Goal: Task Accomplishment & Management: Complete application form

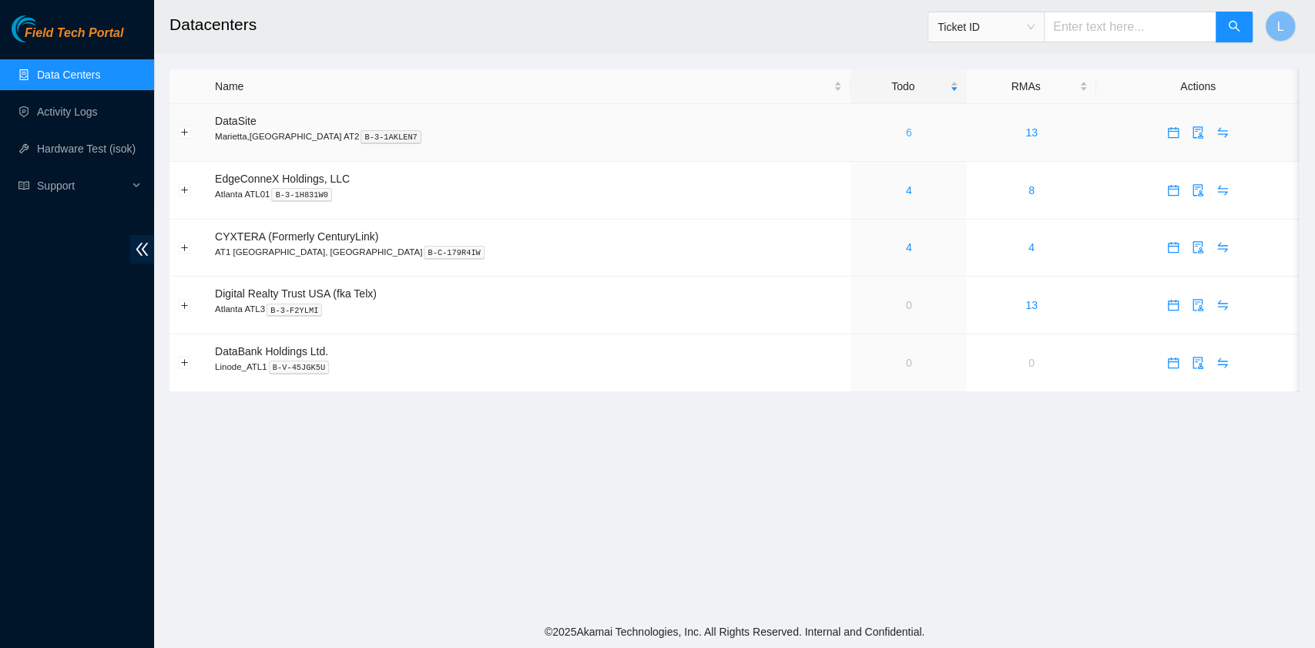
click at [906, 136] on link "6" at bounding box center [909, 132] width 6 height 12
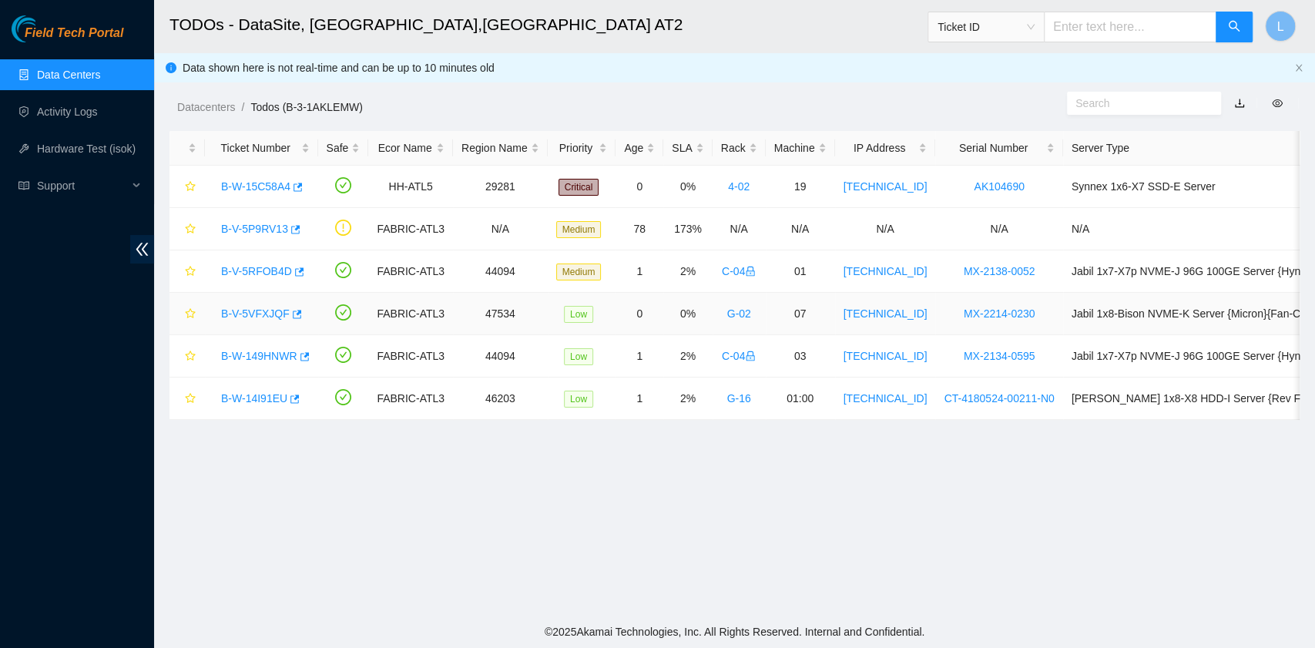
click at [265, 317] on link "B-V-5VFXJQF" at bounding box center [255, 313] width 69 height 12
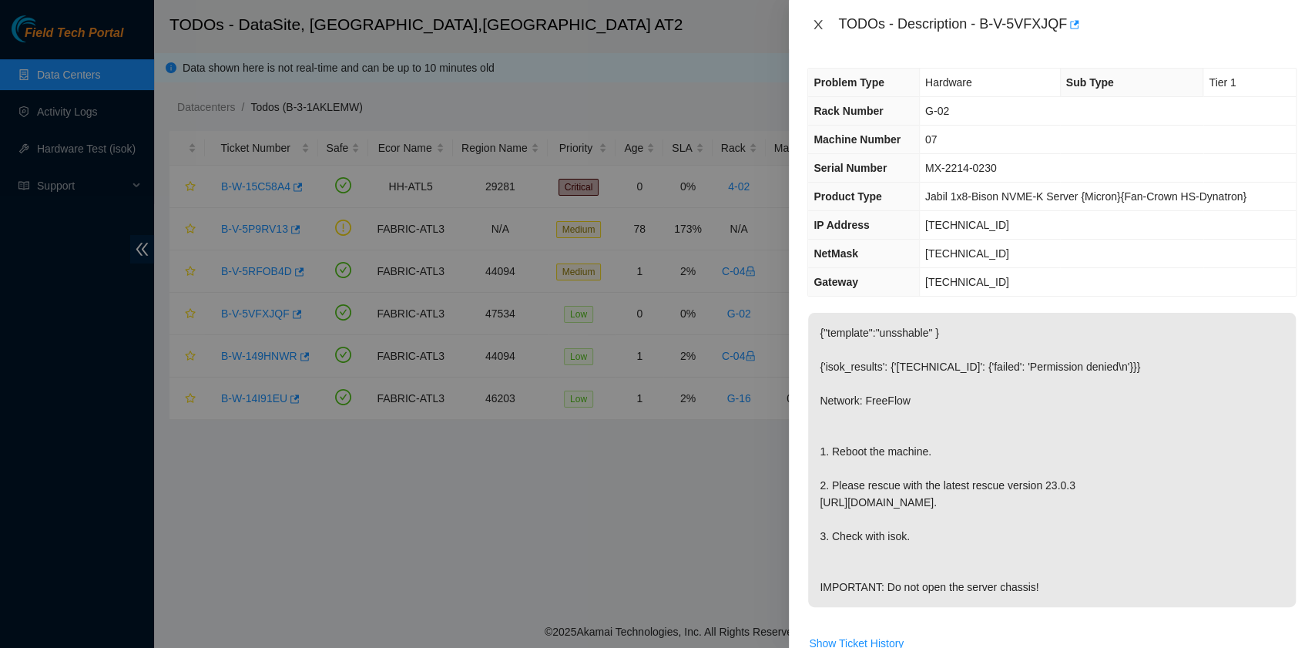
click at [816, 28] on icon "close" at bounding box center [818, 24] width 12 height 12
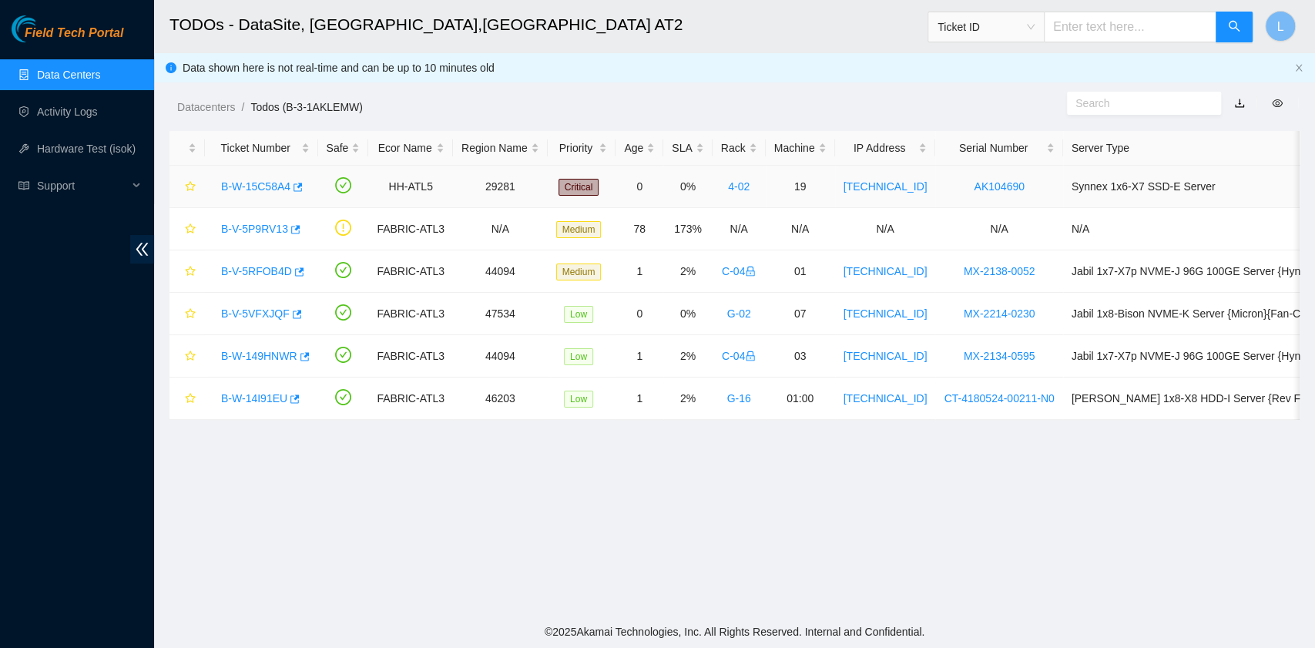
click at [253, 188] on link "B-W-15C58A4" at bounding box center [255, 186] width 69 height 12
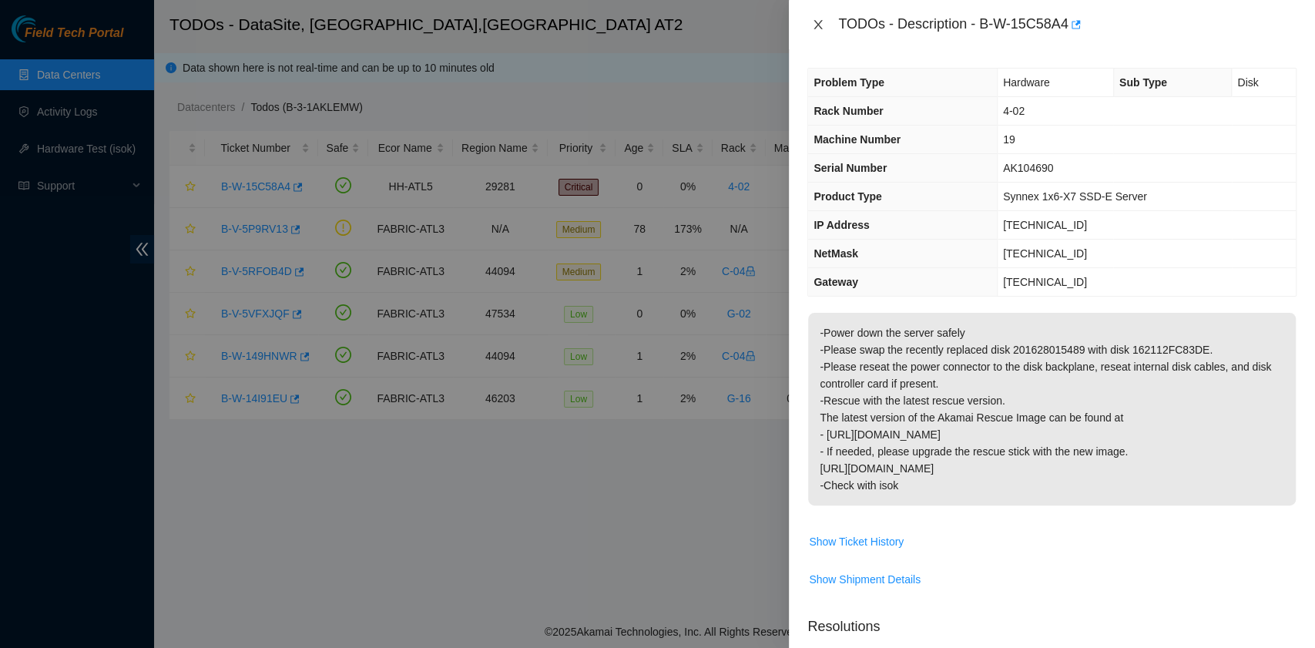
click at [817, 28] on icon "close" at bounding box center [818, 24] width 12 height 12
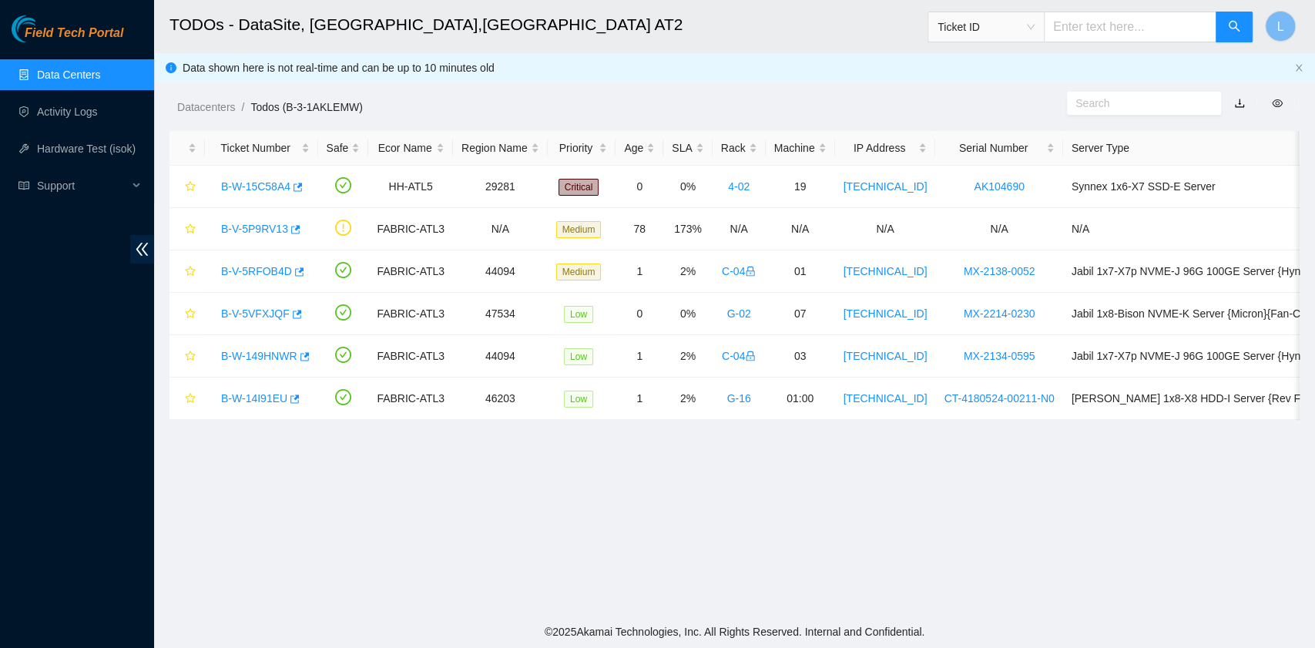
click at [849, 88] on div "Datacenters / Todos (B-3-1AKLEMW) /" at bounding box center [589, 72] width 870 height 86
click at [263, 189] on link "B-W-15C58A4" at bounding box center [255, 186] width 69 height 12
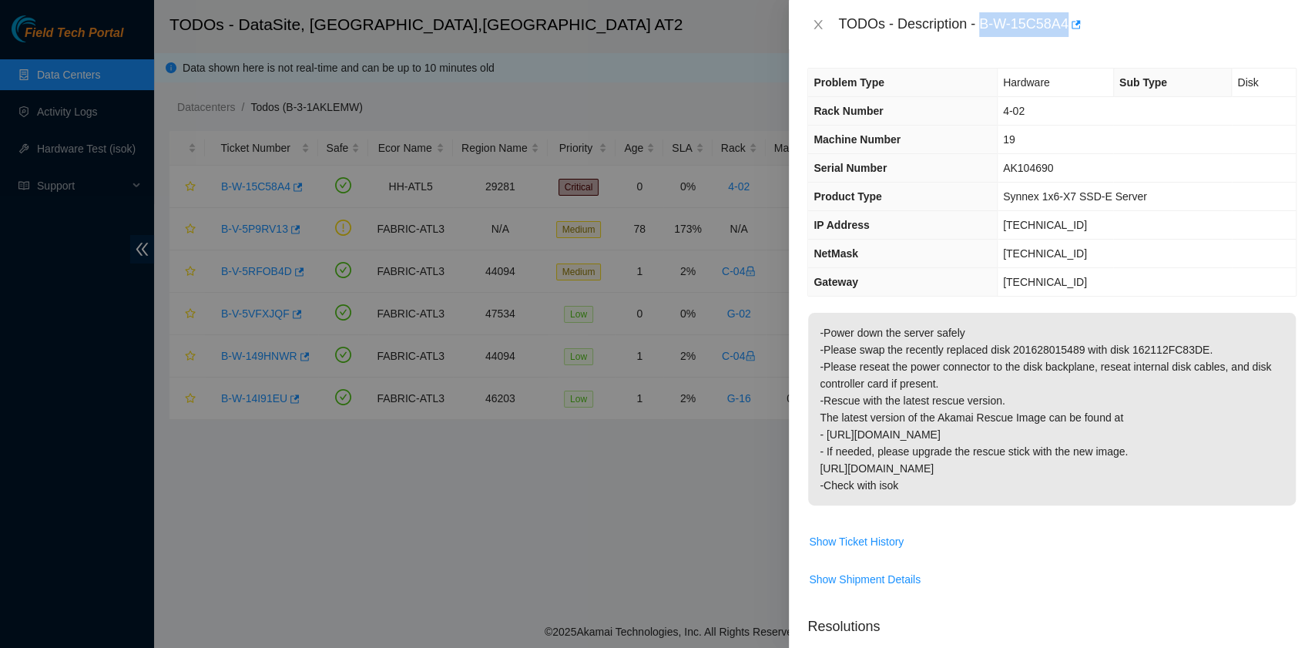
drag, startPoint x: 983, startPoint y: 27, endPoint x: 1068, endPoint y: 33, distance: 85.0
click at [1068, 33] on div "TODOs - Description - B-W-15C58A4" at bounding box center [1067, 24] width 458 height 25
copy div "B-W-15C58A4"
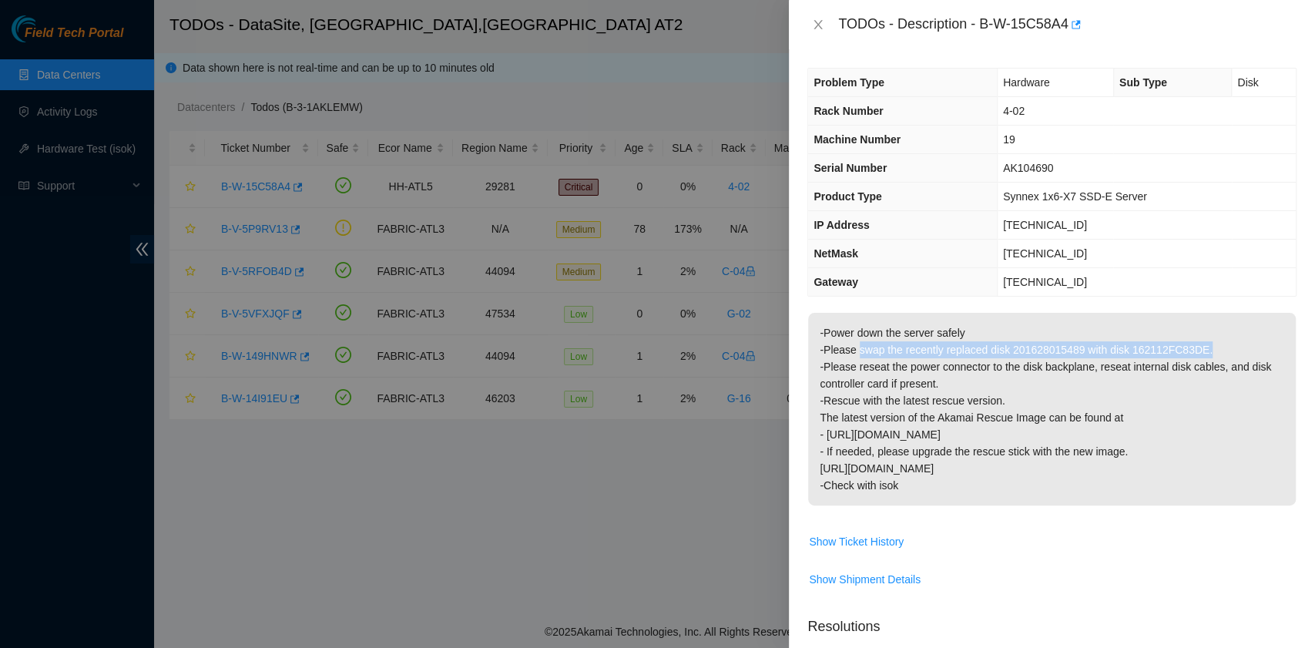
drag, startPoint x: 858, startPoint y: 348, endPoint x: 1203, endPoint y: 347, distance: 345.1
click at [1203, 347] on p "-Power down the server safely -Please swap the recently replaced disk 201628015…" at bounding box center [1052, 409] width 488 height 193
copy p "swap the recently replaced disk 201628015489 with disk 162112FC83DE."
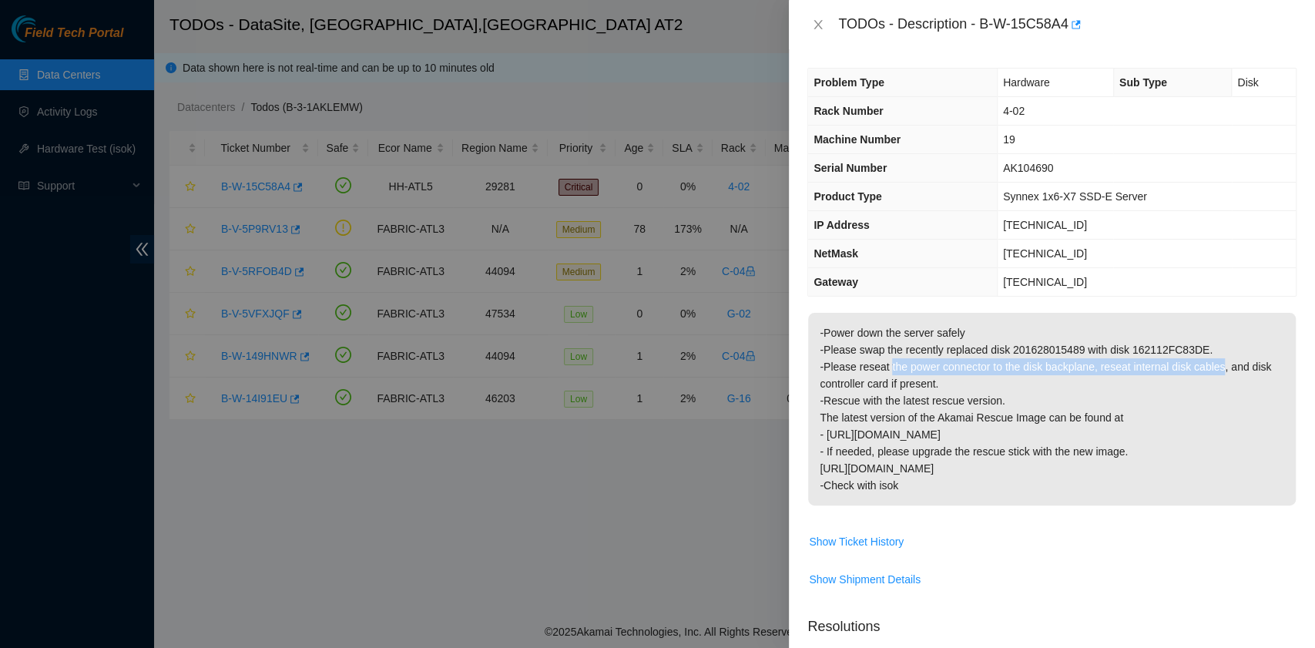
drag, startPoint x: 889, startPoint y: 365, endPoint x: 1220, endPoint y: 367, distance: 331.2
click at [1220, 367] on p "-Power down the server safely -Please swap the recently replaced disk 201628015…" at bounding box center [1052, 409] width 488 height 193
copy p "the power connector to the disk backplane, reseat internal disk cables"
click at [849, 541] on span "Show Ticket History" at bounding box center [856, 541] width 95 height 17
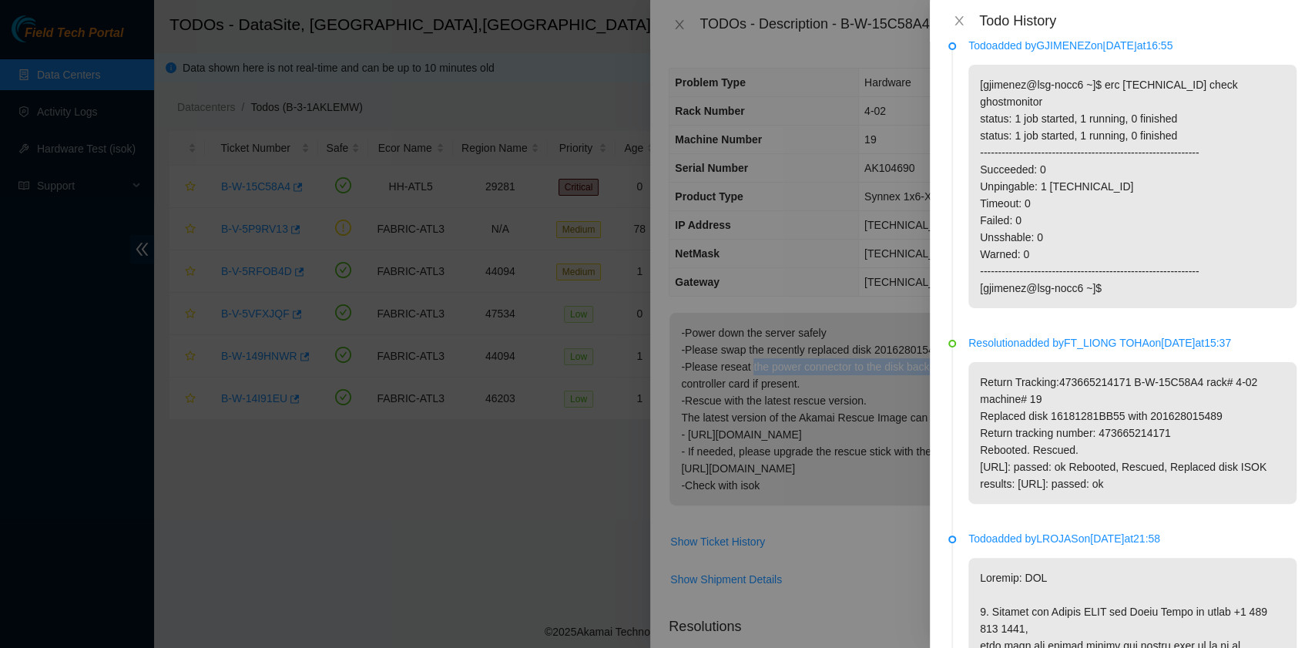
scroll to position [102, 0]
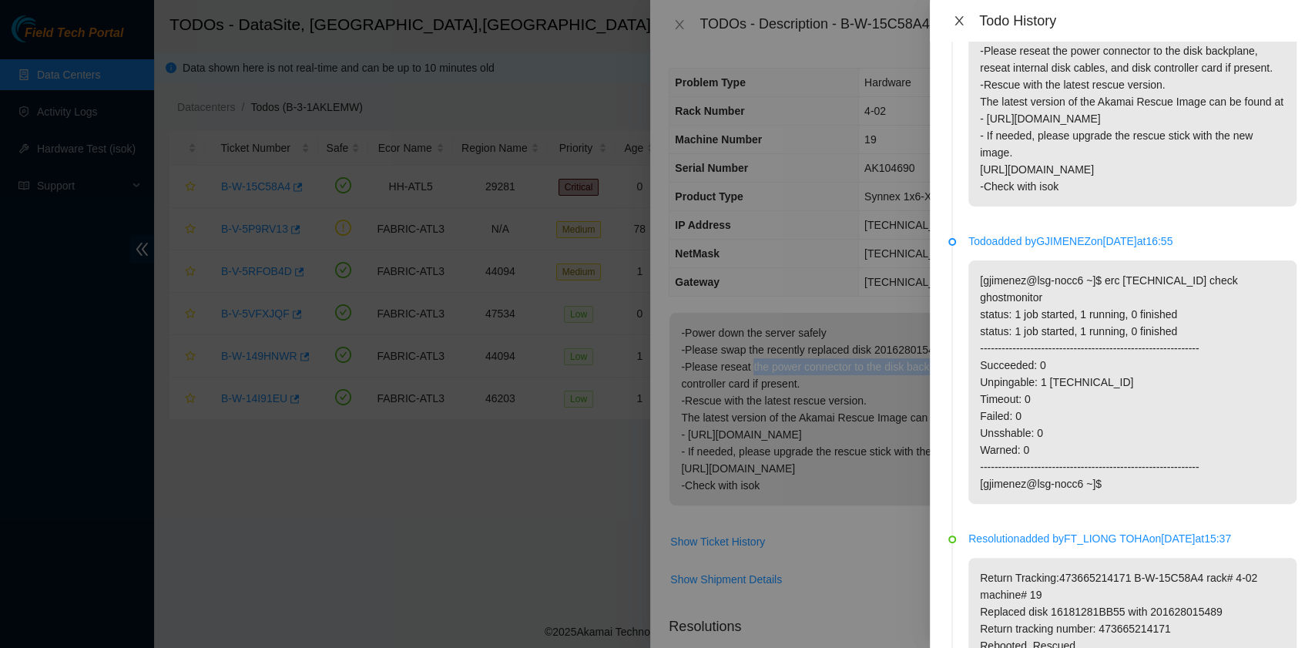
click at [962, 23] on icon "close" at bounding box center [959, 21] width 12 height 12
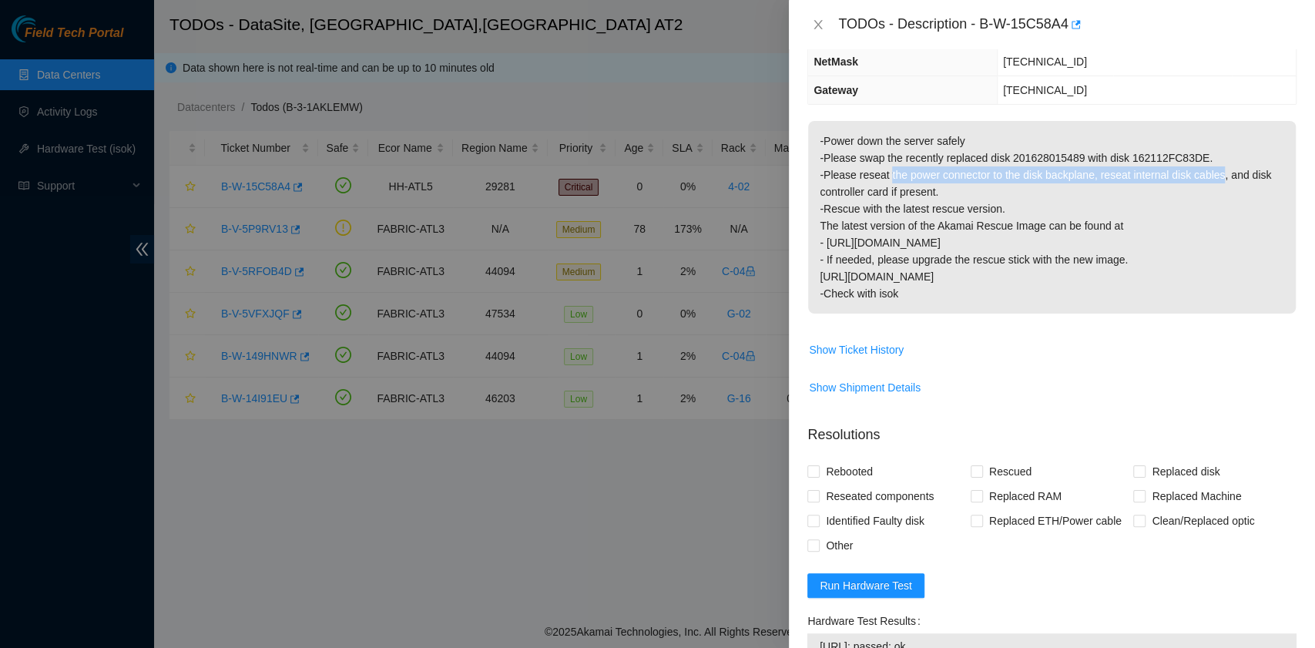
scroll to position [205, 0]
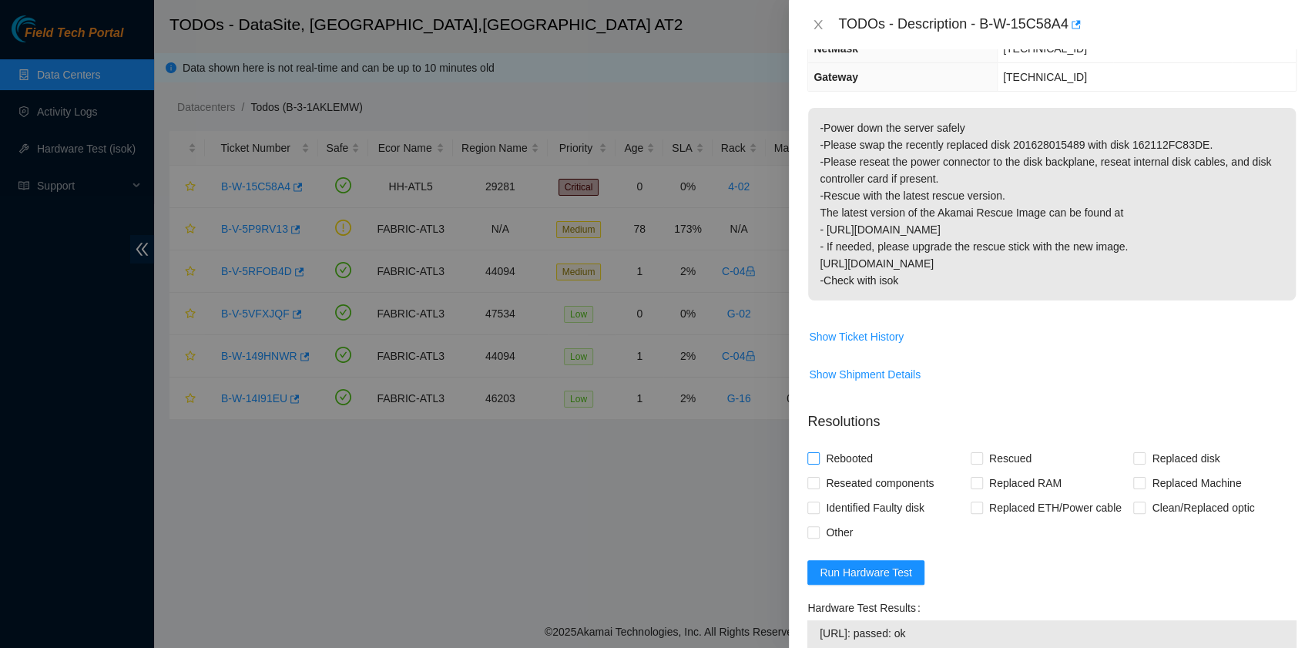
click at [864, 455] on span "Rebooted" at bounding box center [849, 458] width 59 height 25
click at [818, 455] on input "Rebooted" at bounding box center [812, 457] width 11 height 11
checkbox input "true"
click at [872, 483] on span "Reseated components" at bounding box center [880, 483] width 120 height 25
click at [818, 483] on input "Reseated components" at bounding box center [812, 482] width 11 height 11
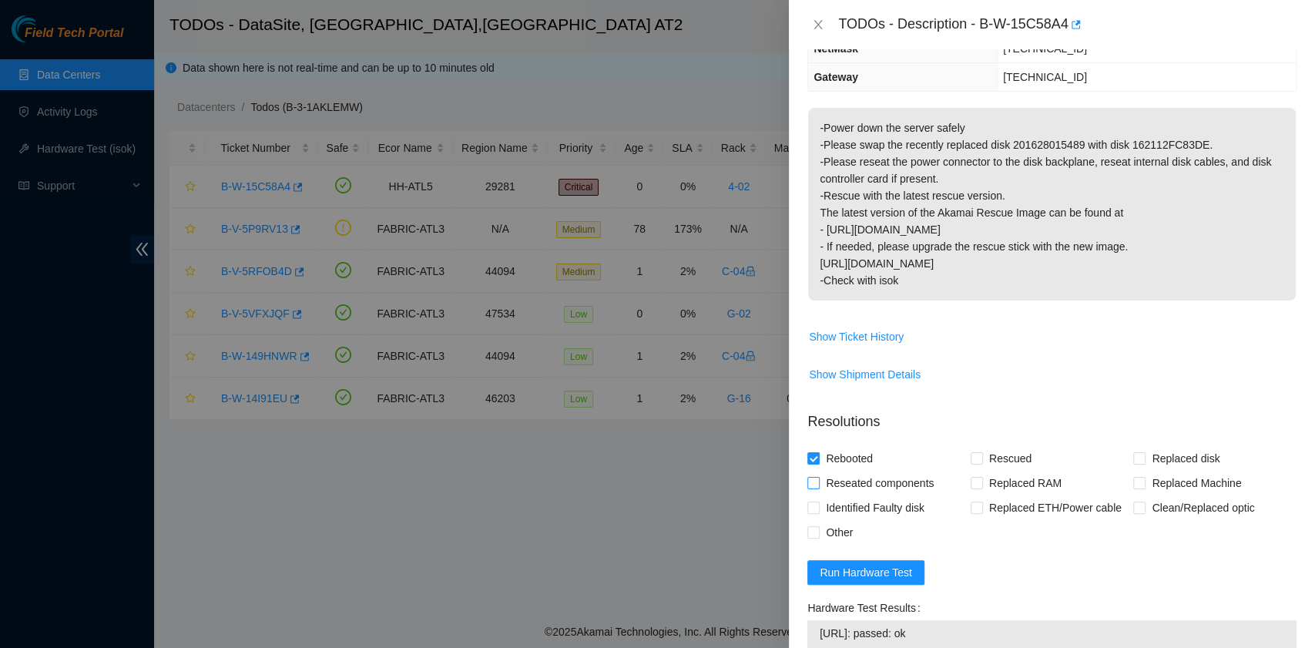
checkbox input "true"
click at [974, 461] on input "Rescued" at bounding box center [976, 457] width 11 height 11
checkbox input "true"
click at [843, 531] on span "Other" at bounding box center [839, 532] width 39 height 25
click at [818, 531] on input "Other" at bounding box center [812, 531] width 11 height 11
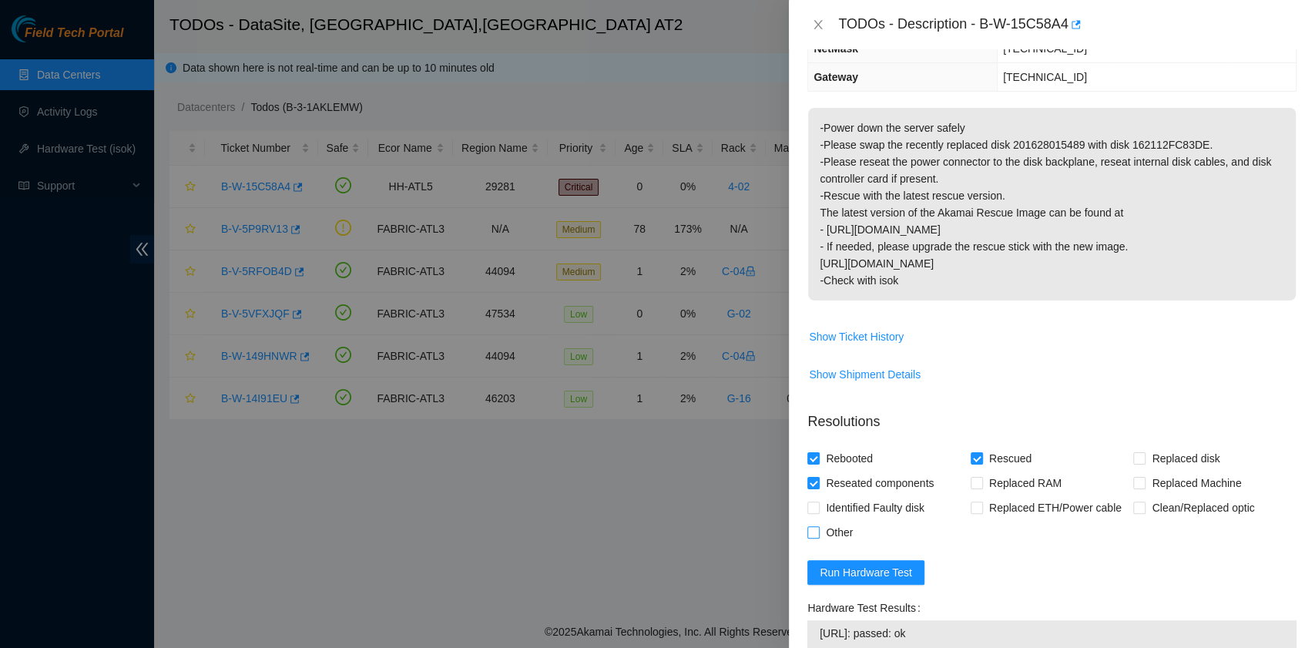
checkbox input "true"
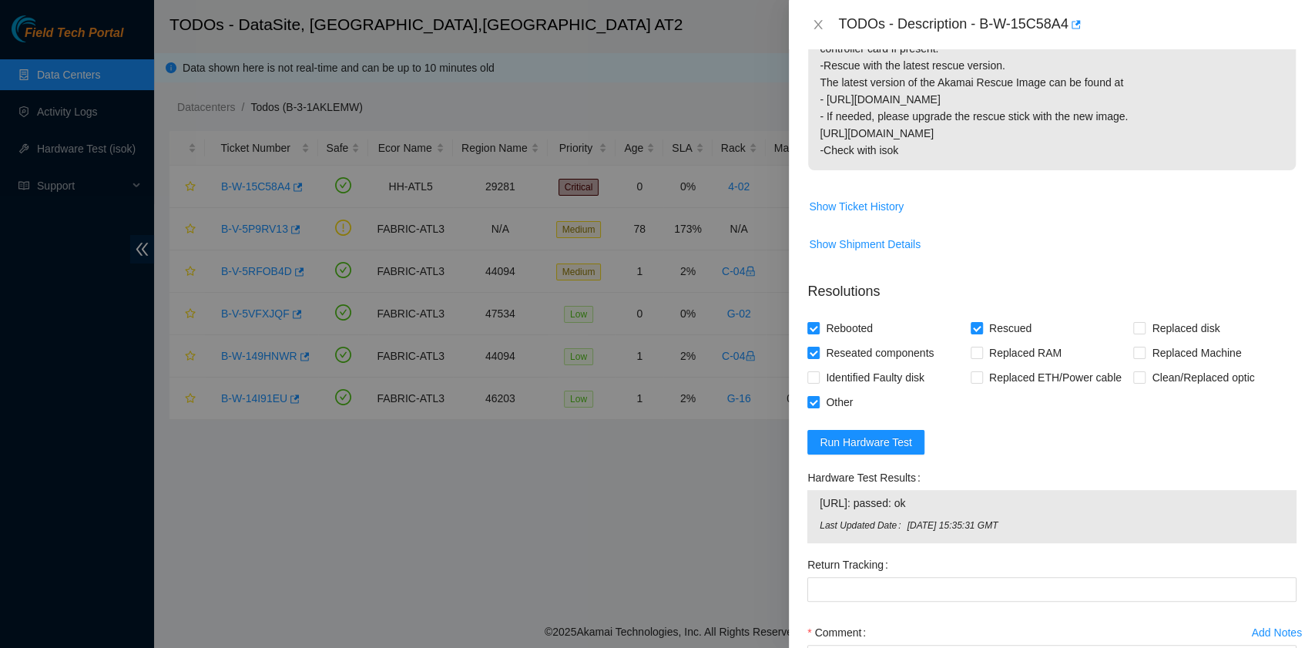
scroll to position [477, 0]
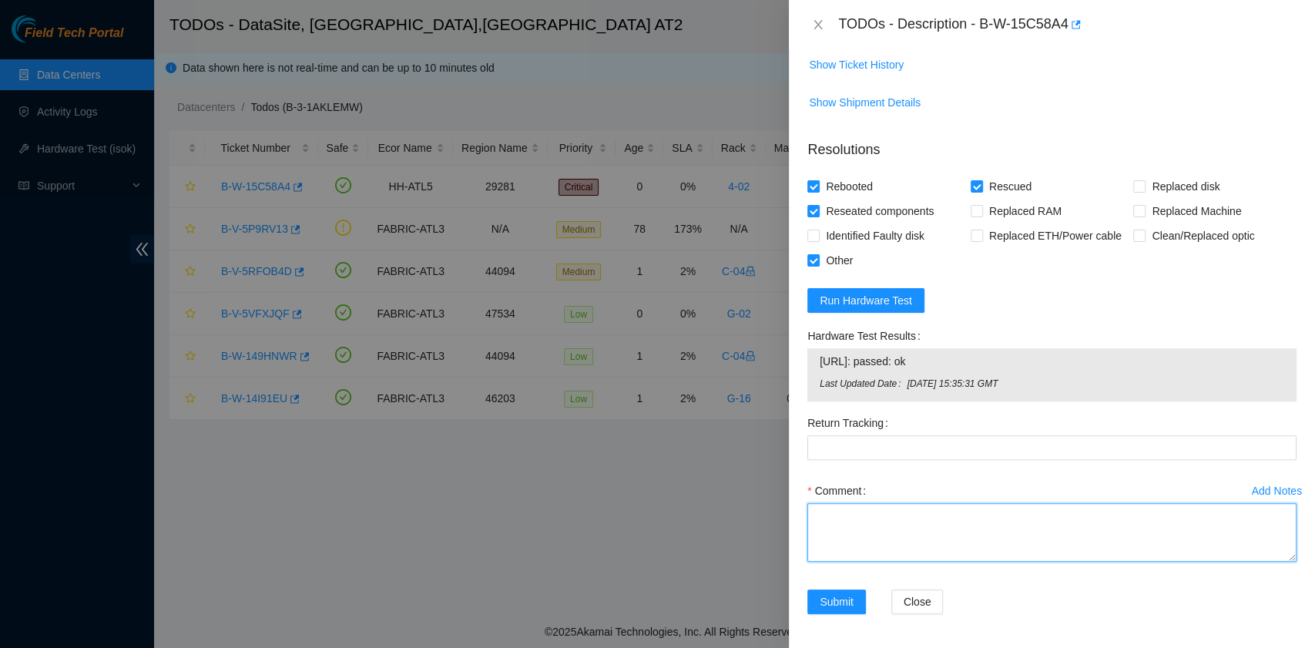
click at [898, 524] on textarea "Comment" at bounding box center [1051, 532] width 489 height 59
paste textarea "B-W-15C58A4 rack# 4-02 machine# 19 Powered down the server safely. Swapped the …"
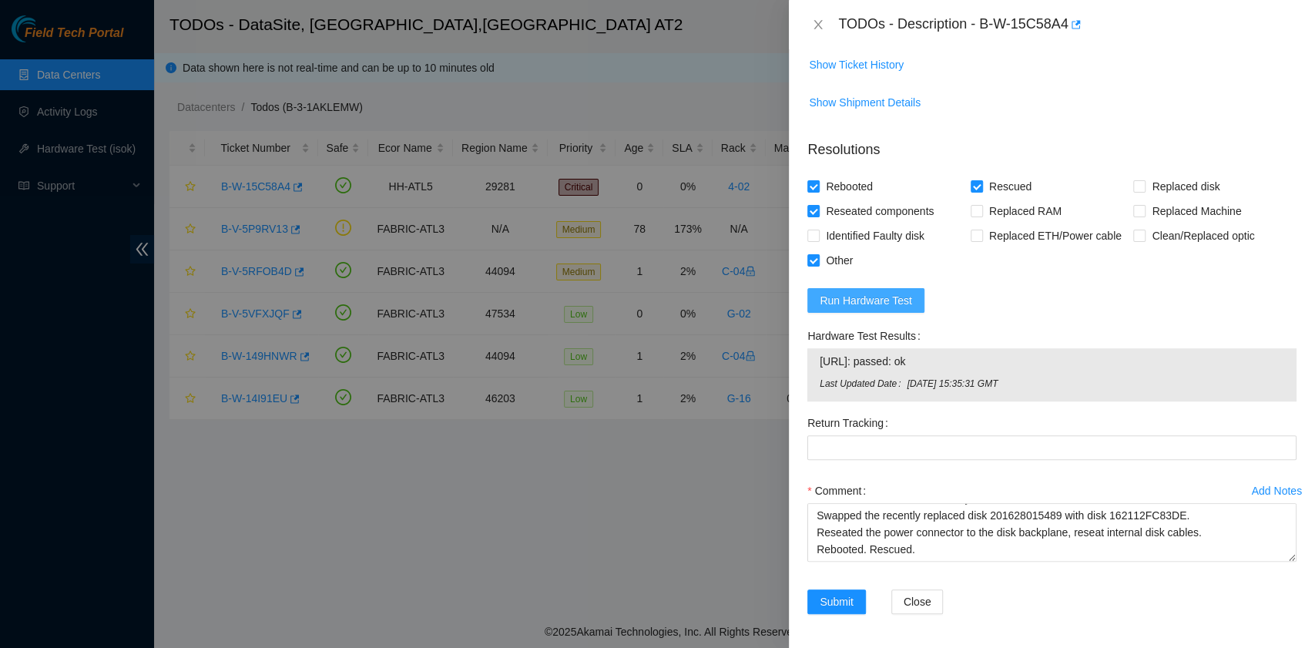
click at [906, 304] on span "Run Hardware Test" at bounding box center [866, 300] width 92 height 17
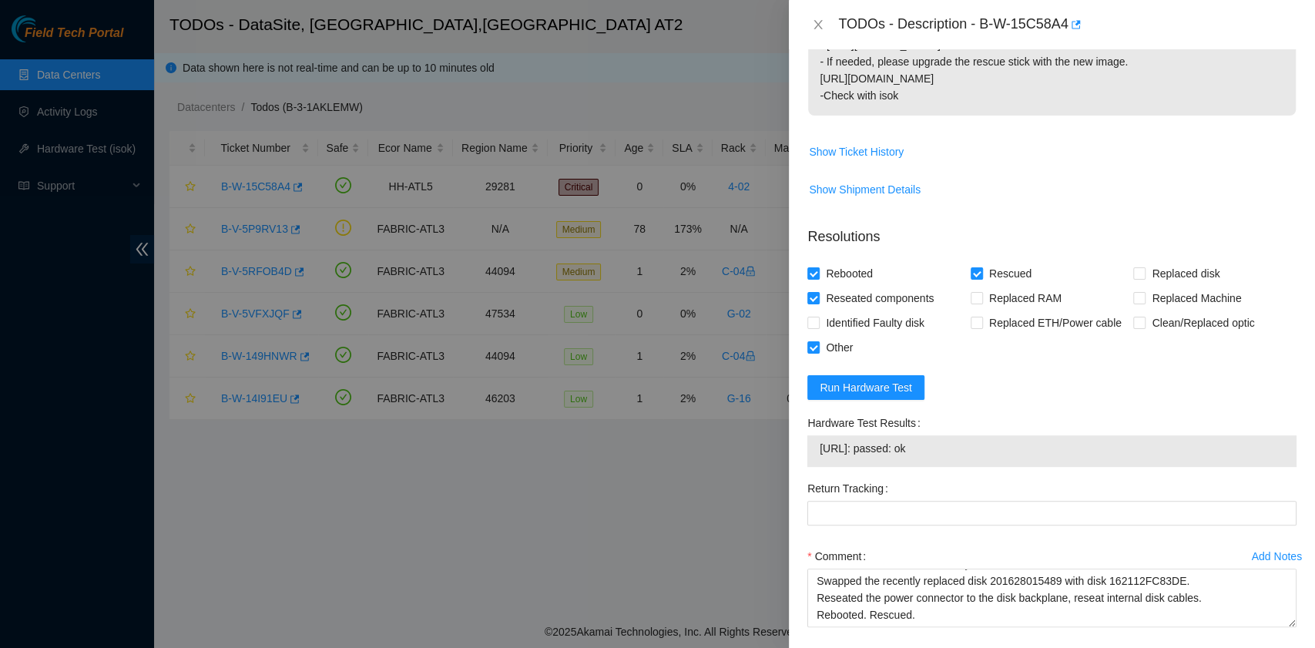
scroll to position [455, 0]
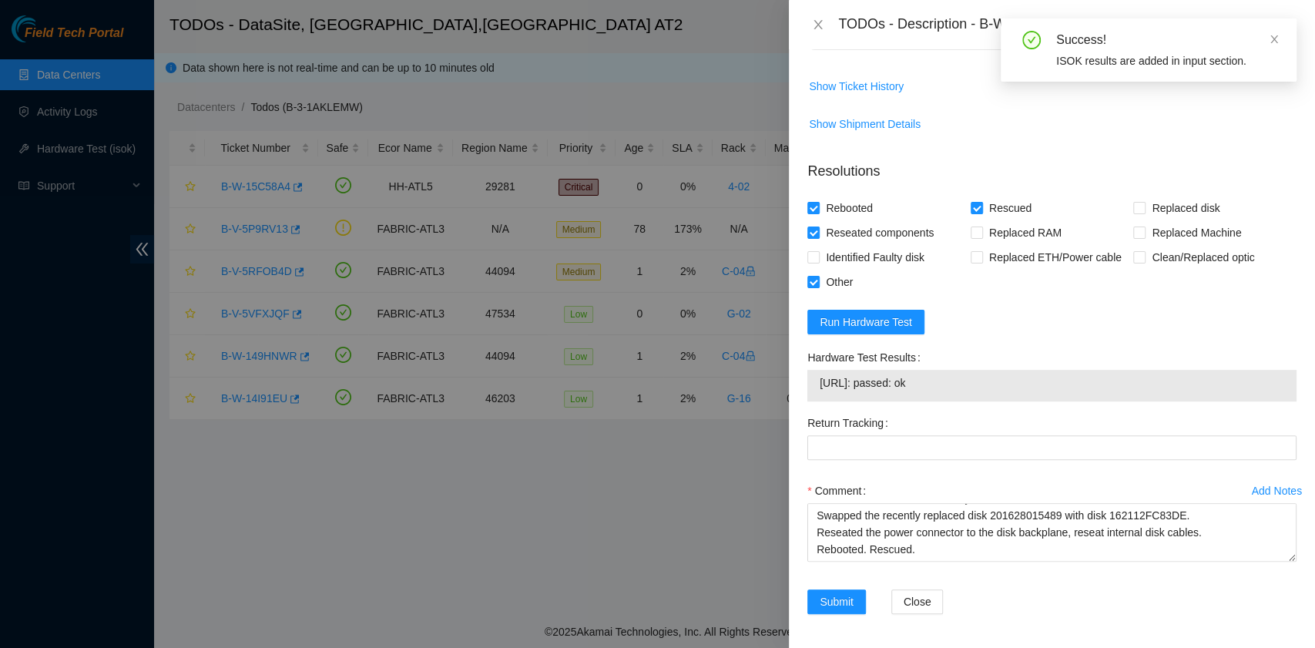
drag, startPoint x: 952, startPoint y: 379, endPoint x: 813, endPoint y: 389, distance: 139.0
click at [813, 389] on div "23.217.202.208: passed: ok" at bounding box center [1051, 386] width 489 height 32
copy tbody "23.217.202.208: passed: ok"
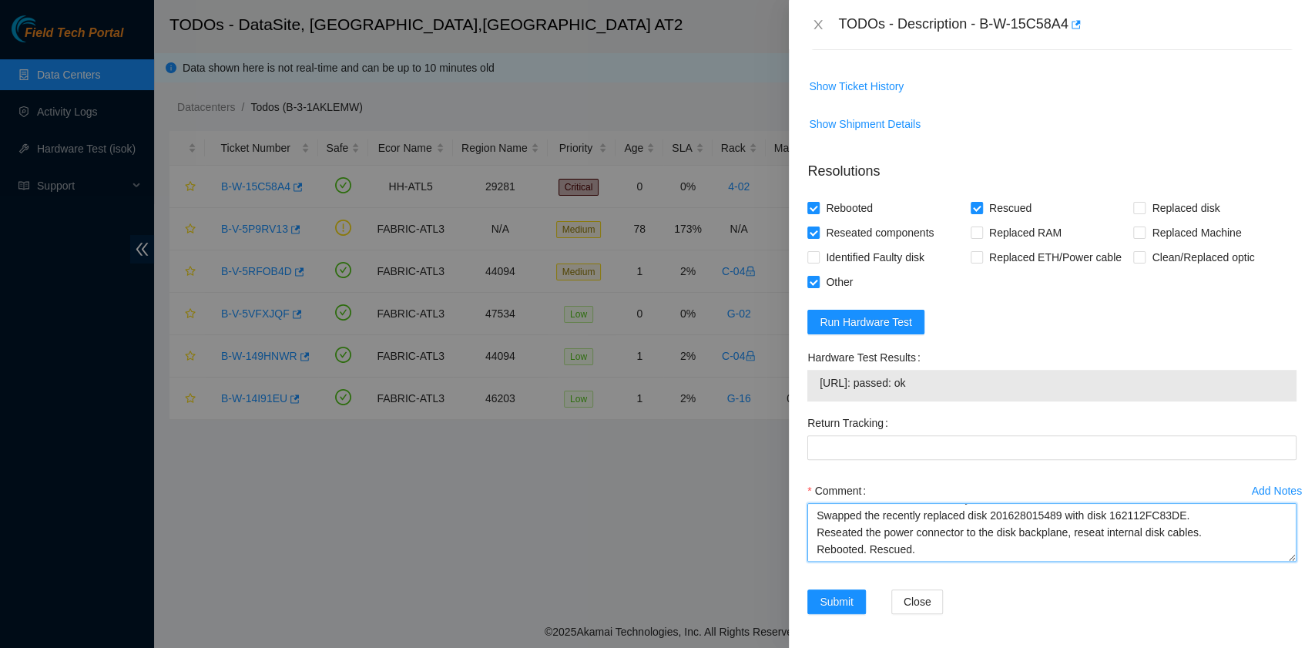
click at [850, 552] on textarea "B-W-15C58A4 rack# 4-02 machine# 19 Powered down the server safely. Swapped the …" at bounding box center [1051, 532] width 489 height 59
paste textarea "23.217.202.208: passed: ok"
type textarea "B-W-15C58A4 rack# 4-02 machine# 19 Powered down the server safely. Swapped the …"
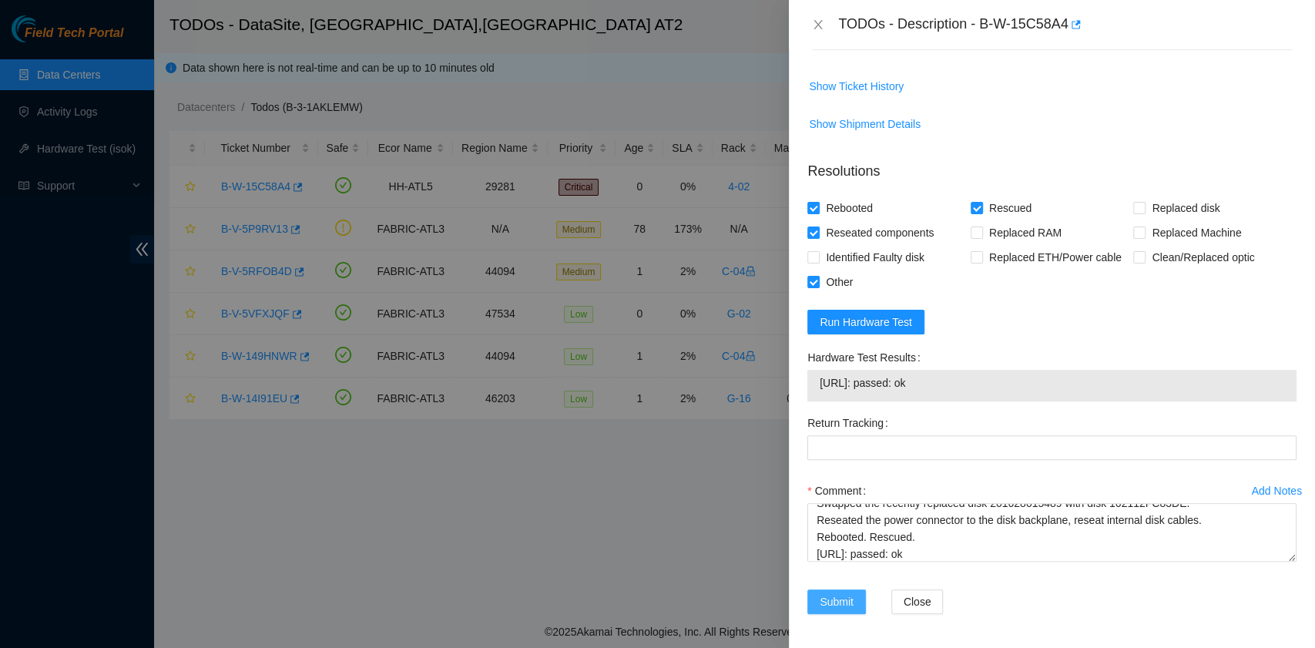
click at [837, 593] on span "Submit" at bounding box center [837, 601] width 34 height 17
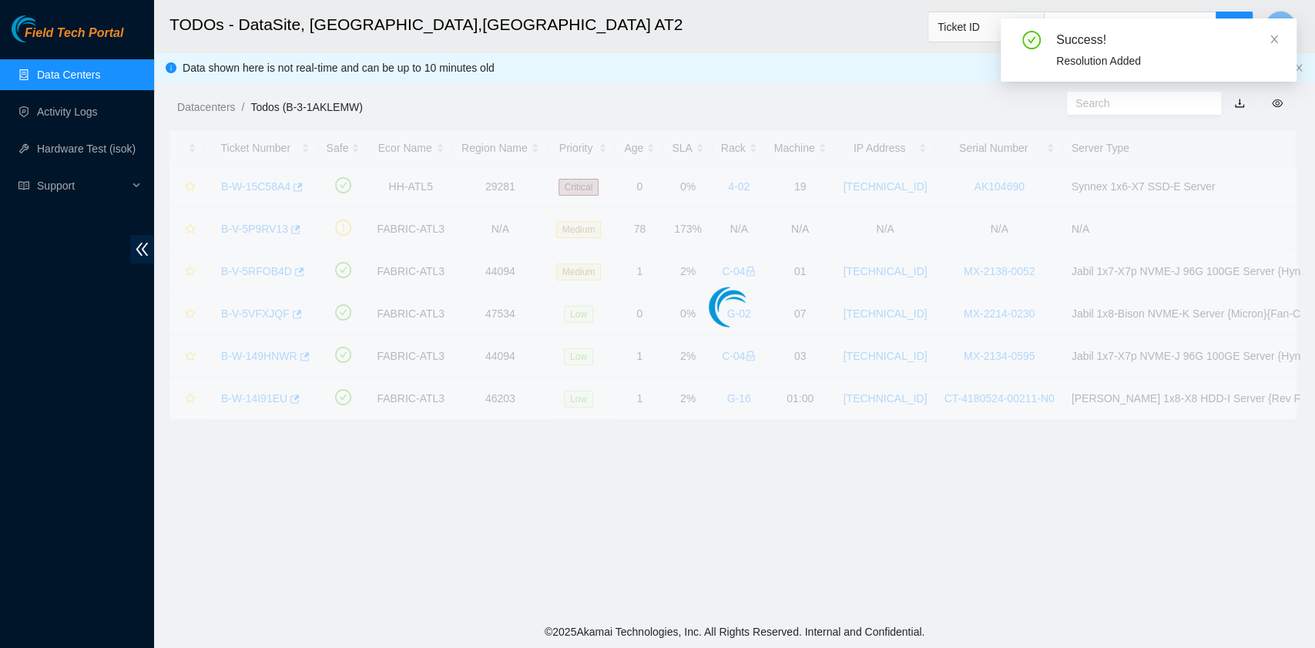
scroll to position [391, 0]
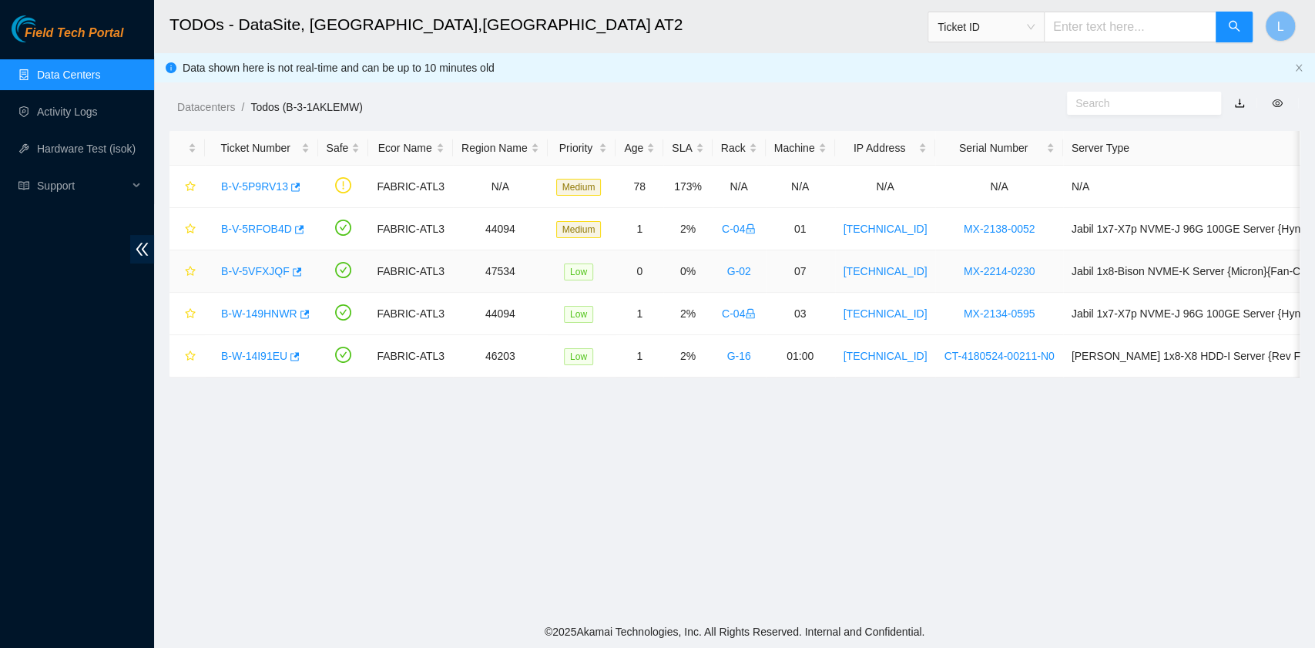
click at [276, 270] on link "B-V-5VFXJQF" at bounding box center [255, 271] width 69 height 12
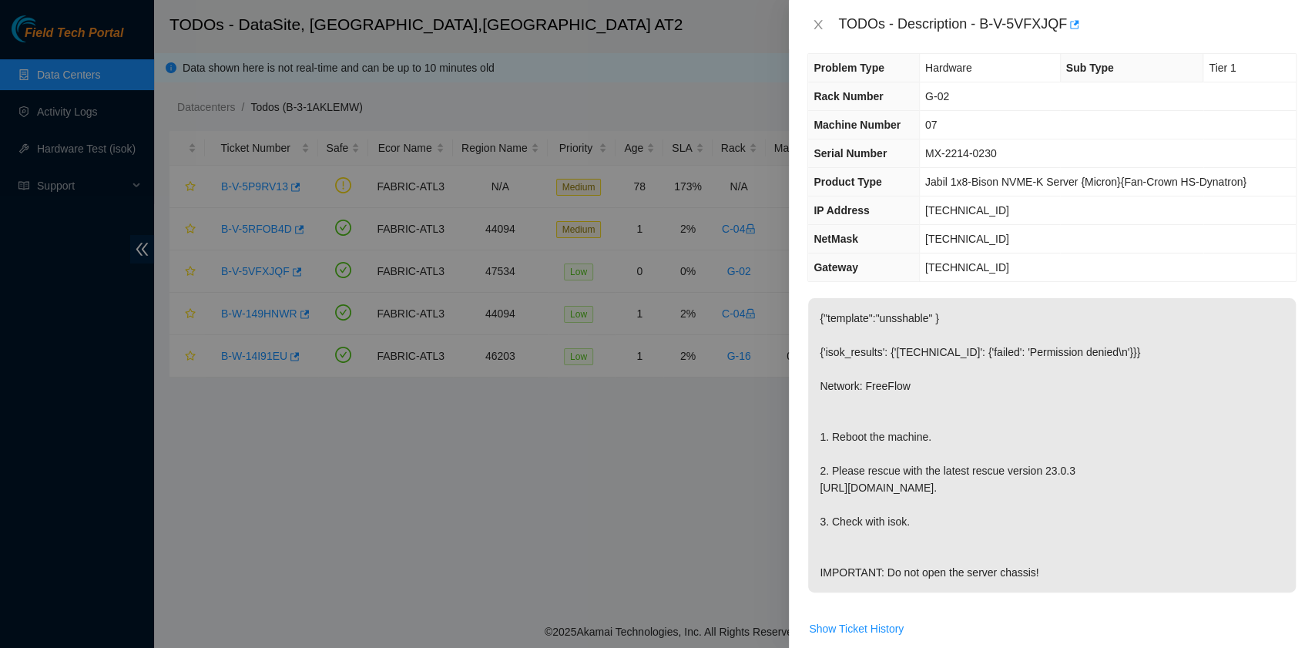
scroll to position [0, 0]
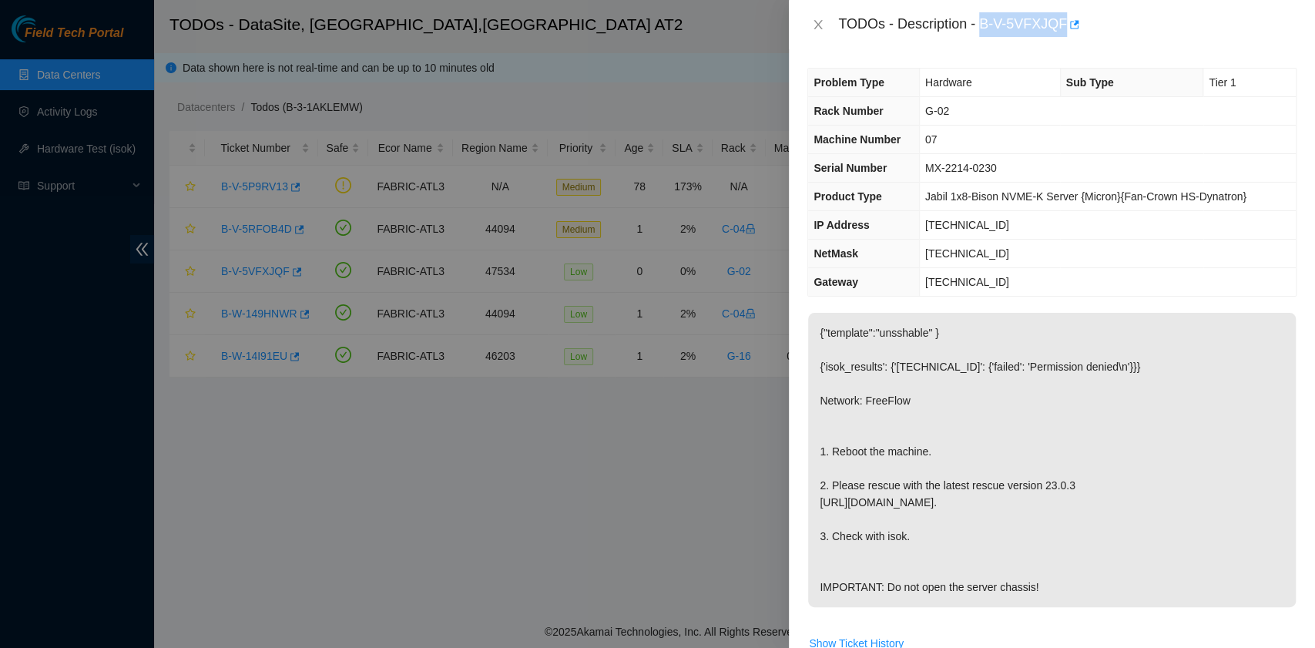
drag, startPoint x: 984, startPoint y: 22, endPoint x: 1061, endPoint y: 31, distance: 78.3
click at [1061, 31] on div "TODOs - Description - B-V-5VFXJQF" at bounding box center [1067, 24] width 458 height 25
copy div "B-V-5VFXJQF"
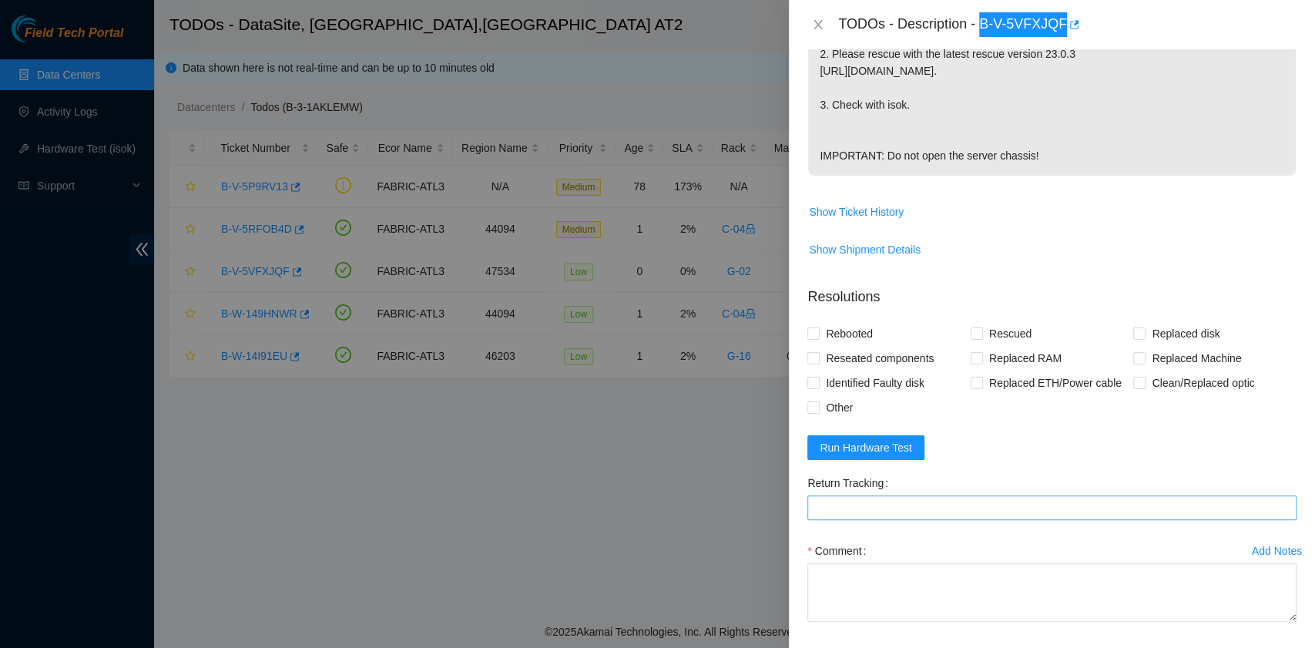
scroll to position [525, 0]
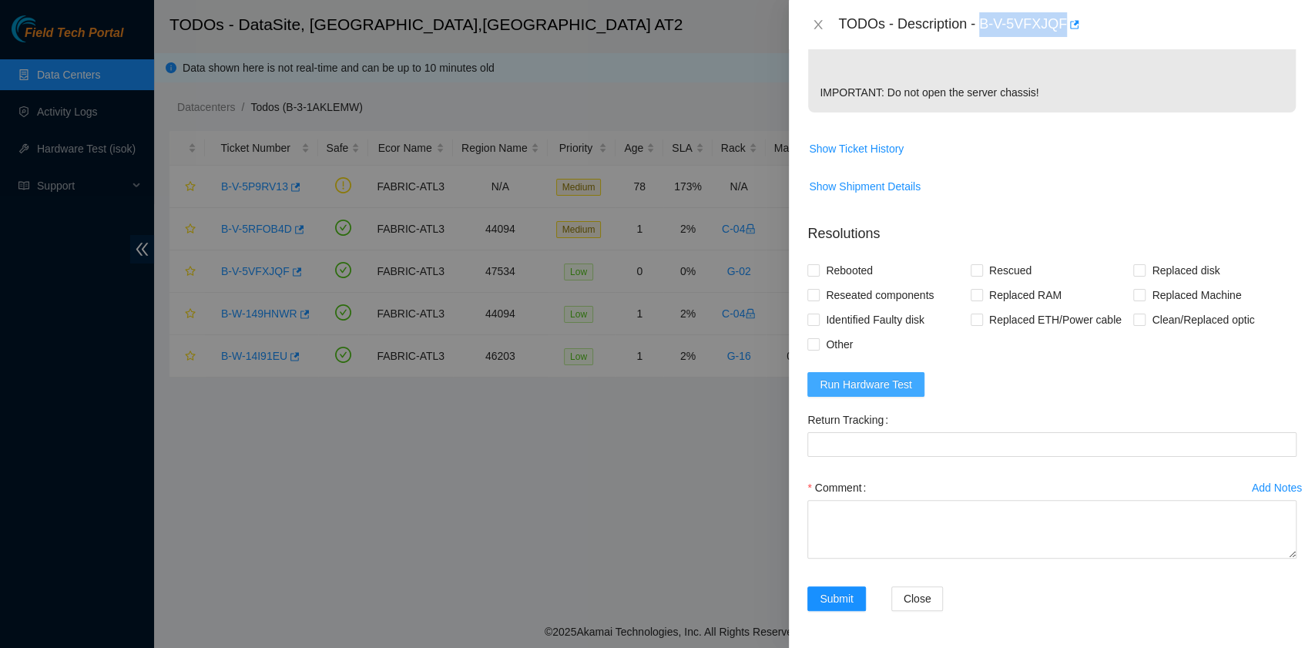
click at [898, 391] on span "Run Hardware Test" at bounding box center [866, 384] width 92 height 17
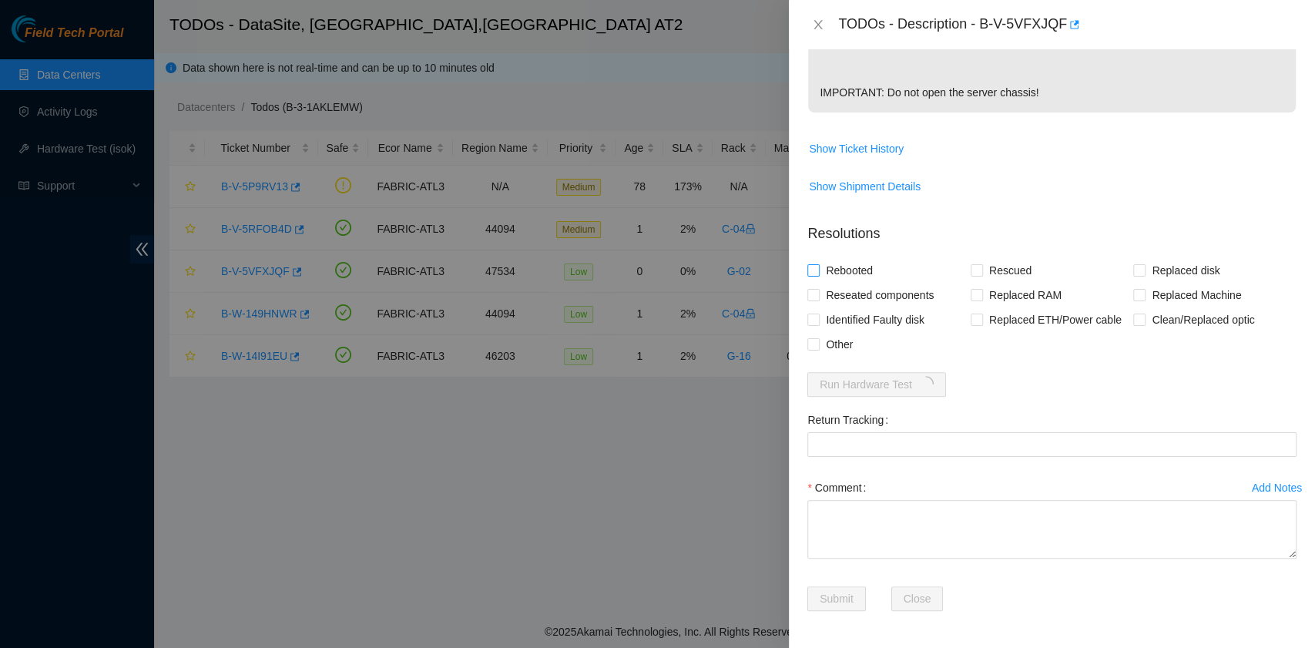
click at [848, 268] on span "Rebooted" at bounding box center [849, 270] width 59 height 25
click at [818, 268] on input "Rebooted" at bounding box center [812, 269] width 11 height 11
checkbox input "true"
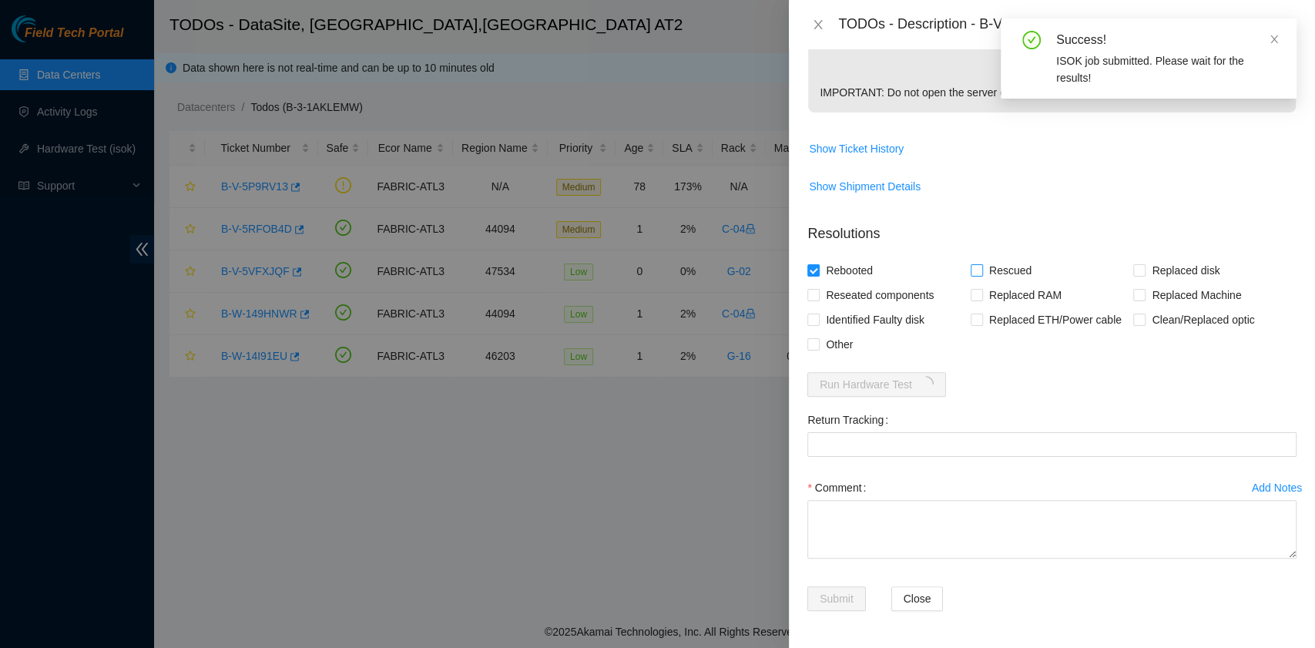
click at [977, 279] on label "Rescued" at bounding box center [1004, 270] width 67 height 25
click at [977, 275] on input "Rescued" at bounding box center [976, 269] width 11 height 11
checkbox input "true"
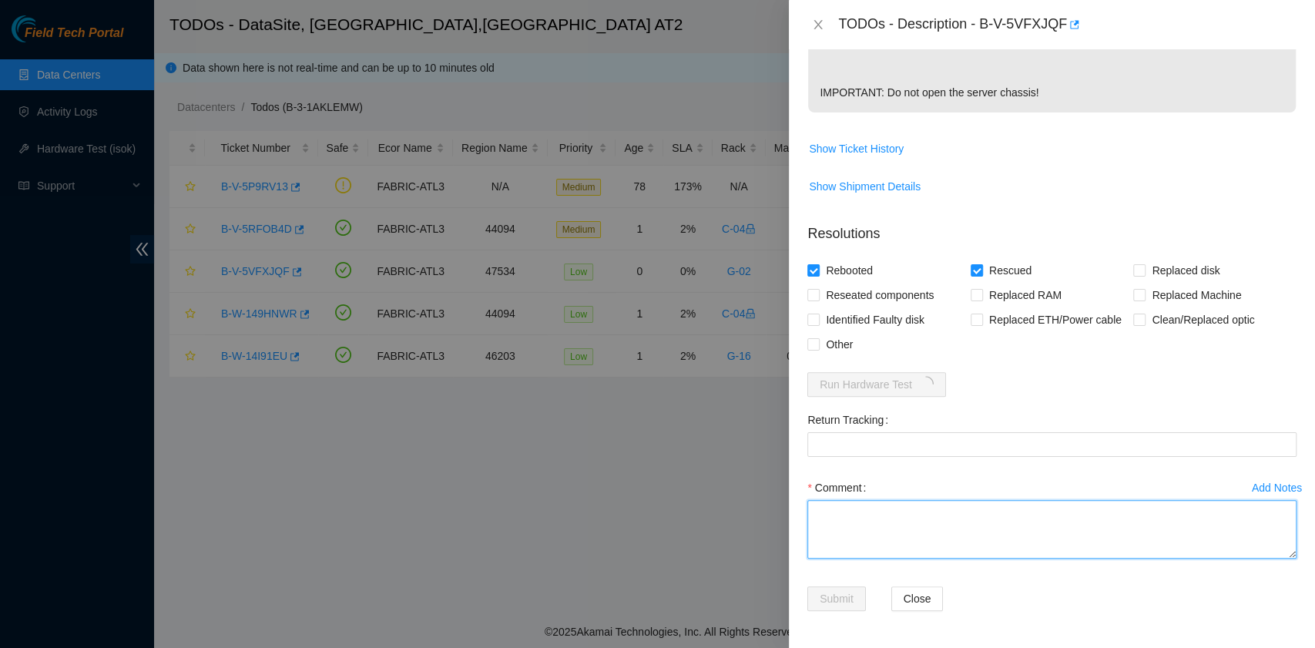
click at [847, 535] on textarea "Comment" at bounding box center [1051, 529] width 489 height 59
paste textarea "B-V-5VFXJQF rack# G-02 machine# 07 Rebooted. Rescued."
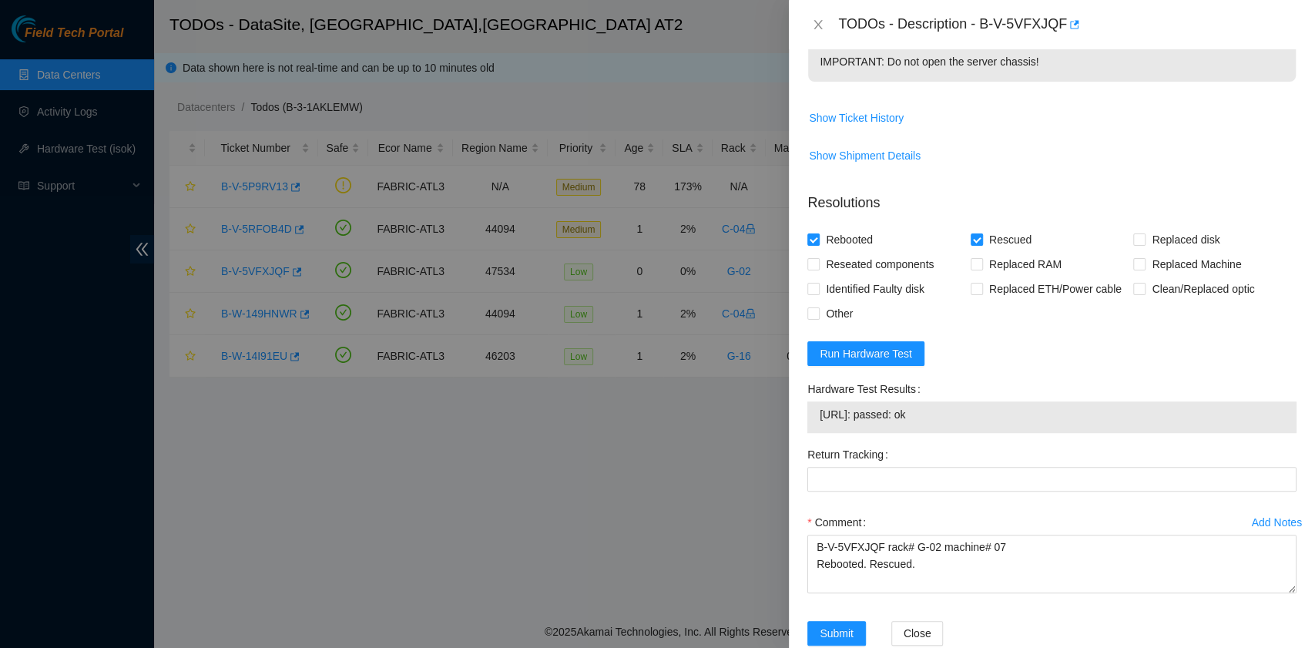
drag, startPoint x: 946, startPoint y: 446, endPoint x: 824, endPoint y: 434, distance: 122.2
click at [824, 433] on div "23.53.10.74: passed: ok" at bounding box center [1051, 417] width 489 height 32
copy tbody "23.53.10.74: passed: ok"
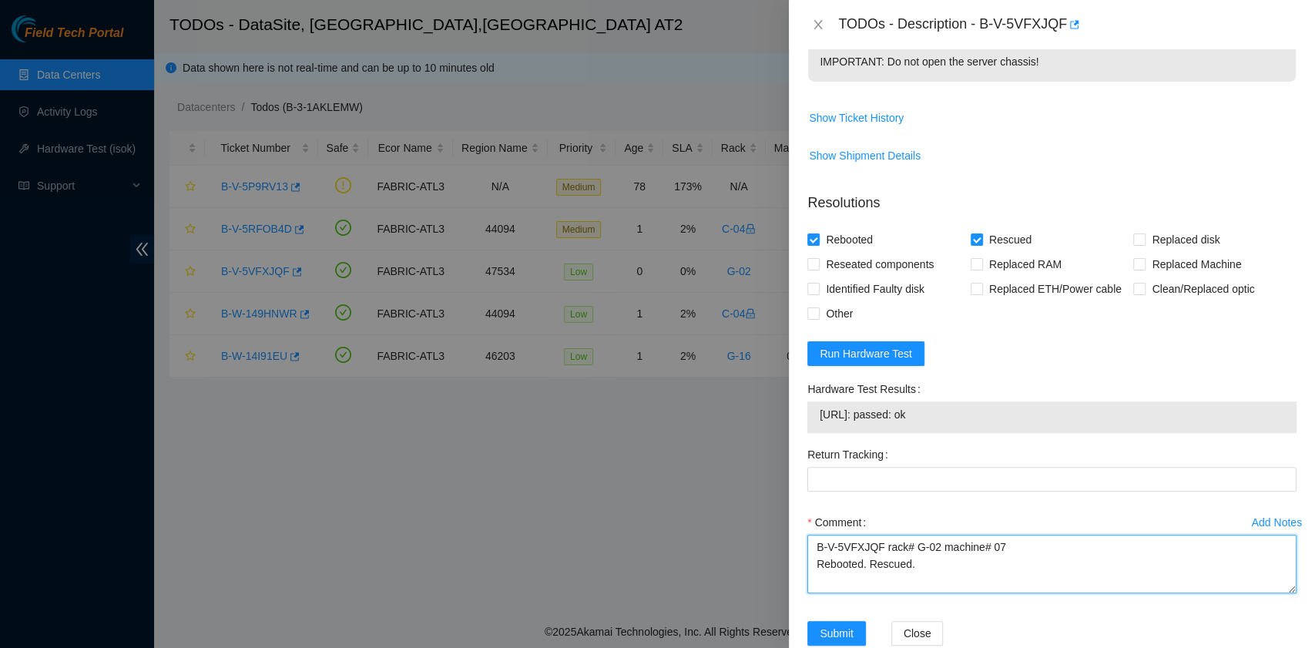
click at [869, 593] on textarea "B-V-5VFXJQF rack# G-02 machine# 07 Rebooted. Rescued." at bounding box center [1051, 564] width 489 height 59
paste textarea "23.53.10.74: passed: ok"
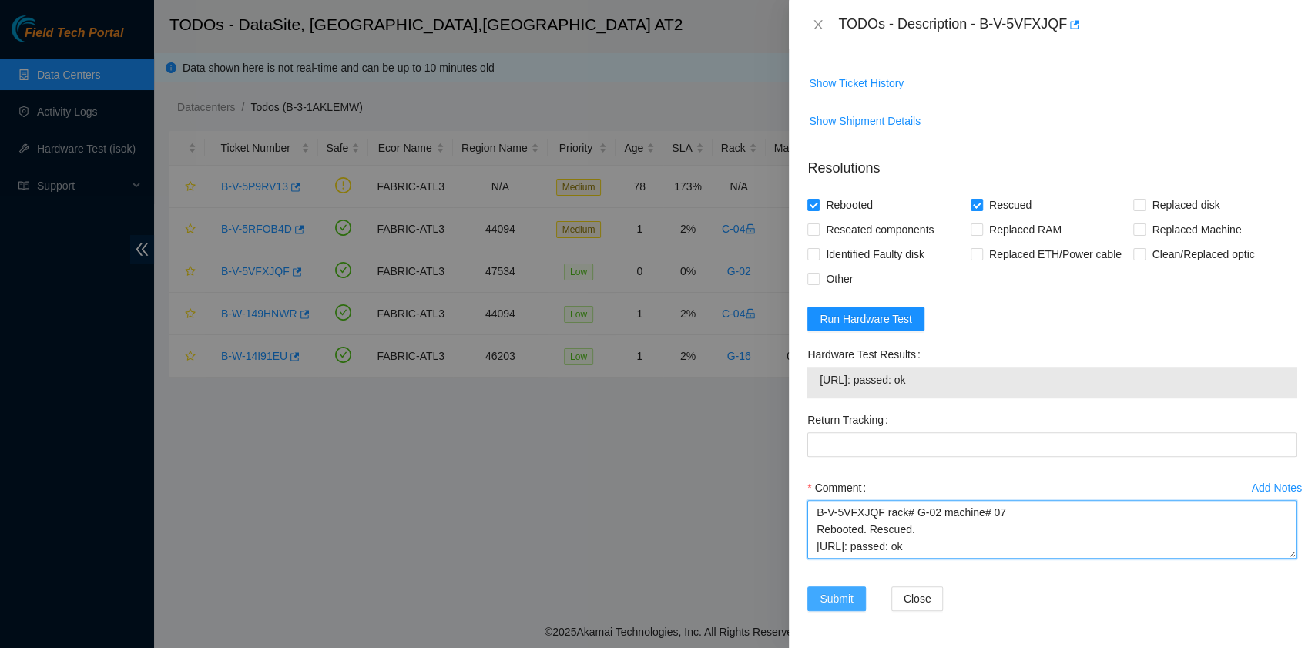
type textarea "B-V-5VFXJQF rack# G-02 machine# 07 Rebooted. Rescued. 23.53.10.74: passed: ok"
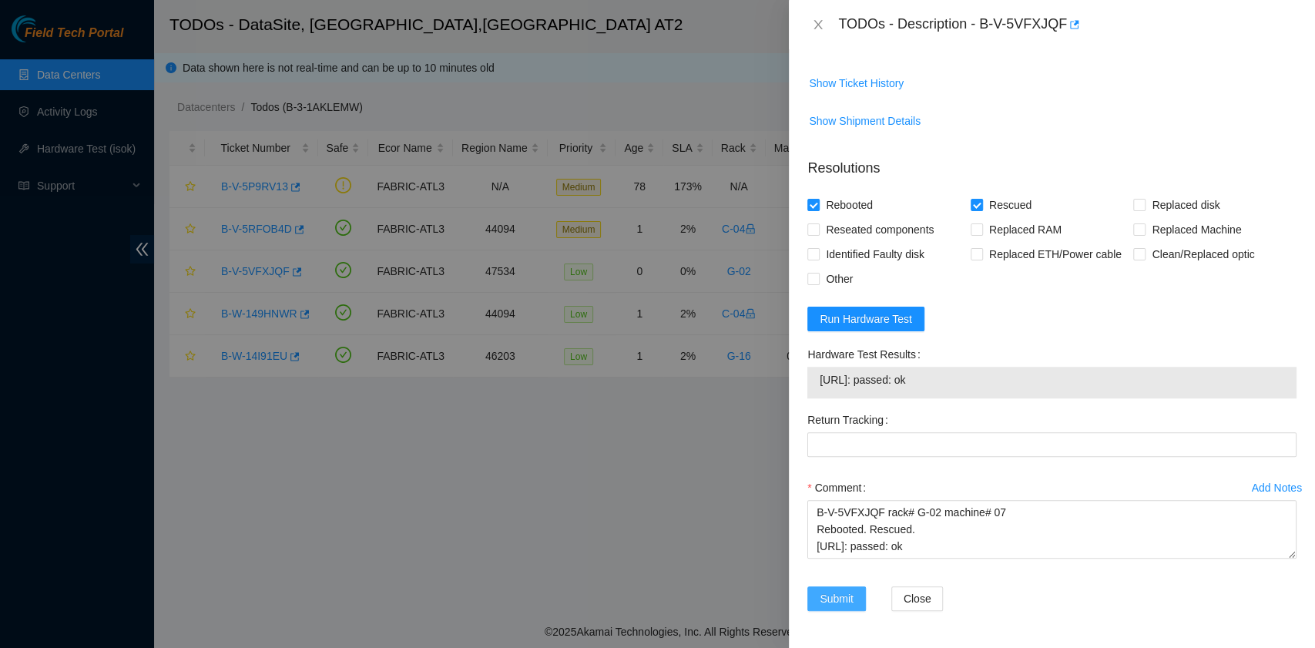
click at [848, 605] on span "Submit" at bounding box center [837, 598] width 34 height 17
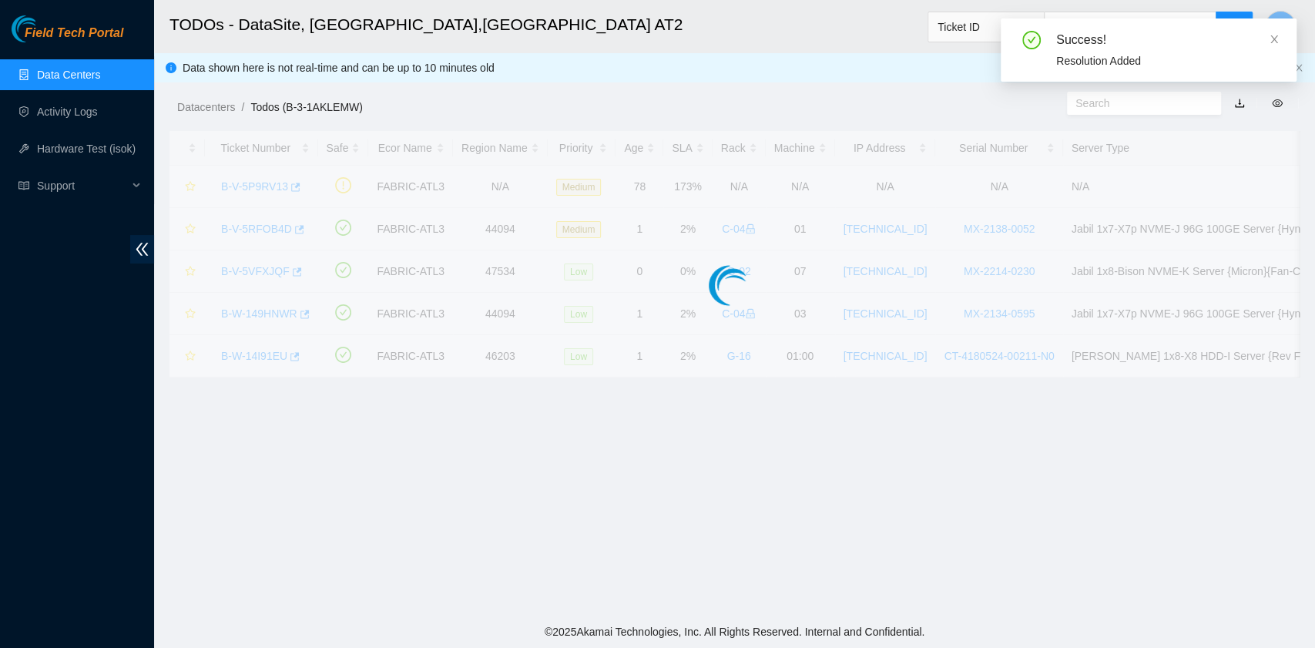
scroll to position [391, 0]
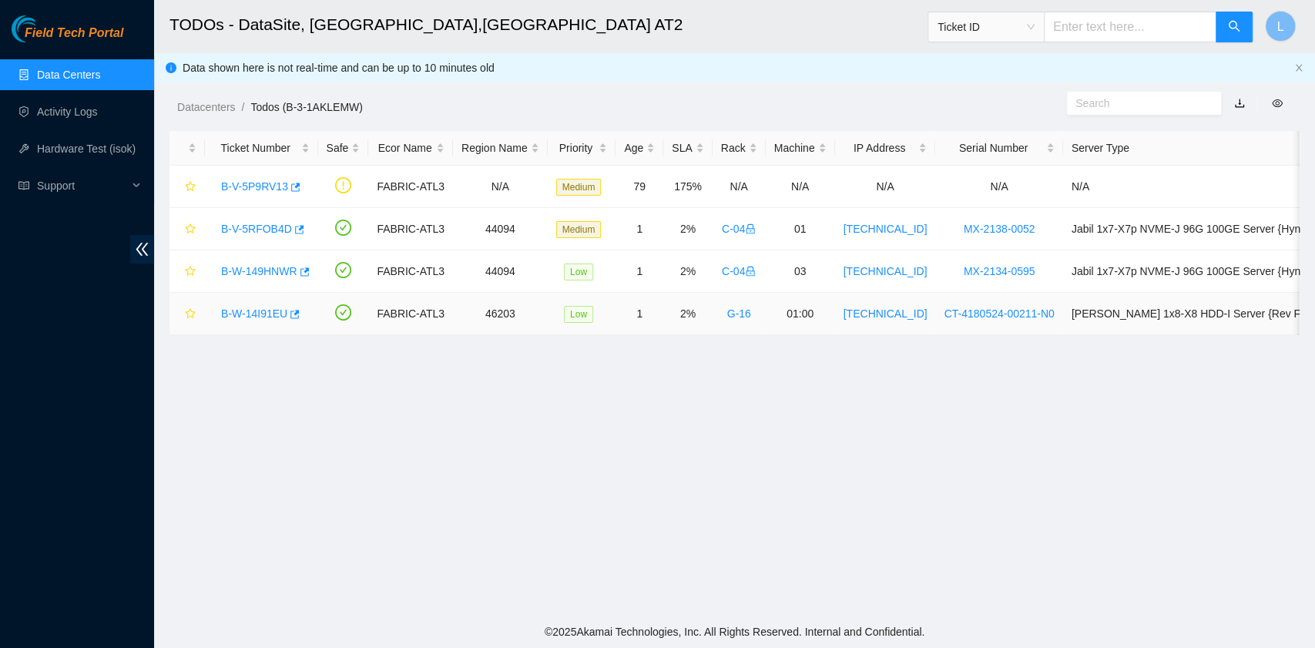
click at [277, 313] on link "B-W-14I91EU" at bounding box center [254, 313] width 66 height 12
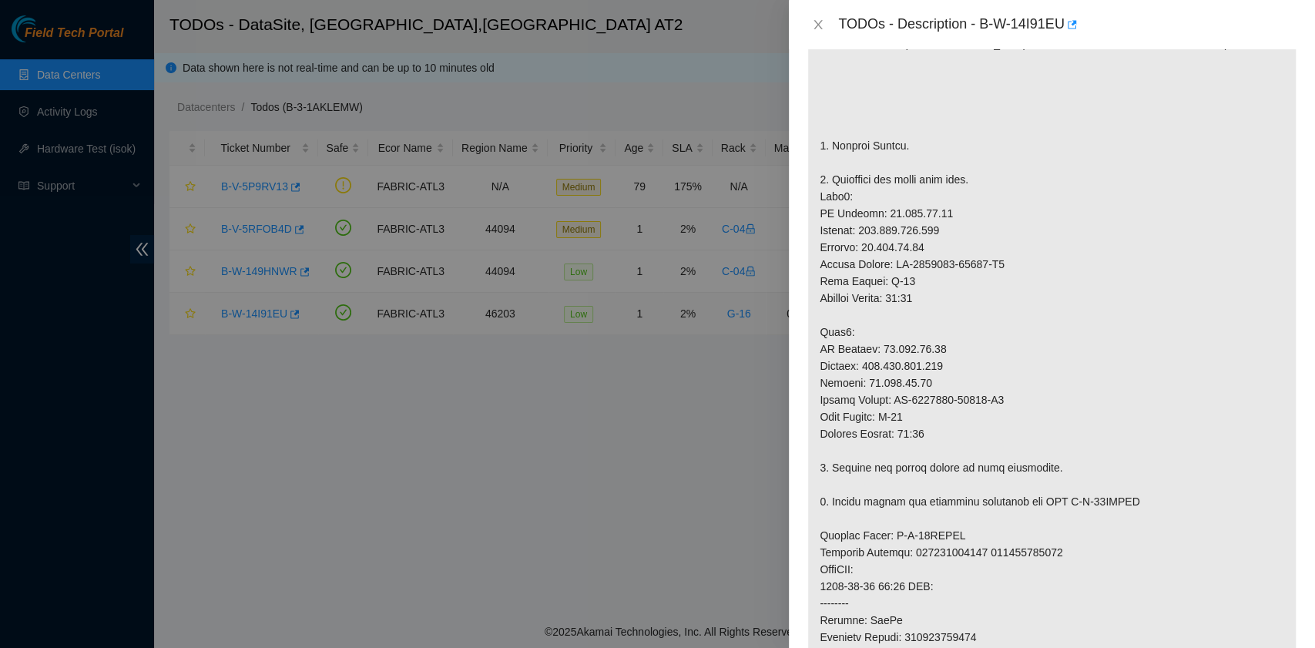
scroll to position [591, 0]
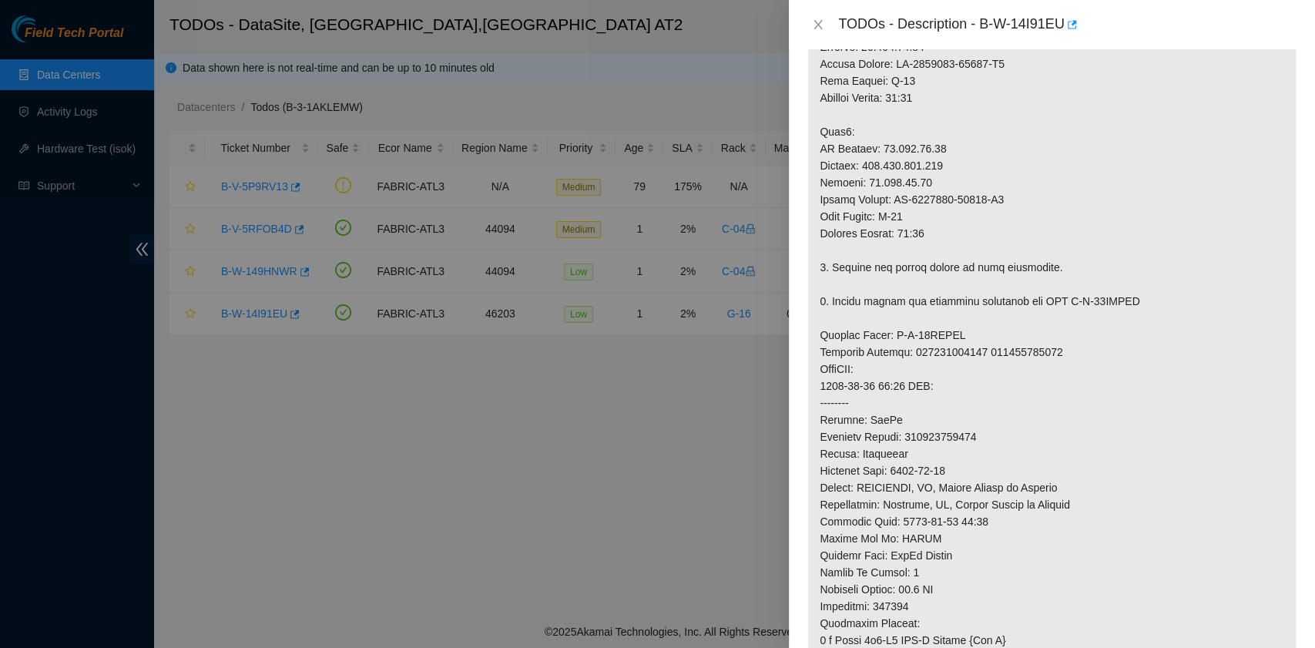
type textarea "After tried many time, finally successful. Thanks."
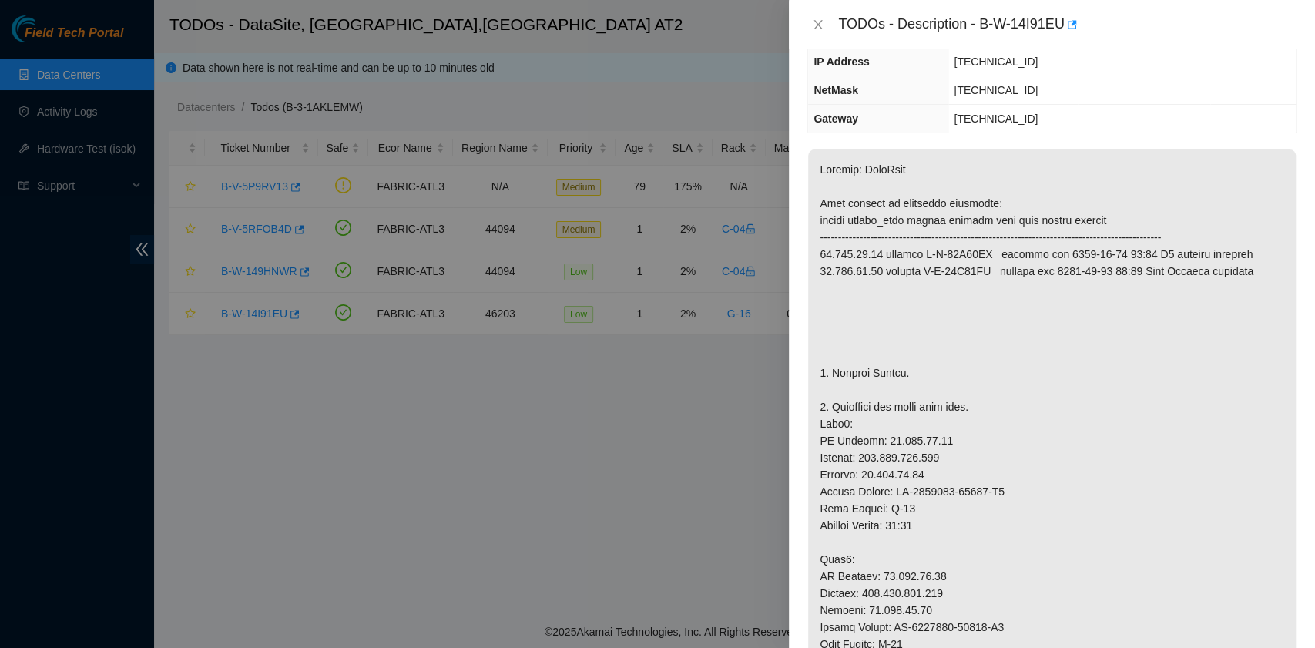
scroll to position [0, 0]
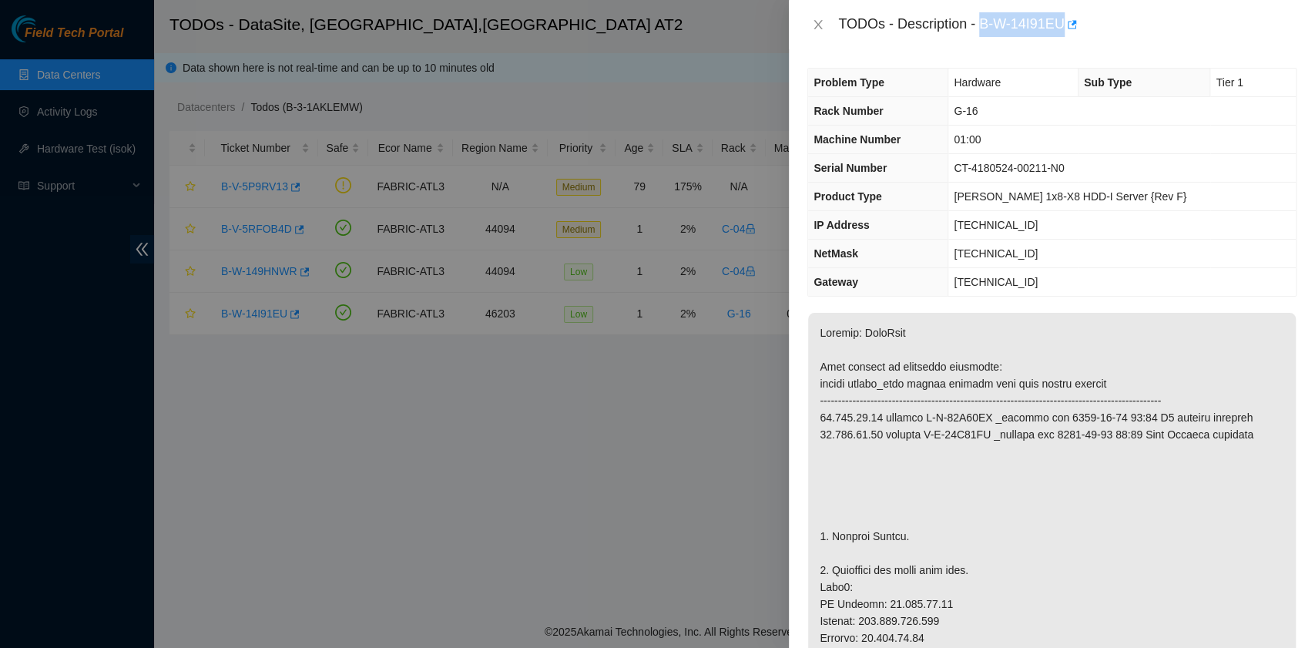
drag, startPoint x: 982, startPoint y: 22, endPoint x: 1061, endPoint y: 29, distance: 79.7
click at [1061, 29] on div "TODOs - Description - B-W-14I91EU" at bounding box center [1067, 24] width 458 height 25
copy div "B-W-14I91EU"
drag, startPoint x: 830, startPoint y: 530, endPoint x: 901, endPoint y: 538, distance: 71.3
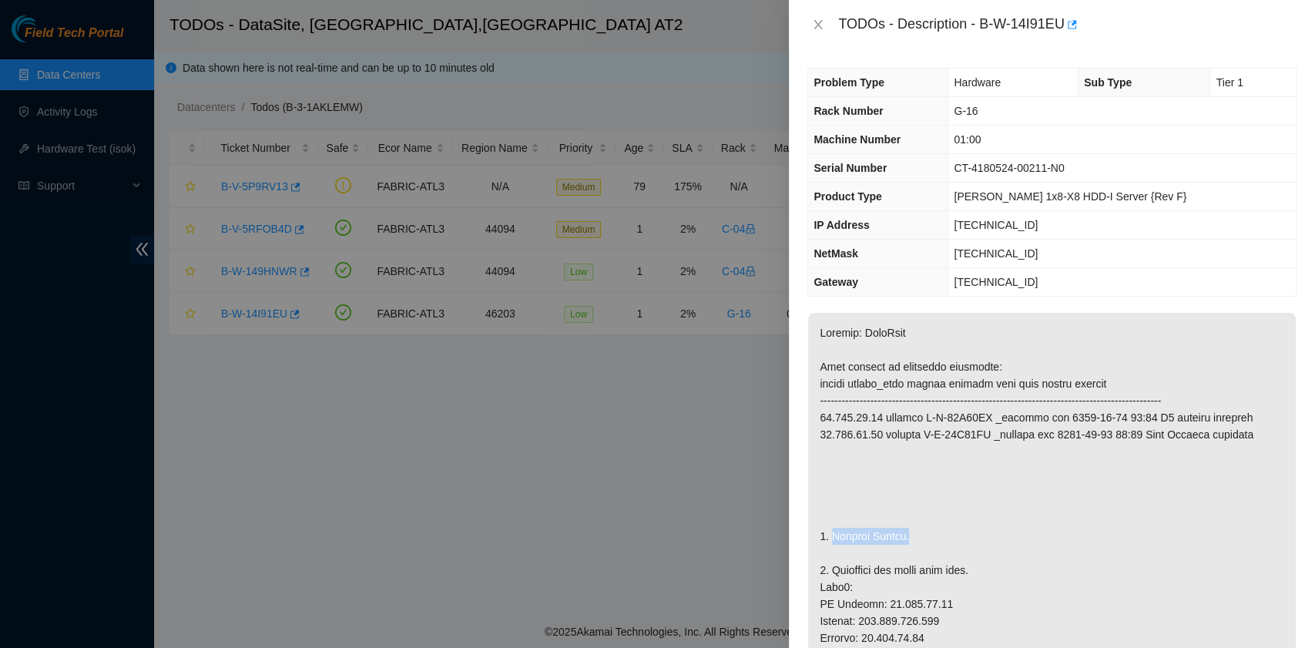
copy p "Replace Server."
drag, startPoint x: 1080, startPoint y: 168, endPoint x: 1028, endPoint y: 168, distance: 51.6
click at [1028, 168] on span "CT-4180524-00211-N0" at bounding box center [1009, 168] width 110 height 12
click at [1023, 163] on span "CT-4180524-00211-N0" at bounding box center [1009, 168] width 110 height 12
drag, startPoint x: 990, startPoint y: 166, endPoint x: 1017, endPoint y: 163, distance: 27.1
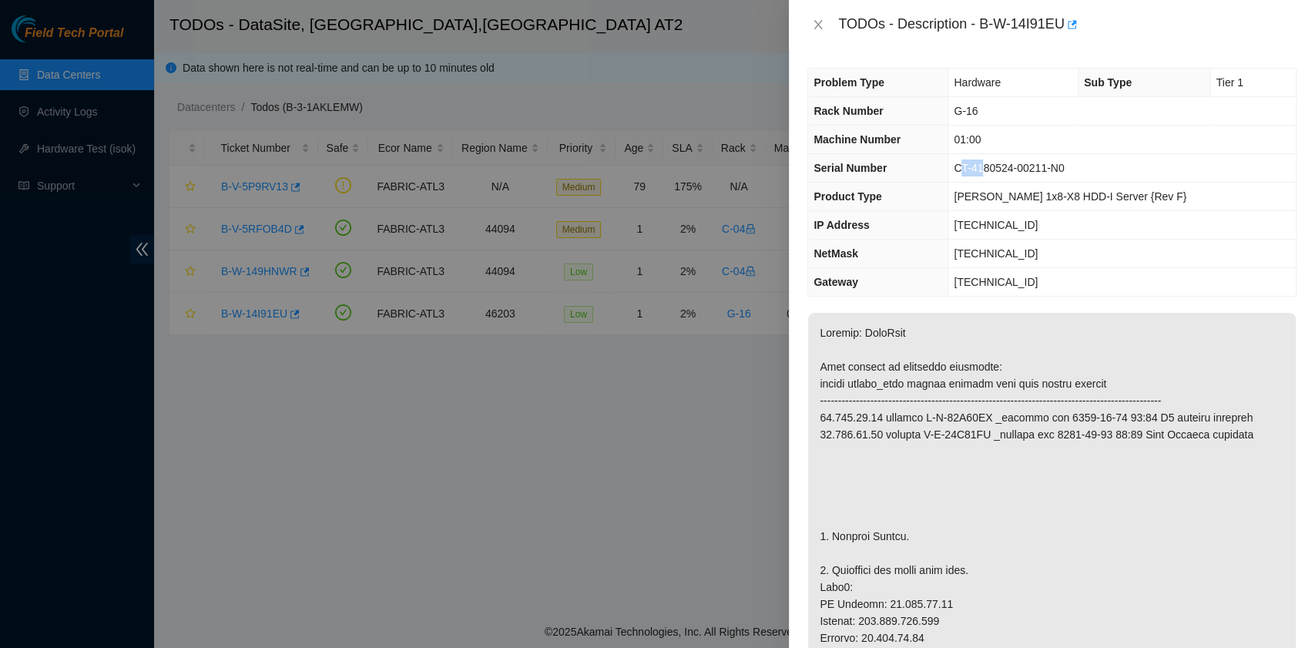
click at [1017, 163] on span "CT-4180524-00211-N0" at bounding box center [1009, 168] width 110 height 12
drag, startPoint x: 986, startPoint y: 169, endPoint x: 1077, endPoint y: 169, distance: 90.9
click at [1064, 169] on span "CT-4180524-00211-N0" at bounding box center [1009, 168] width 110 height 12
copy span "CT-4180524-00211"
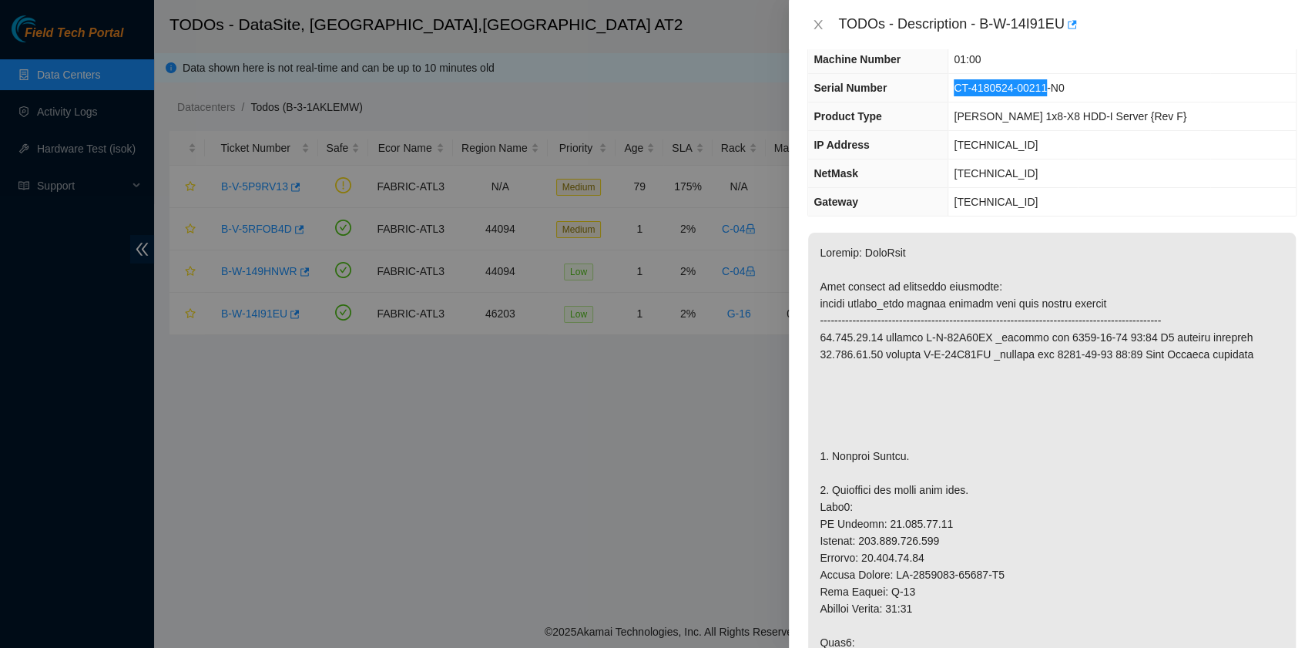
scroll to position [308, 0]
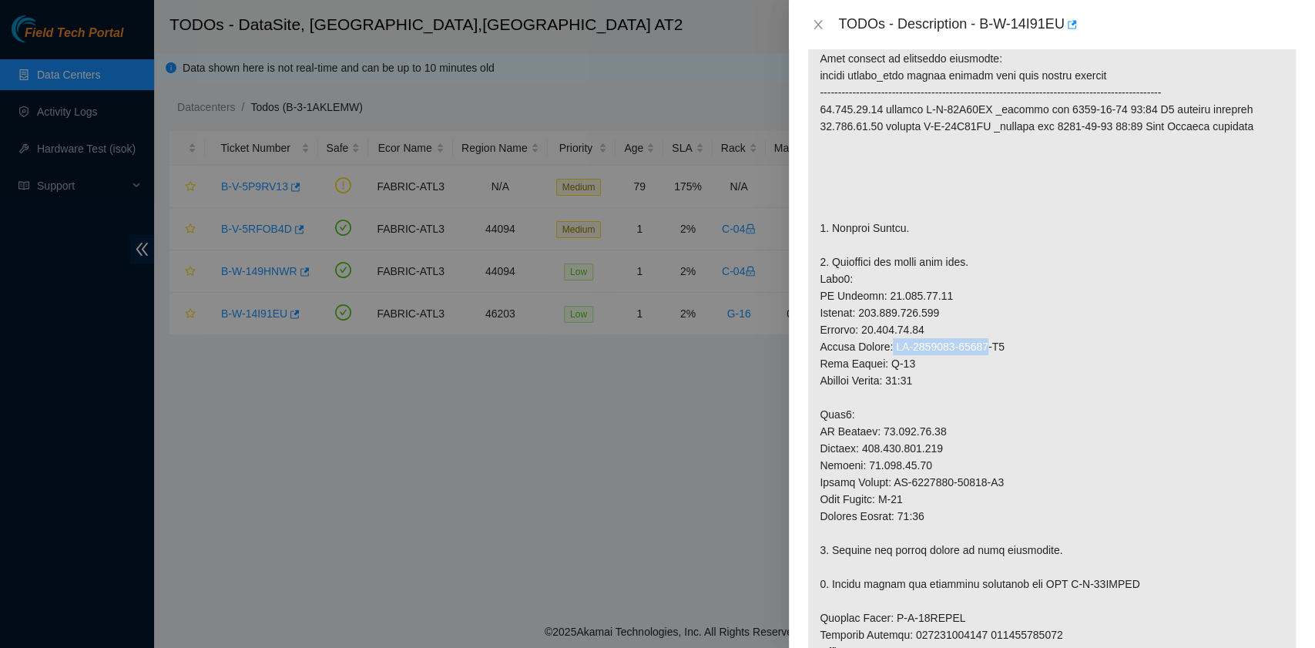
drag, startPoint x: 983, startPoint y: 340, endPoint x: 890, endPoint y: 350, distance: 93.7
click at [890, 350] on p at bounding box center [1052, 542] width 488 height 1074
copy p "CT-4180914-00055"
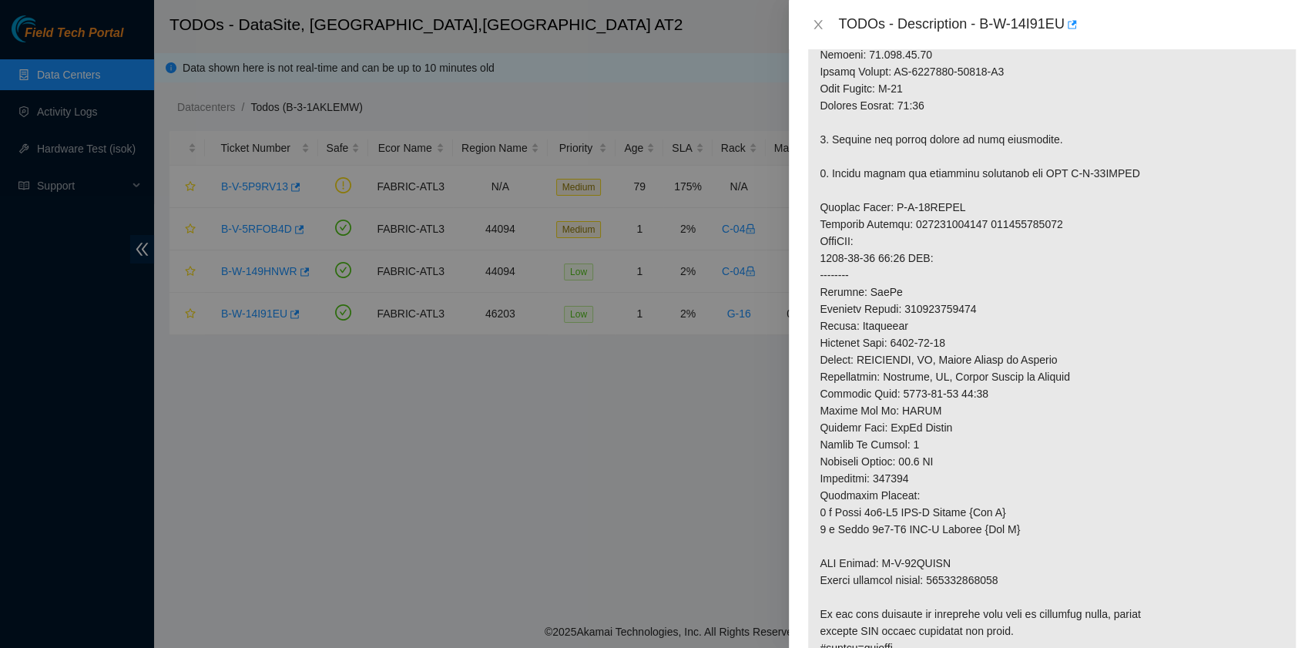
scroll to position [924, 0]
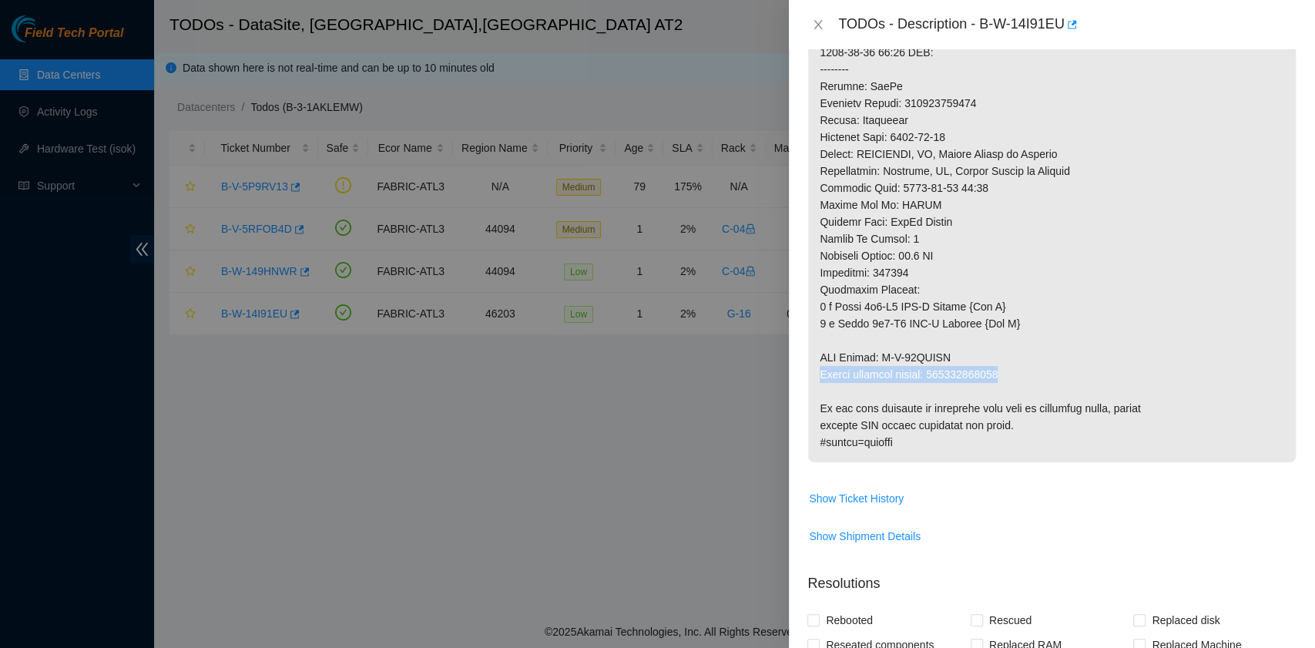
drag, startPoint x: 821, startPoint y: 373, endPoint x: 1006, endPoint y: 369, distance: 184.9
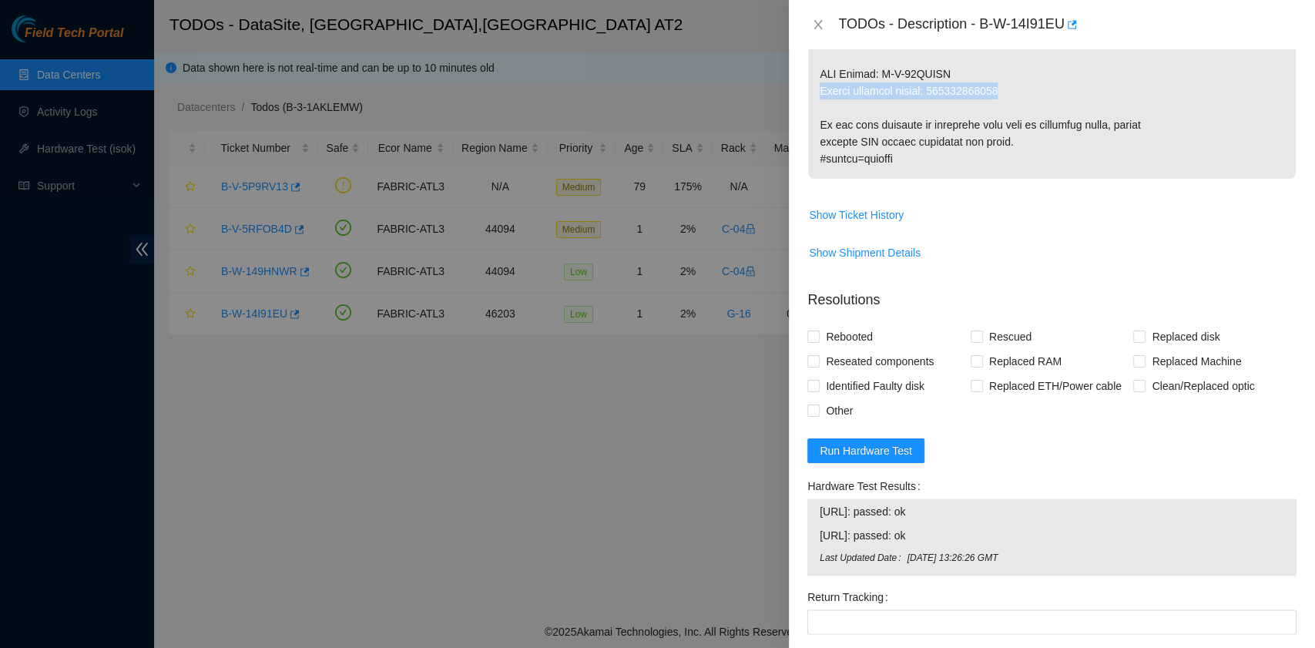
scroll to position [1232, 0]
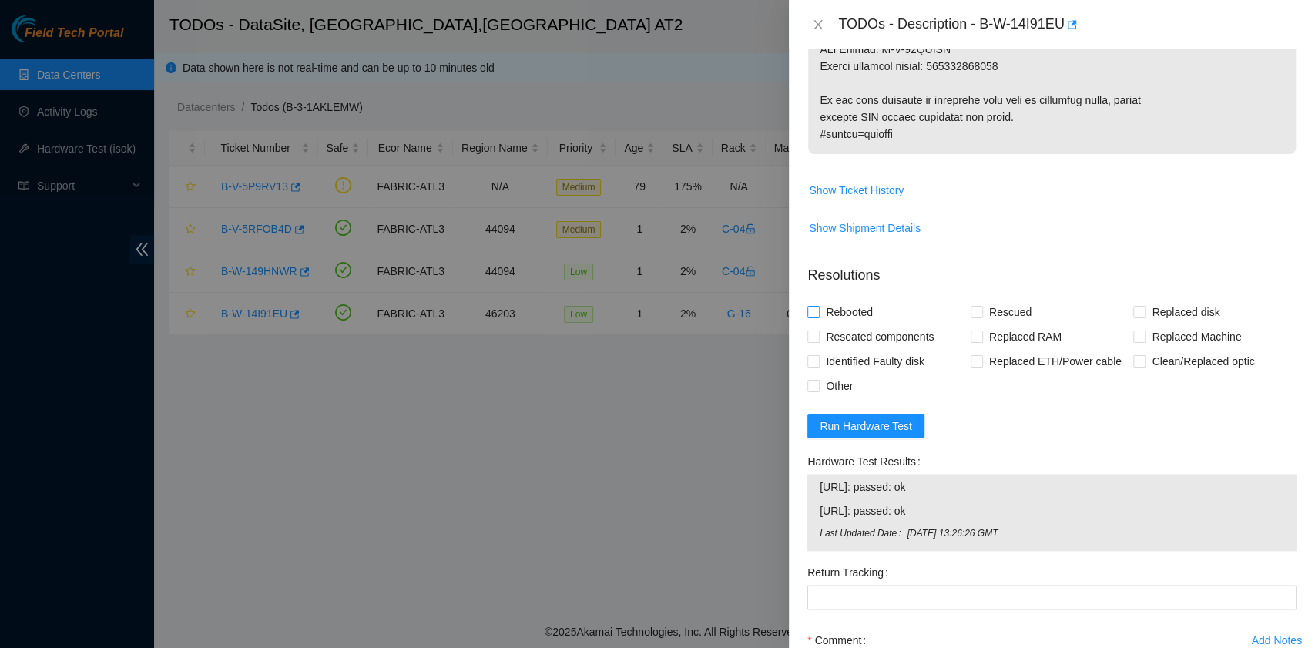
click at [847, 310] on span "Rebooted" at bounding box center [849, 312] width 59 height 25
click at [818, 310] on input "Rebooted" at bounding box center [812, 311] width 11 height 11
checkbox input "true"
click at [1133, 334] on input "Replaced Machine" at bounding box center [1138, 335] width 11 height 11
checkbox input "true"
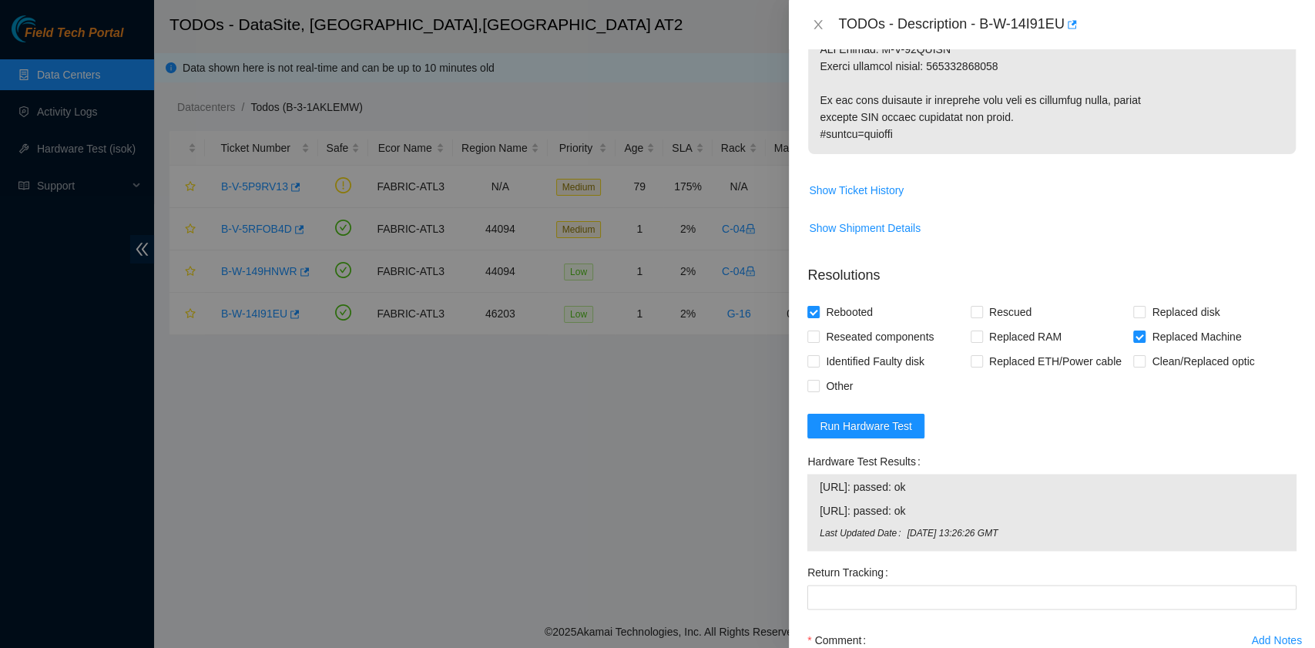
scroll to position [1335, 0]
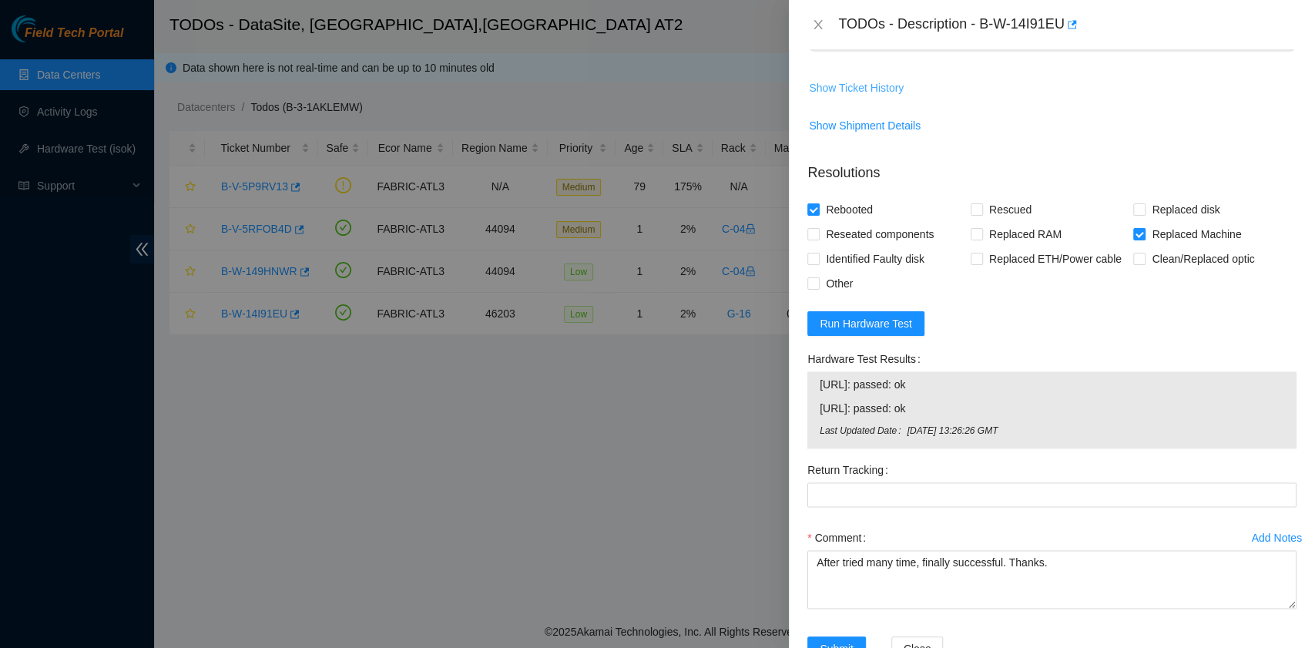
click at [852, 79] on span "Show Ticket History" at bounding box center [856, 87] width 95 height 17
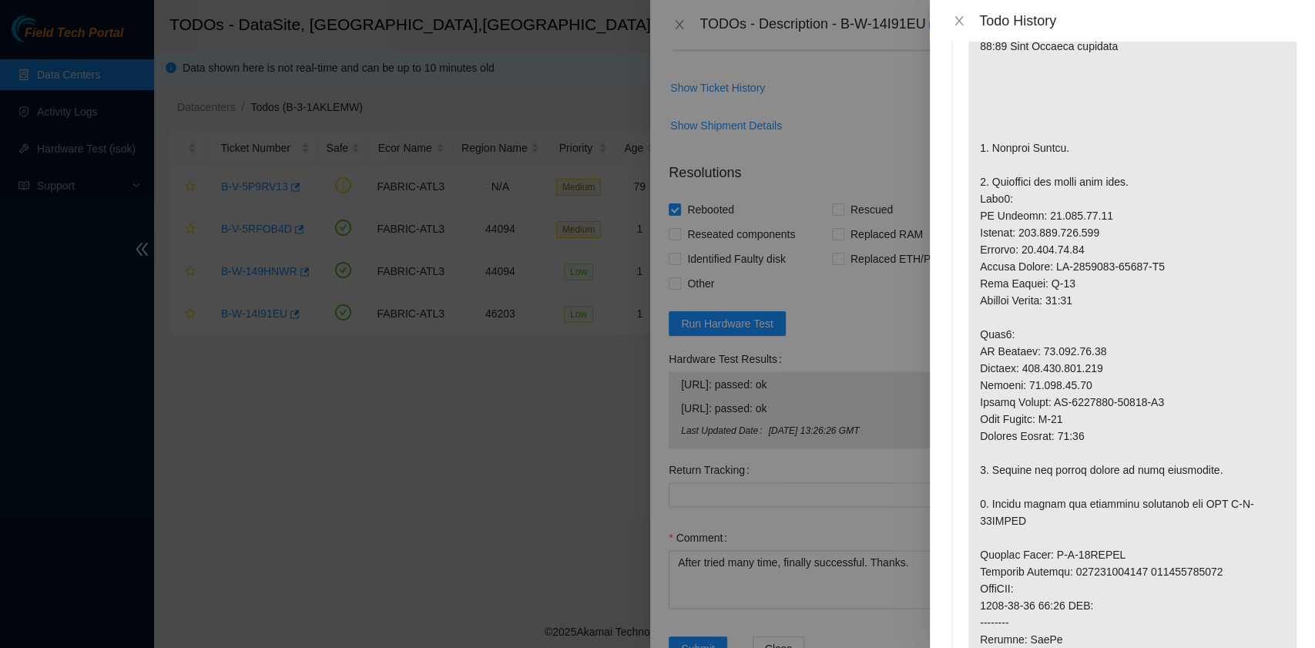
scroll to position [0, 0]
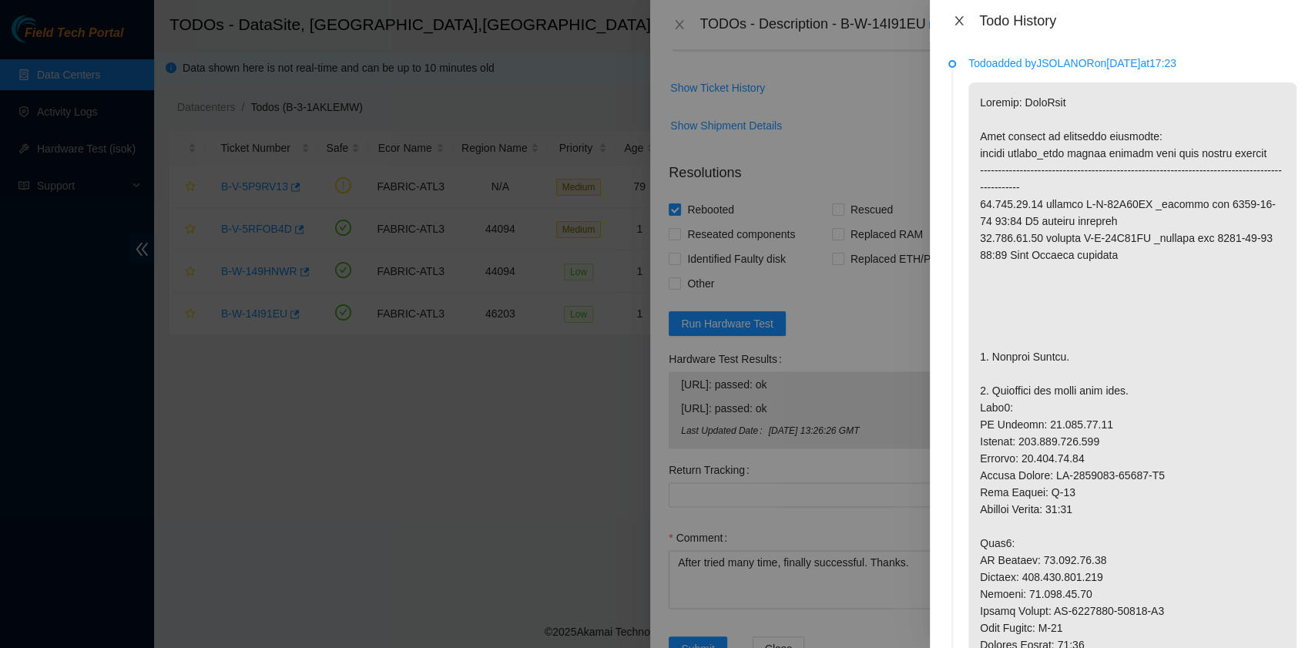
click at [963, 22] on icon "close" at bounding box center [959, 21] width 12 height 12
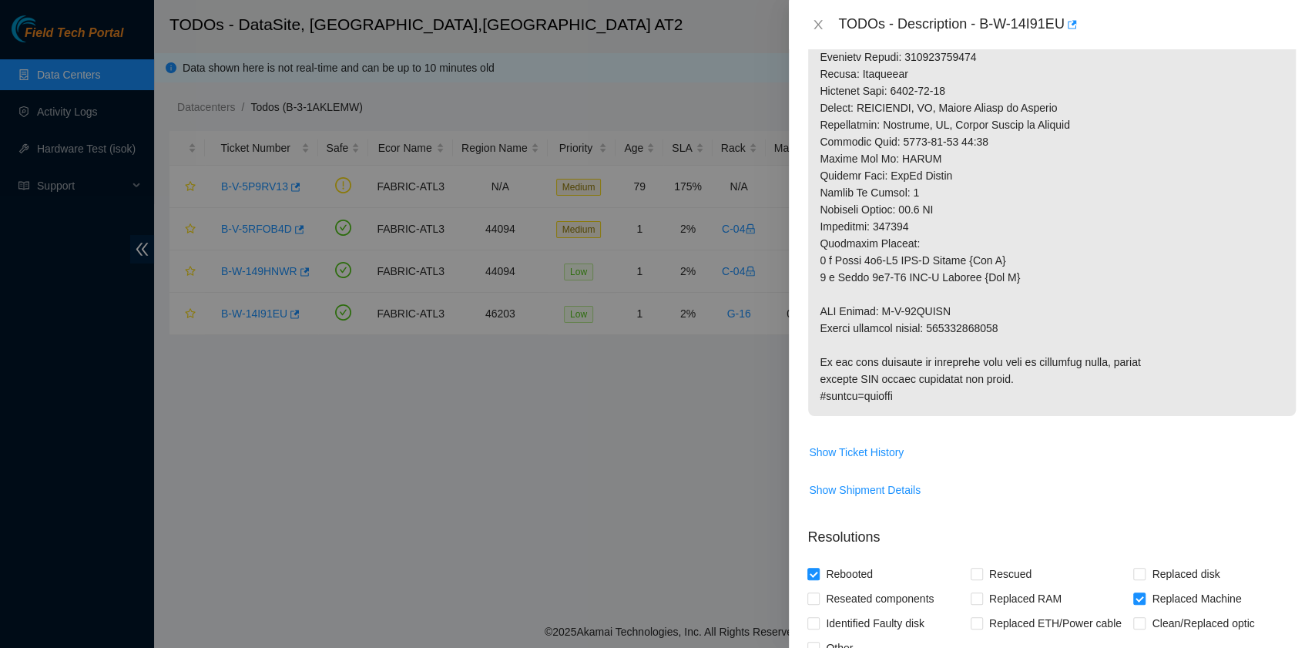
scroll to position [1382, 0]
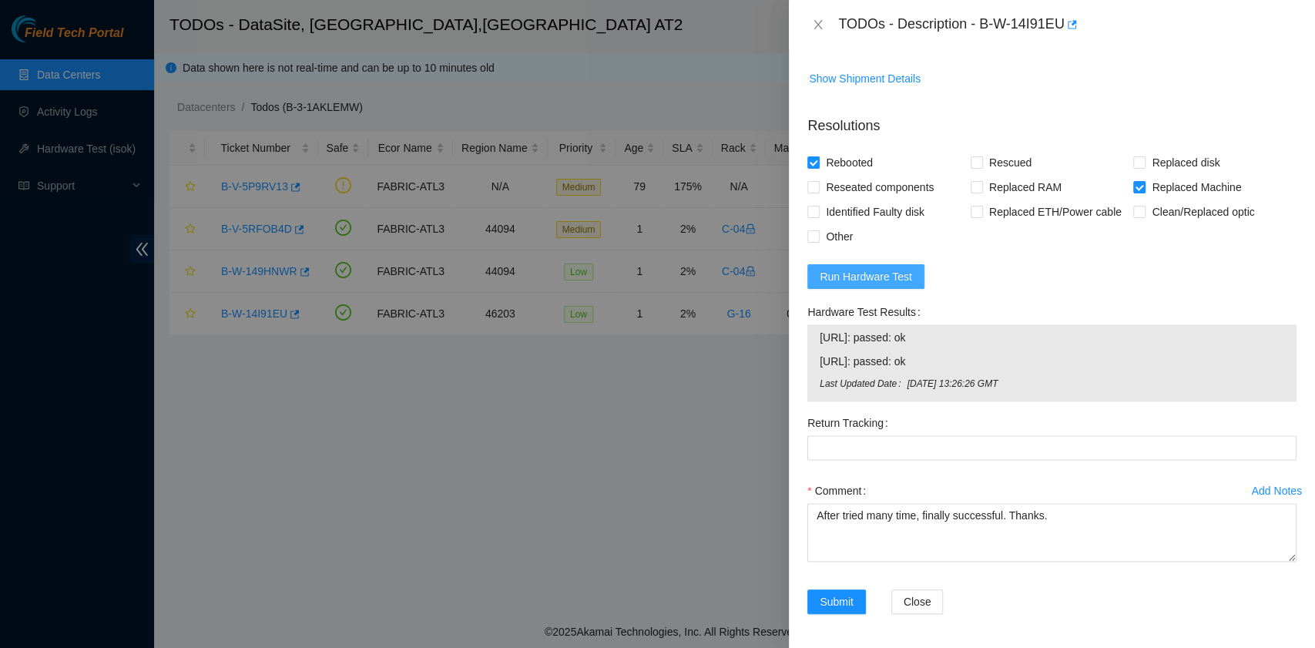
click at [897, 276] on span "Run Hardware Test" at bounding box center [866, 276] width 92 height 17
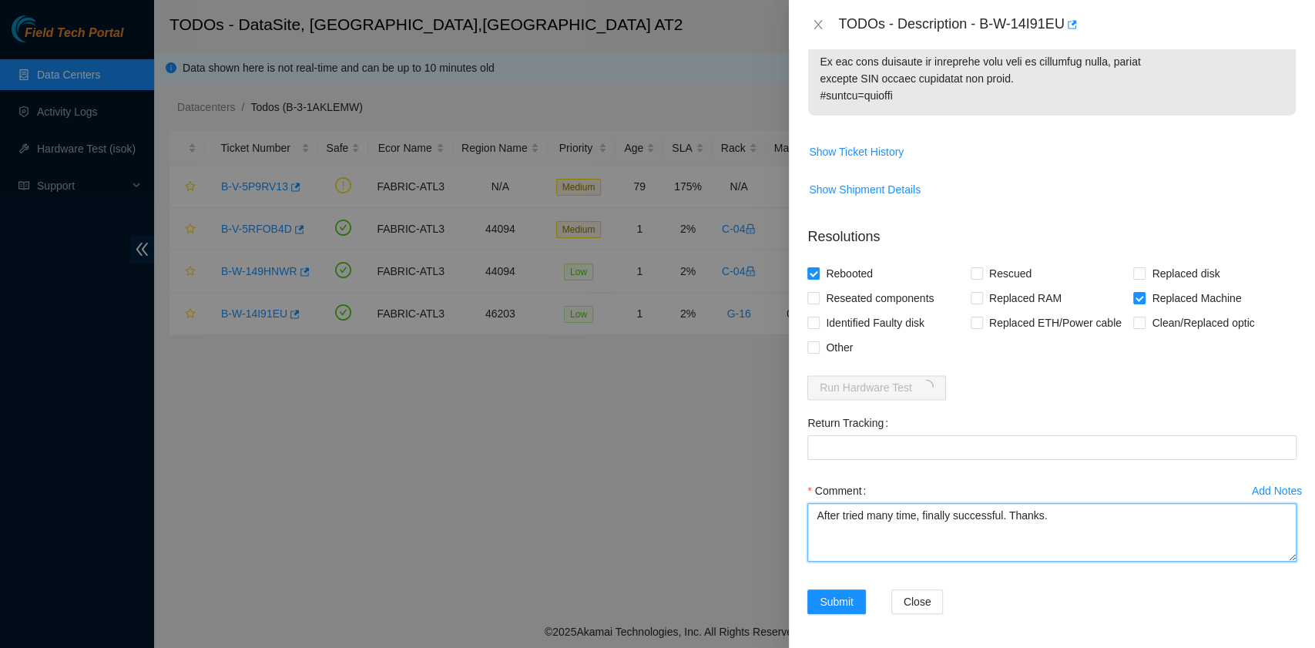
drag, startPoint x: 1075, startPoint y: 524, endPoint x: 799, endPoint y: 520, distance: 276.5
click at [799, 520] on div "Problem Type Hardware Sub Type Tier 1 Rack Number G-16 Machine Number 01:00 Ser…" at bounding box center [1052, 348] width 526 height 598
paste textarea "B-W-14I91EU rack# G-16 machine# 01:00 Replaced server S/N CT-4180524-00211 with…"
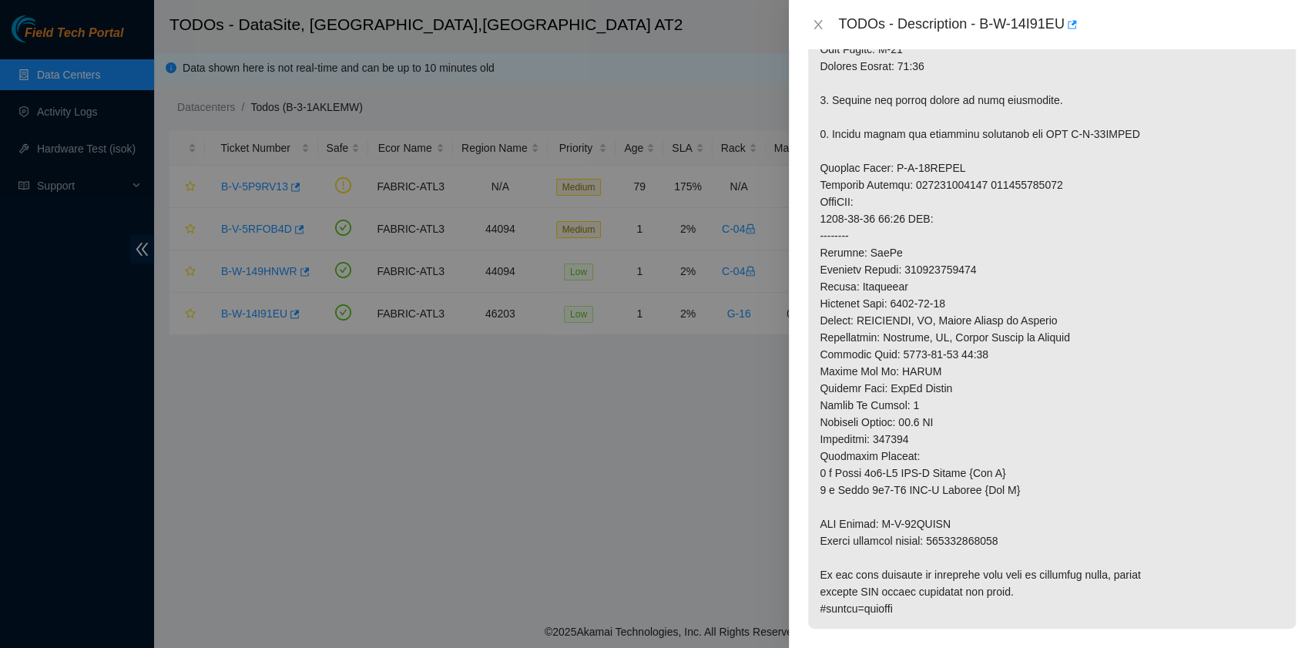
scroll to position [757, 0]
drag, startPoint x: 981, startPoint y: 29, endPoint x: 1065, endPoint y: 29, distance: 84.7
click at [1065, 29] on div "TODOs - Description - B-W-14I91EU" at bounding box center [1067, 24] width 458 height 25
click at [1158, 39] on div "TODOs - Description - B-W-14I91EU" at bounding box center [1052, 24] width 526 height 49
drag, startPoint x: 984, startPoint y: 25, endPoint x: 1061, endPoint y: 25, distance: 77.0
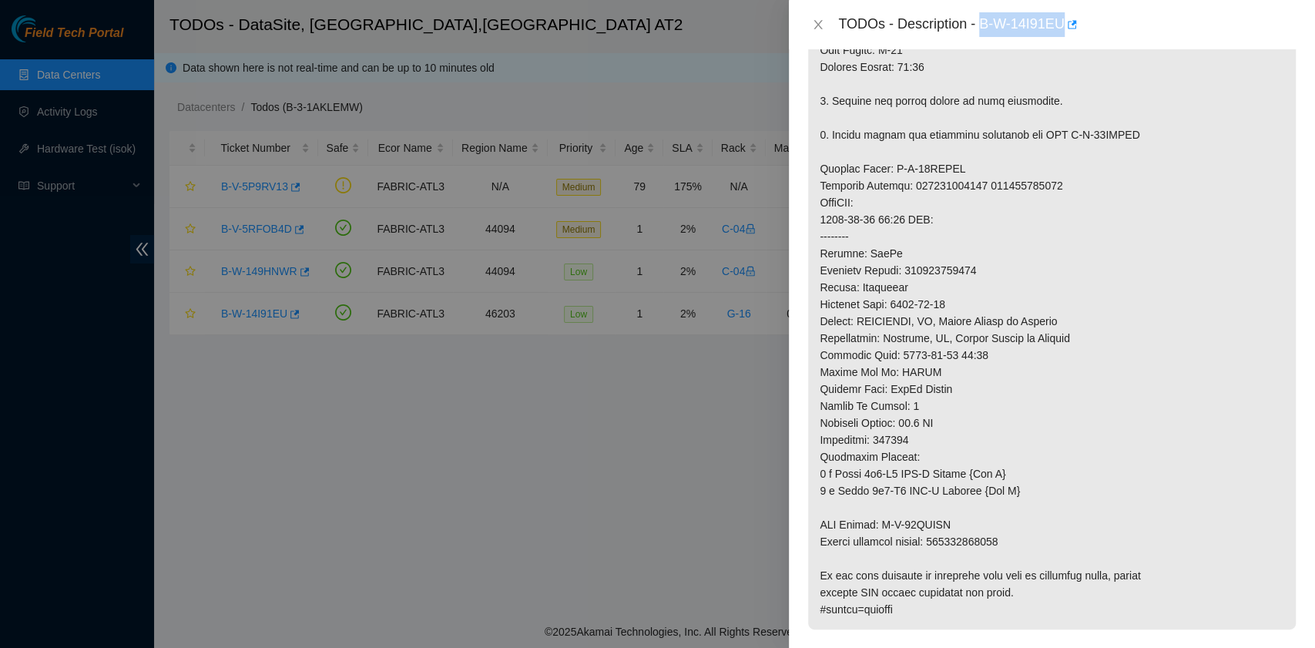
click at [1061, 25] on div "TODOs - Description - B-W-14I91EU" at bounding box center [1067, 24] width 458 height 25
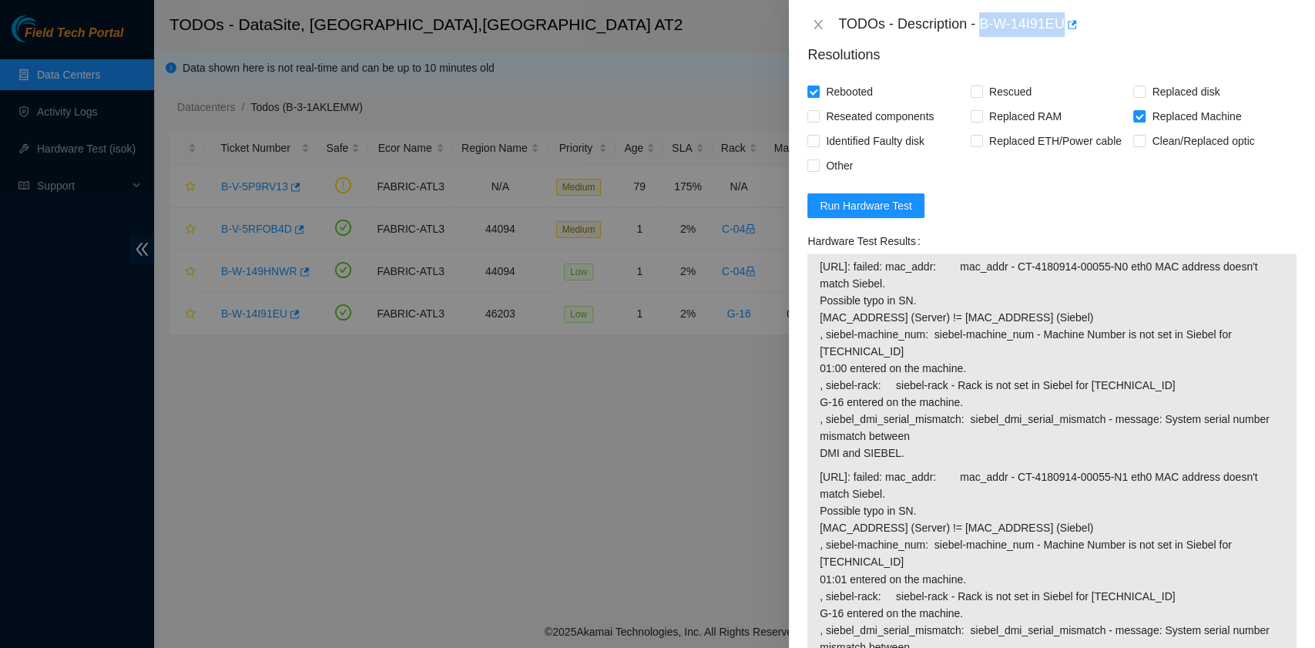
scroll to position [1437, 0]
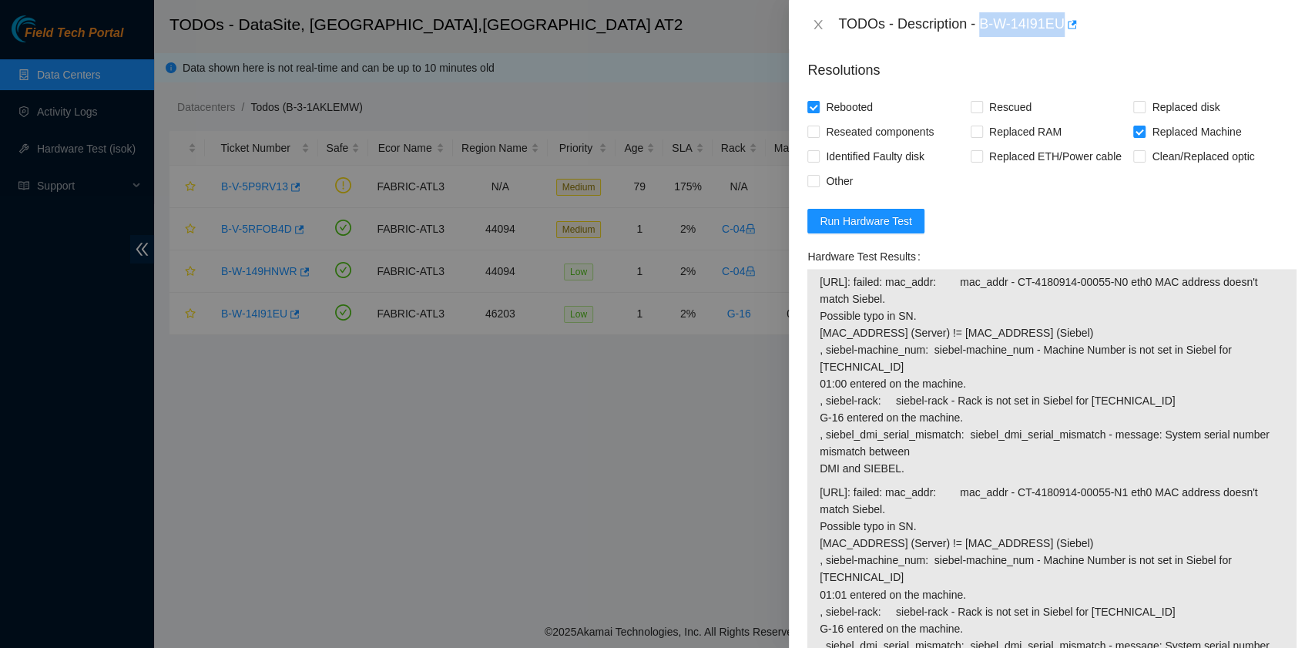
drag, startPoint x: 906, startPoint y: 470, endPoint x: 818, endPoint y: 280, distance: 208.8
click at [818, 280] on div "23.220.74.68: failed: mac_addr: mac_addr - CT-4180914-00055-N0 eth0 MAC address…" at bounding box center [1051, 483] width 489 height 428
click at [981, 223] on form "Resolutions Rebooted Rescued Replaced disk Reseated components Replaced RAM Rep…" at bounding box center [1051, 488] width 489 height 880
click at [902, 225] on span "Run Hardware Test" at bounding box center [866, 221] width 92 height 17
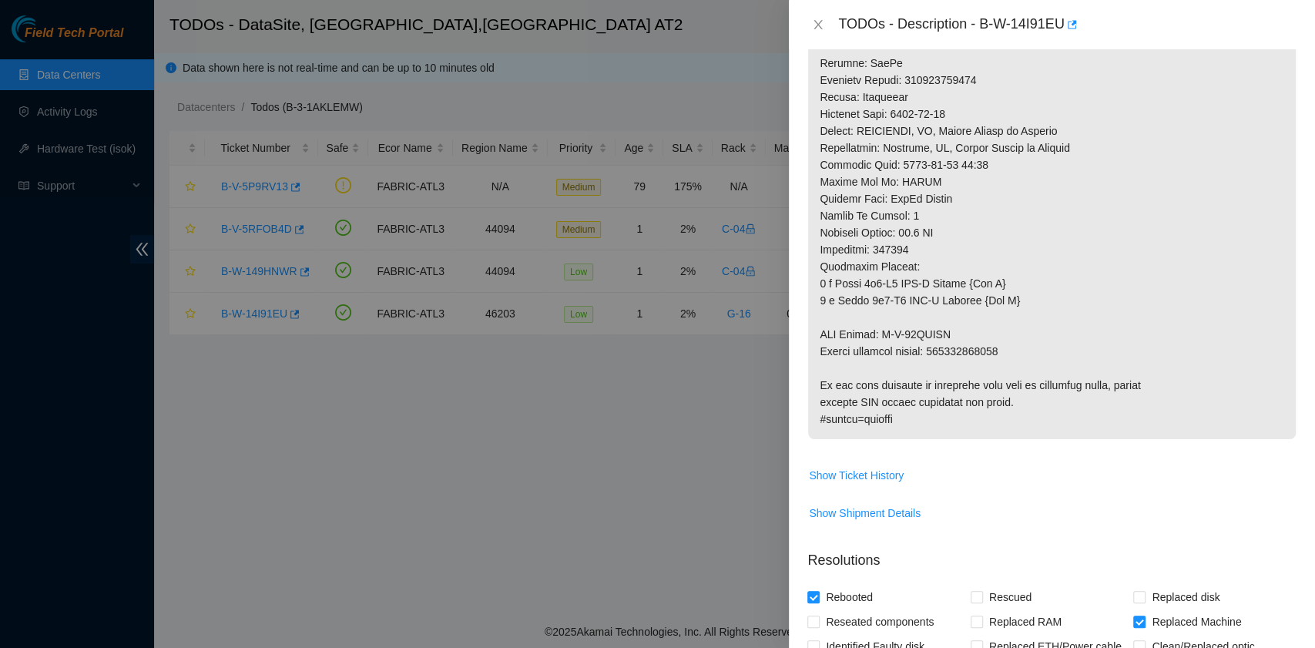
scroll to position [924, 0]
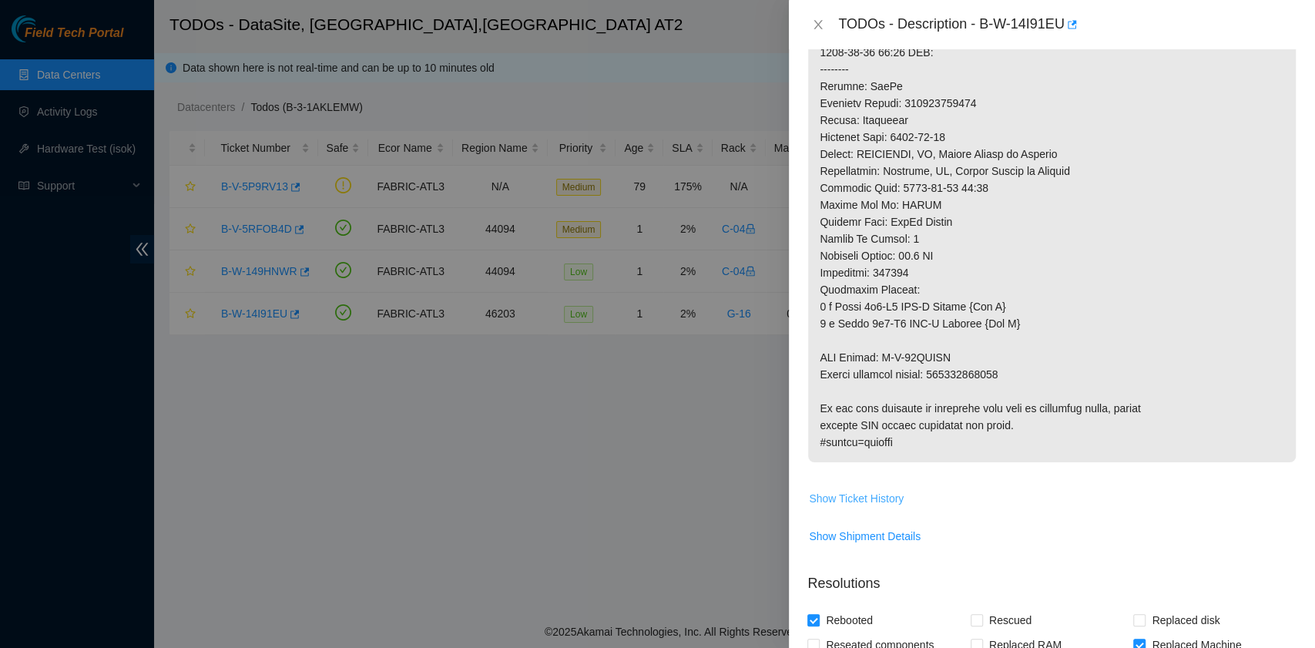
click at [877, 499] on span "Show Ticket History" at bounding box center [856, 498] width 95 height 17
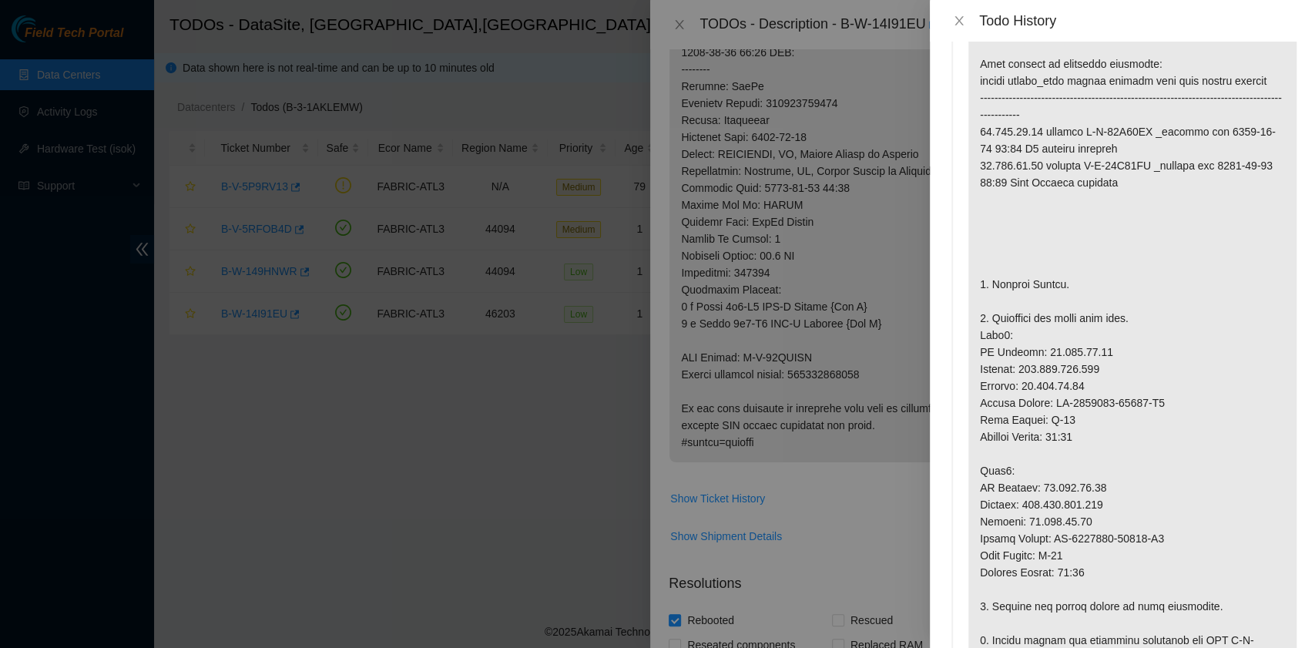
scroll to position [0, 0]
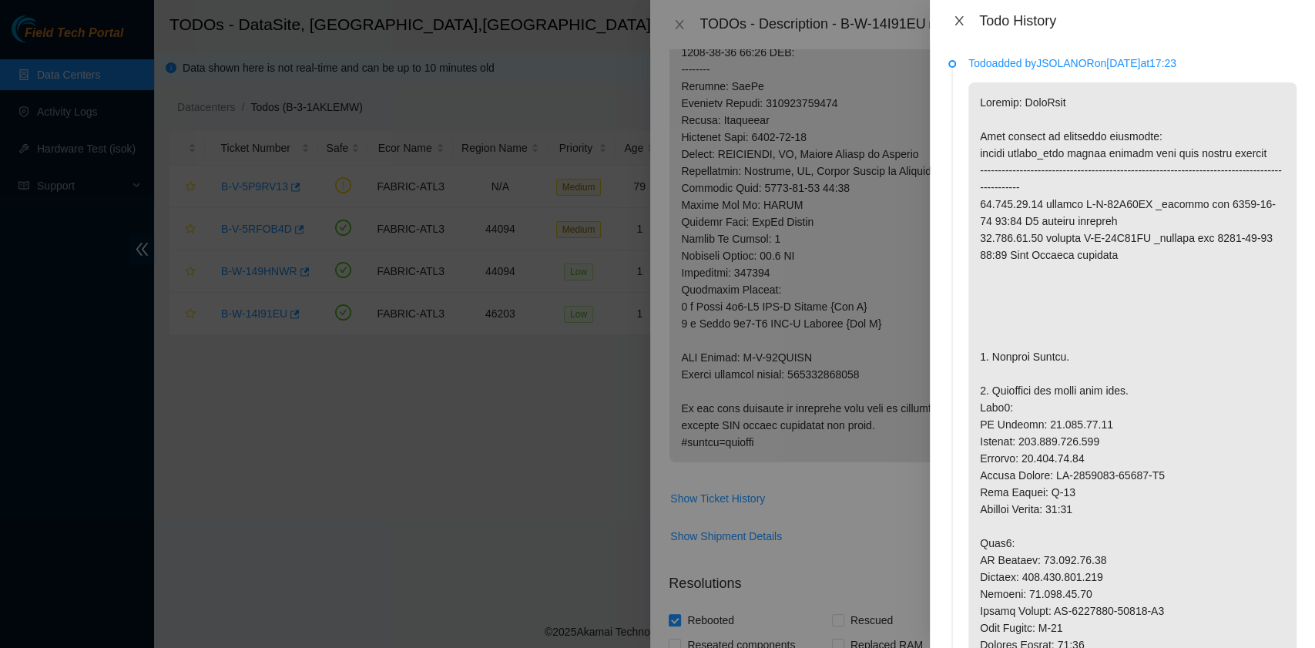
click at [960, 18] on icon "close" at bounding box center [958, 20] width 8 height 9
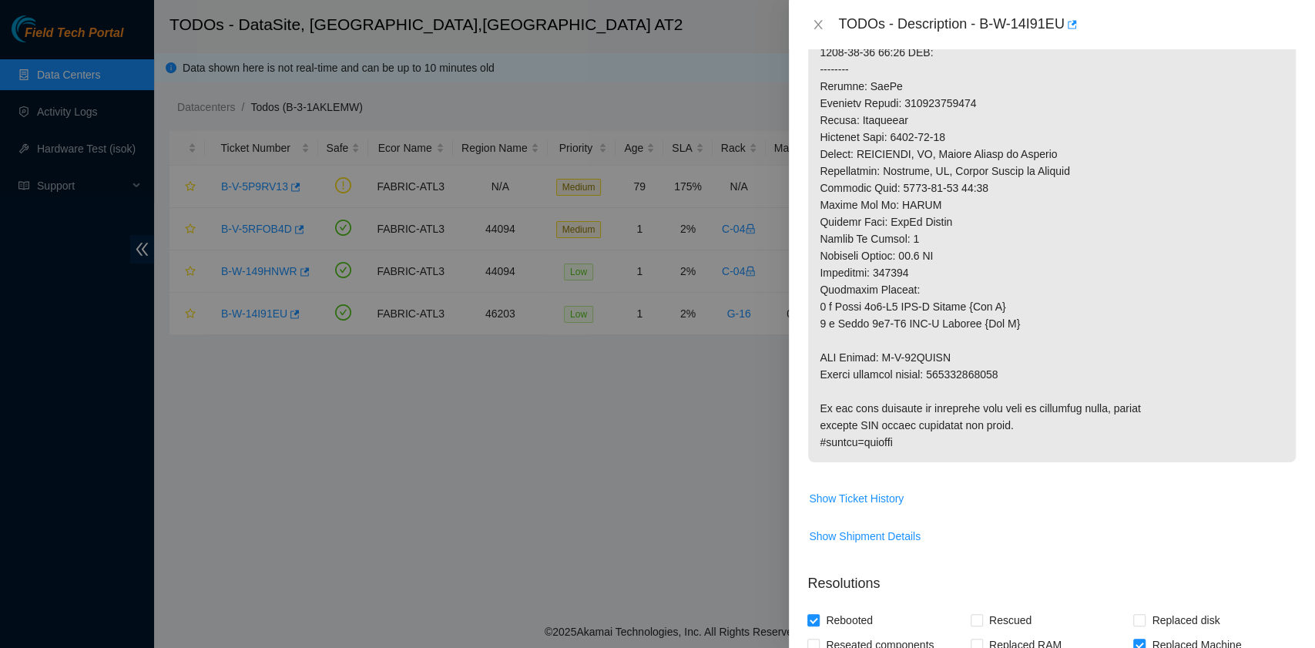
scroll to position [1335, 0]
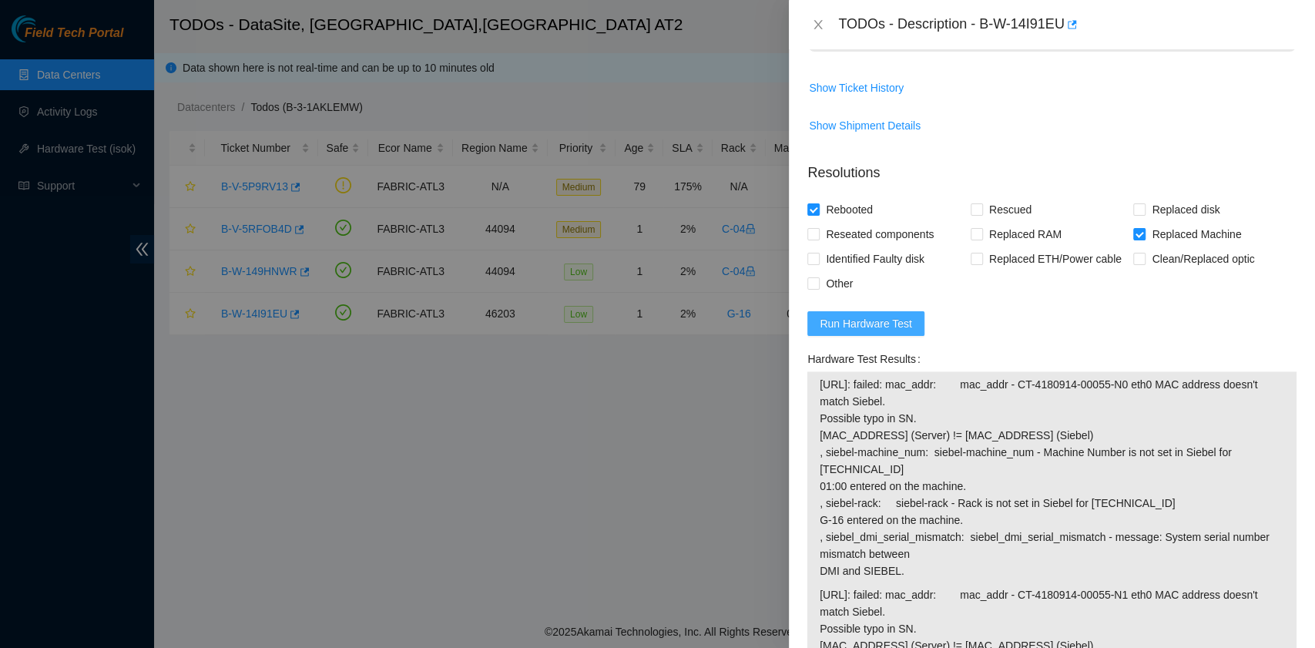
click at [878, 325] on span "Run Hardware Test" at bounding box center [866, 323] width 92 height 17
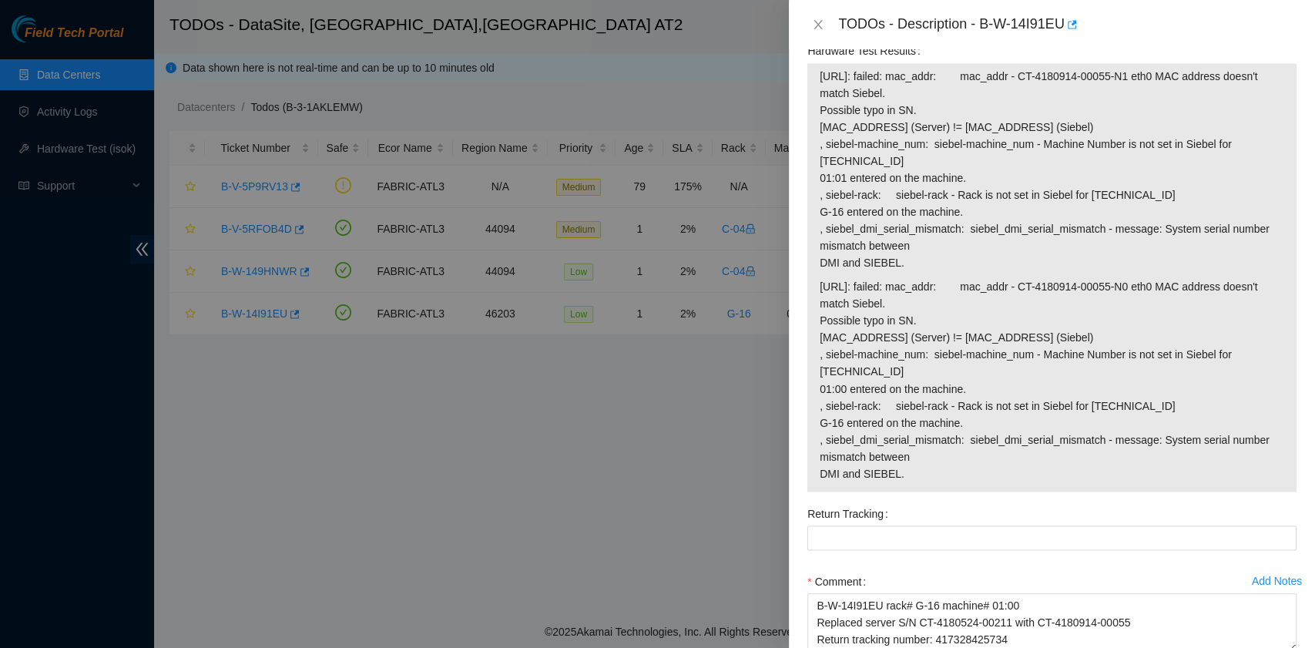
scroll to position [1733, 0]
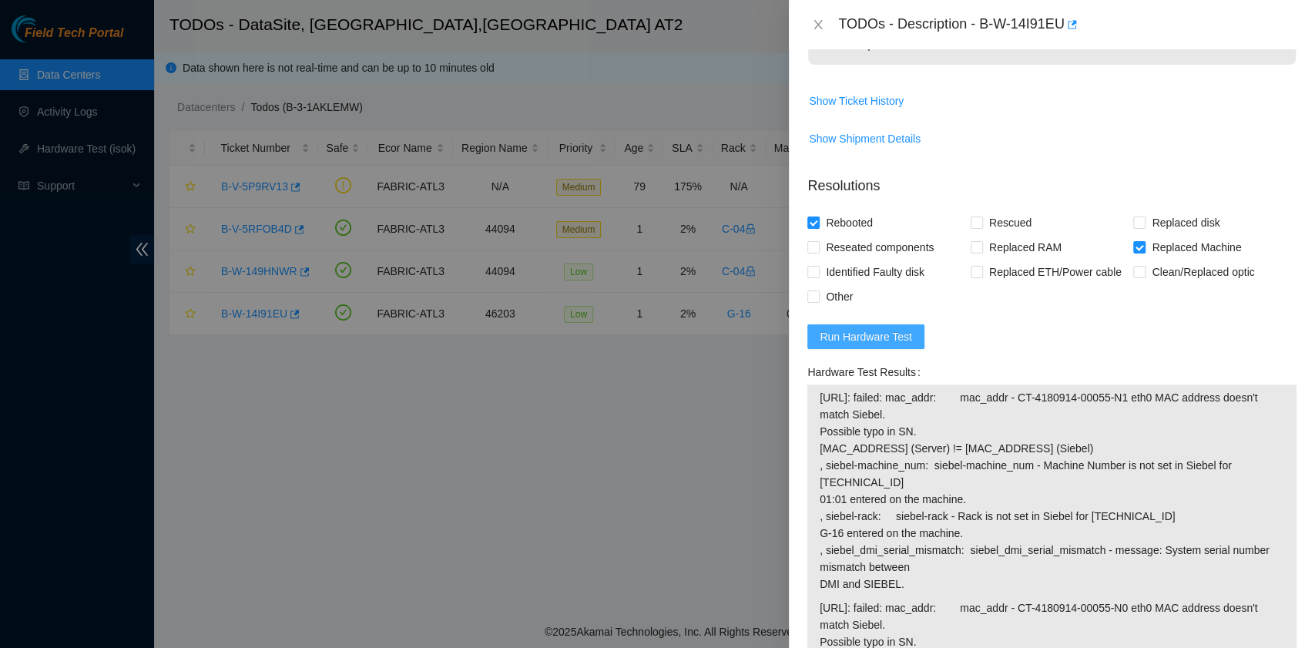
click at [897, 335] on span "Run Hardware Test" at bounding box center [866, 336] width 92 height 17
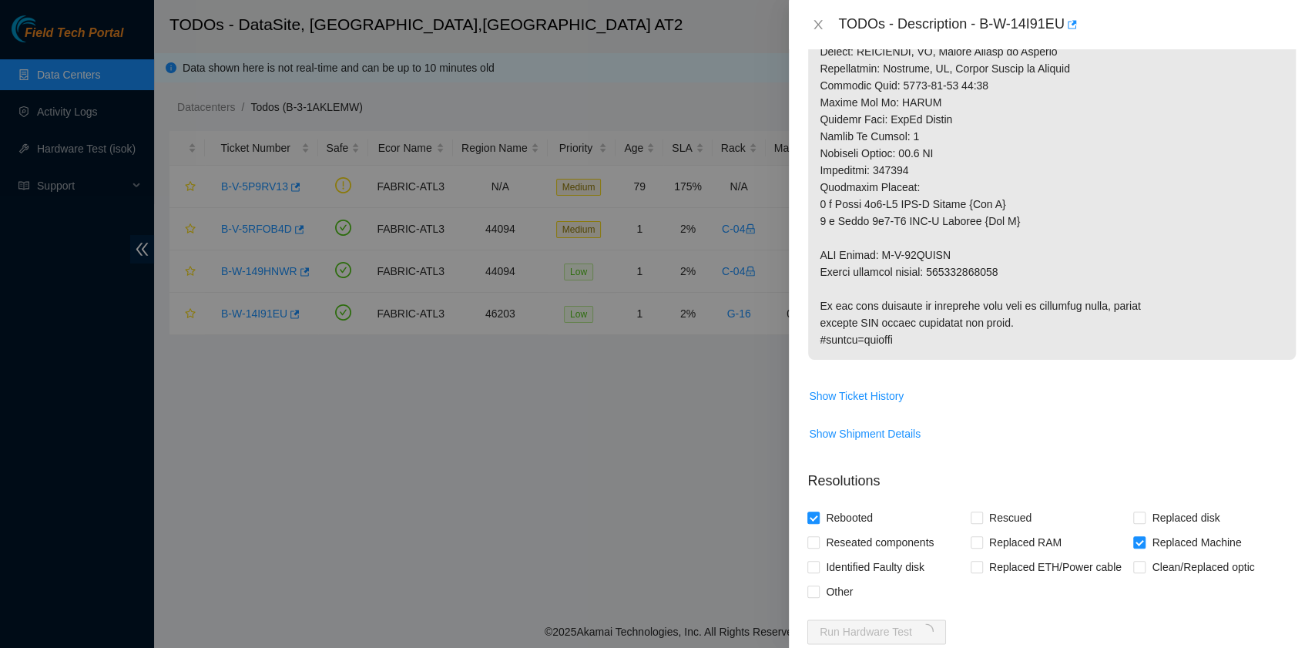
scroll to position [1232, 0]
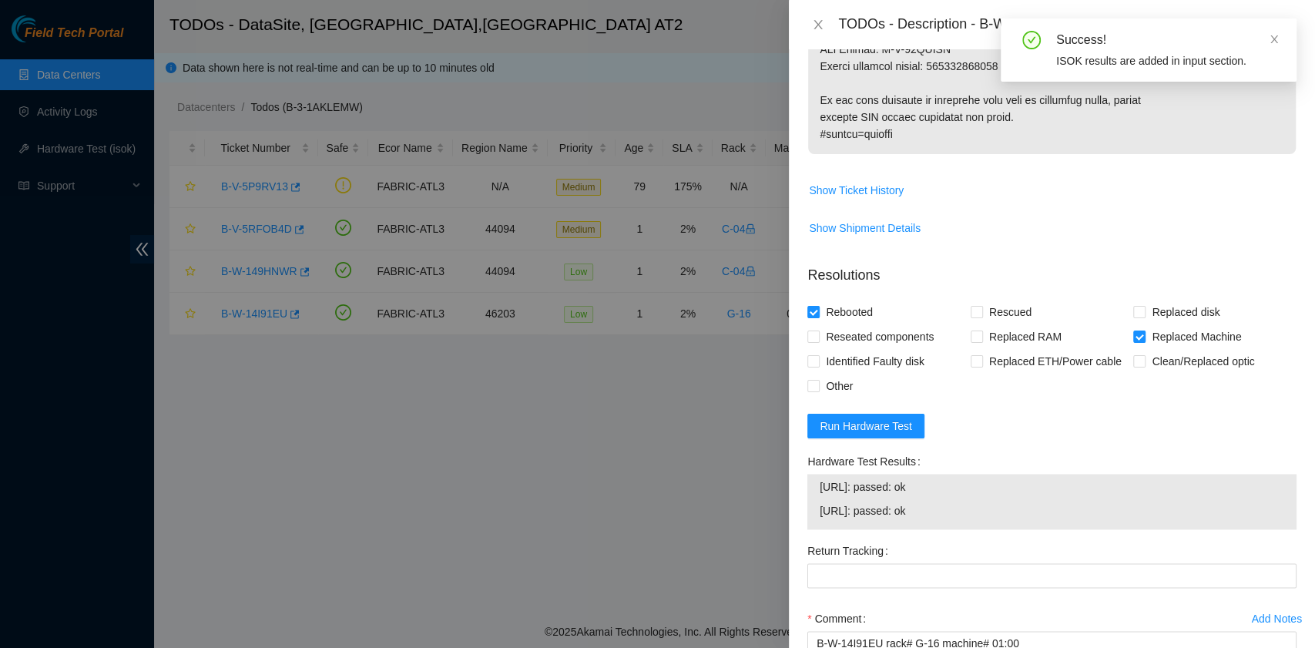
drag, startPoint x: 946, startPoint y: 515, endPoint x: 809, endPoint y: 490, distance: 139.3
click at [809, 490] on div "23.220.74.68: passed: ok 23.220.74.69: passed: ok" at bounding box center [1051, 501] width 489 height 55
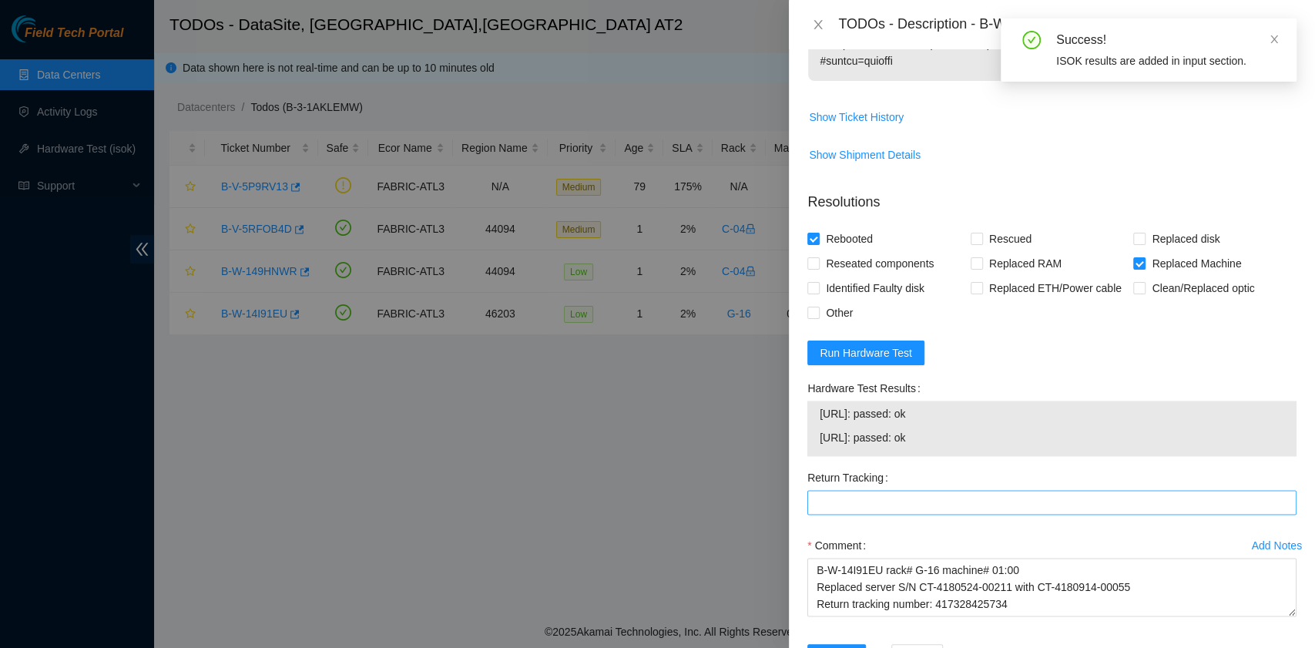
scroll to position [1360, 0]
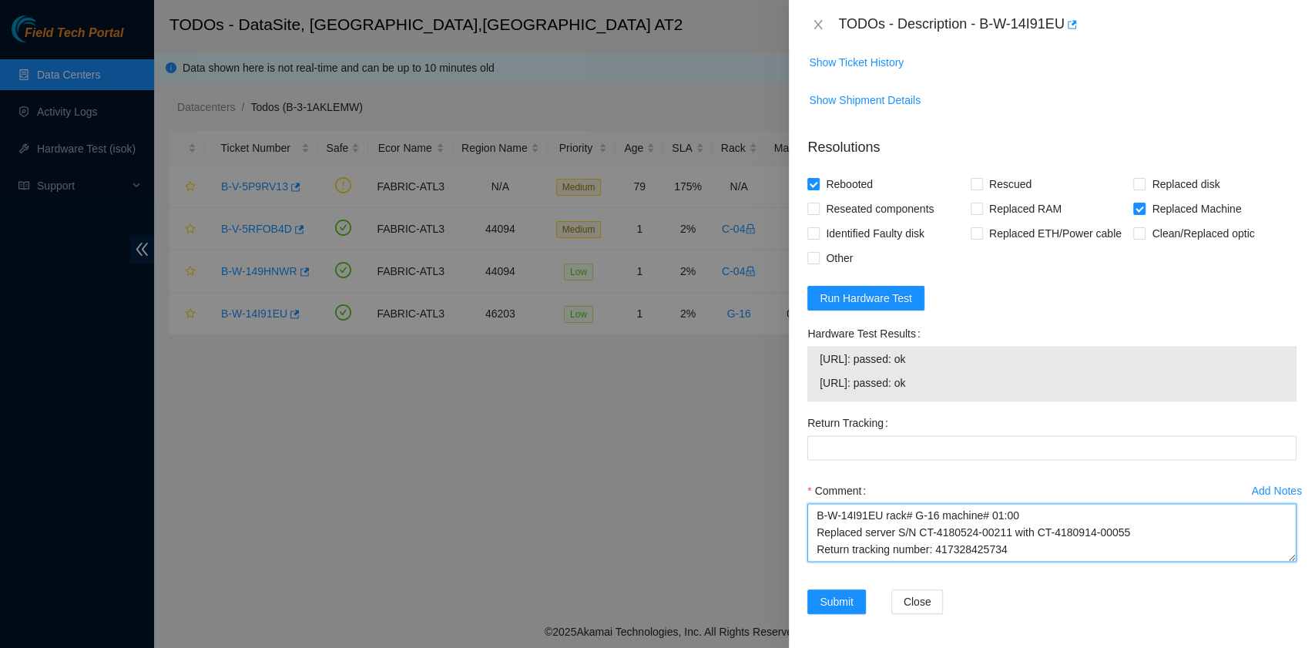
click at [1028, 550] on textarea "B-W-14I91EU rack# G-16 machine# 01:00 Replaced server S/N CT-4180524-00211 with…" at bounding box center [1051, 532] width 489 height 59
paste textarea "23.220.74.68: passed: ok 23.220.74.69: passed: ok"
drag, startPoint x: 1009, startPoint y: 520, endPoint x: 934, endPoint y: 516, distance: 75.6
click at [934, 516] on textarea "B-W-14I91EU rack# G-16 machine# 01:00 Replaced server S/N CT-4180524-00211 with…" at bounding box center [1051, 532] width 489 height 59
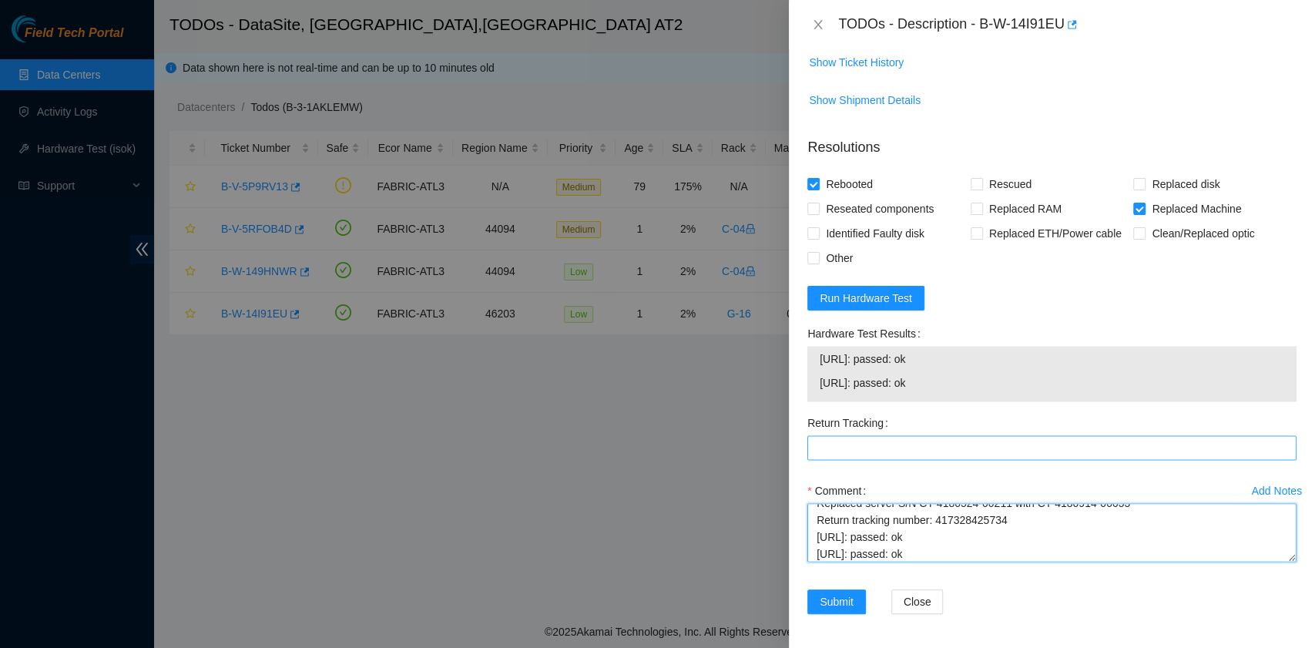
type textarea "B-W-14I91EU rack# G-16 machine# 01:00 Replaced server S/N CT-4180524-00211 with…"
click at [872, 445] on Tracking "Return Tracking" at bounding box center [1051, 447] width 489 height 25
paste Tracking "417328425734"
type Tracking "417328425734"
click at [830, 602] on span "Submit" at bounding box center [837, 601] width 34 height 17
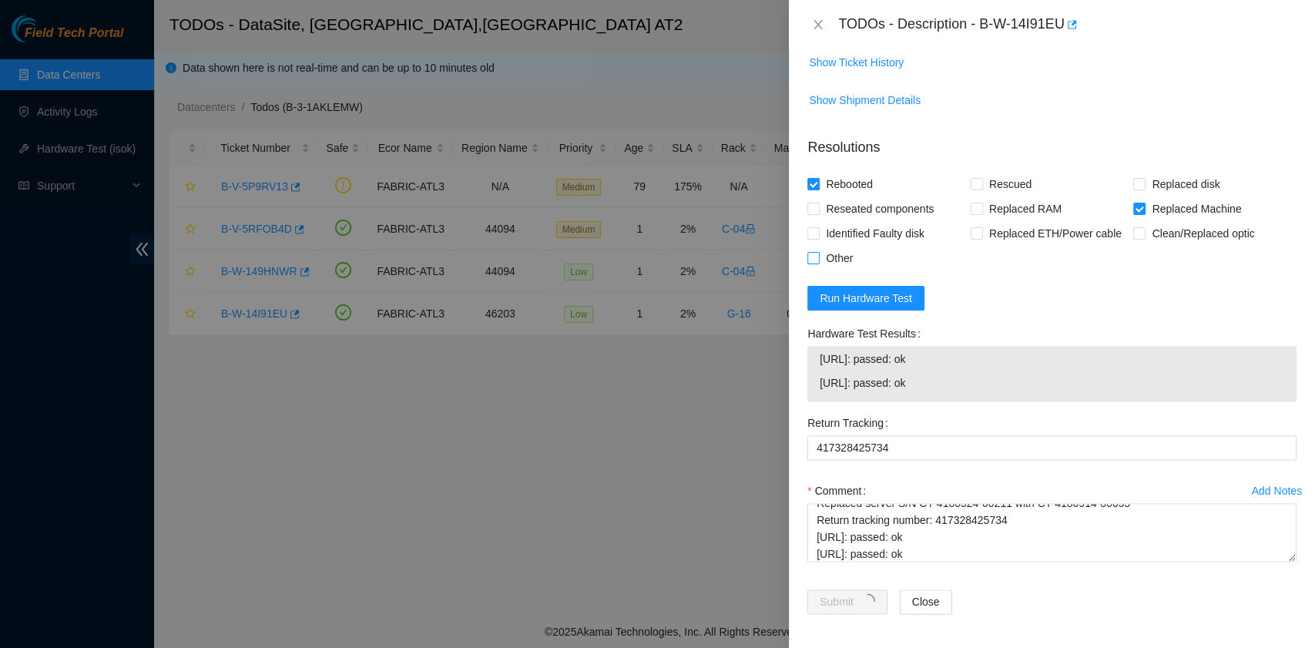
click at [810, 258] on input "Other" at bounding box center [812, 257] width 11 height 11
checkbox input "true"
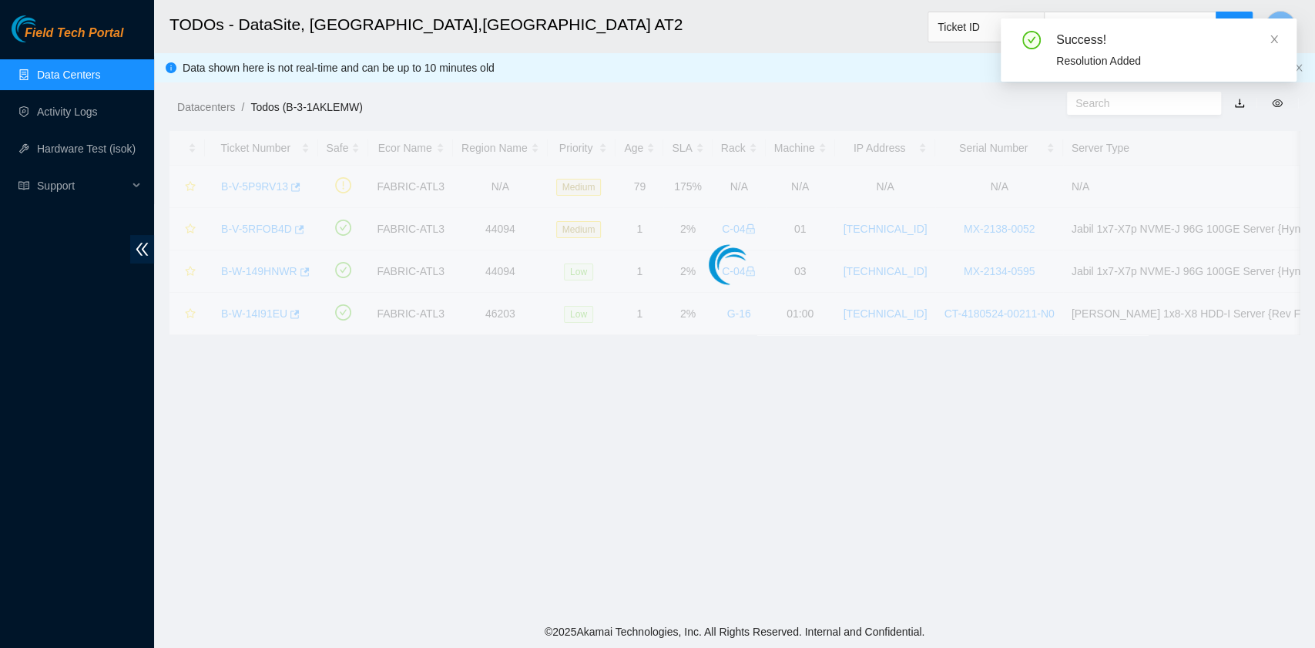
scroll to position [349, 0]
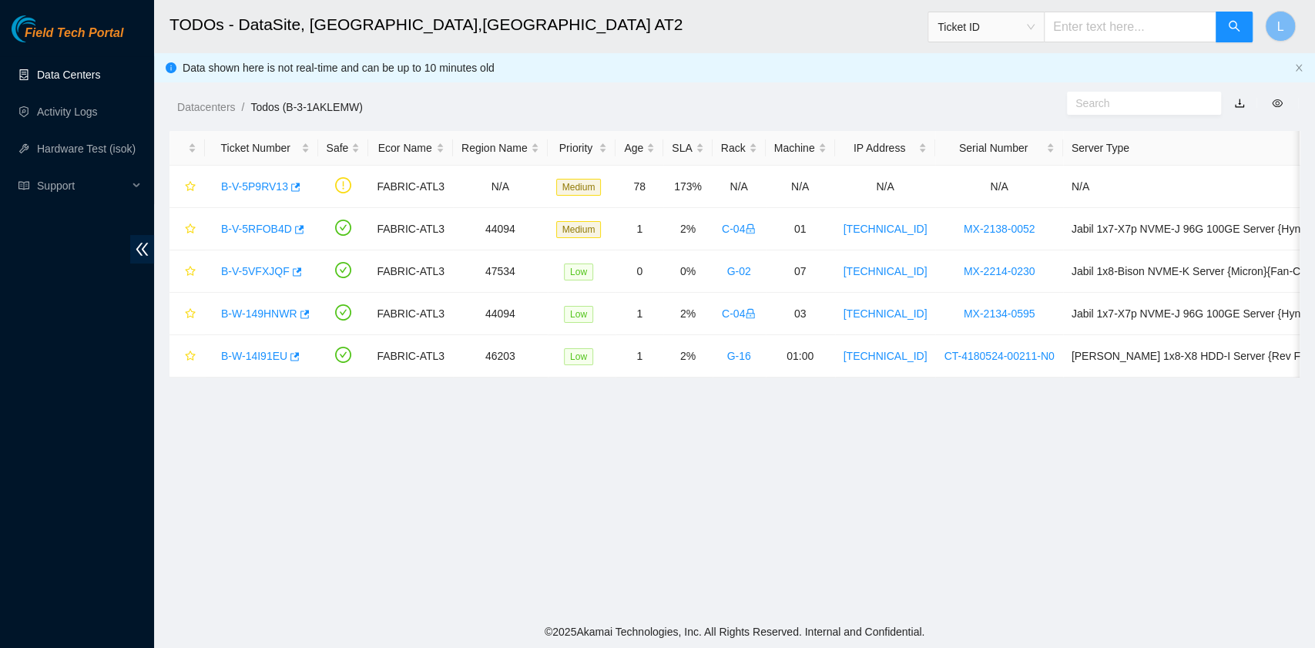
click at [80, 81] on link "Data Centers" at bounding box center [68, 75] width 63 height 12
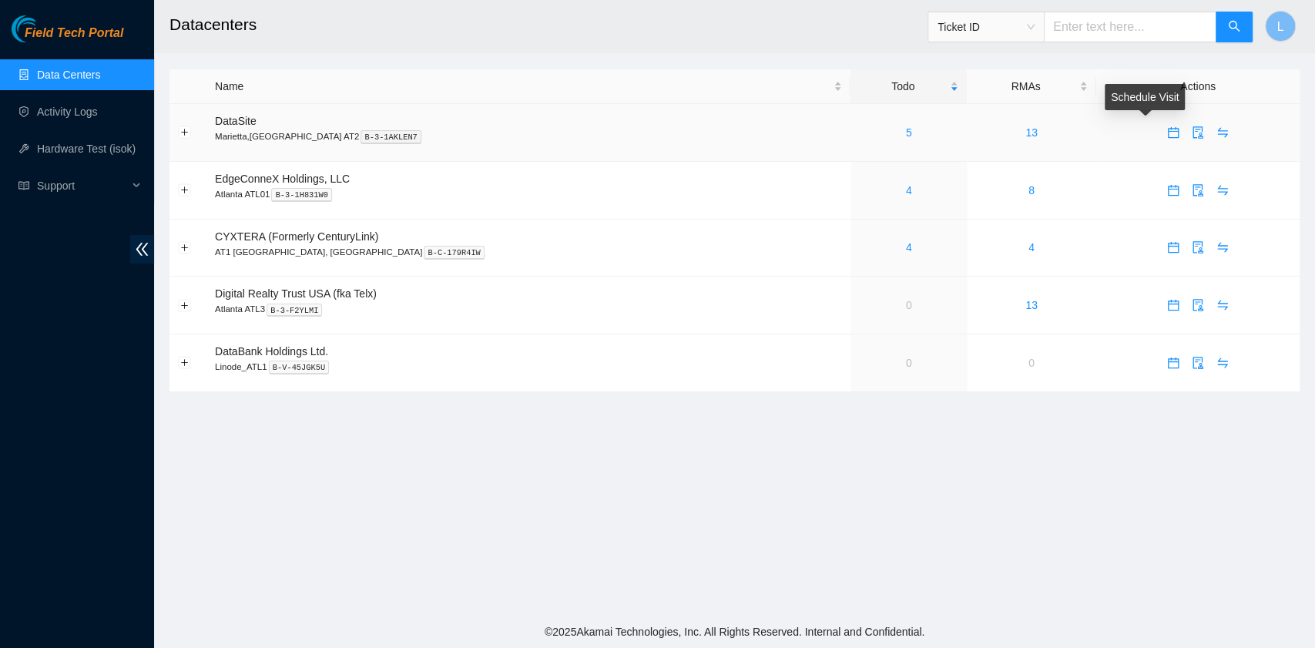
click at [1167, 138] on icon "calendar" at bounding box center [1173, 132] width 12 height 12
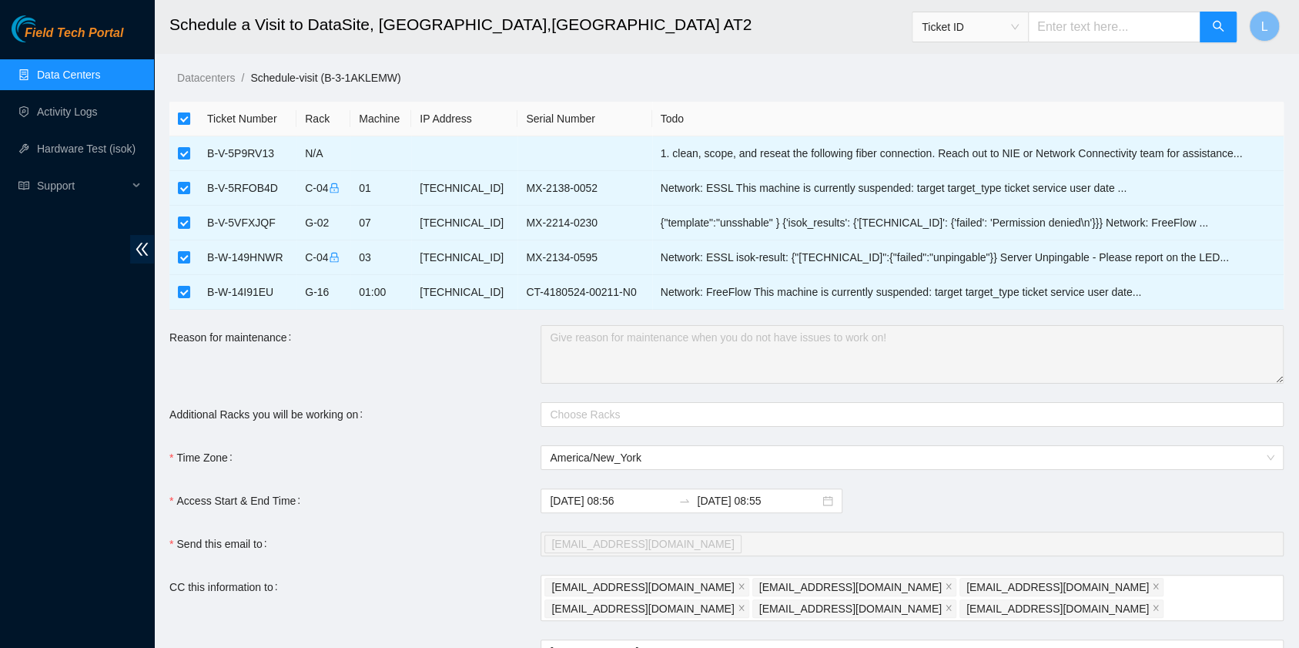
click at [180, 122] on input "checkbox" at bounding box center [184, 118] width 12 height 12
checkbox input "false"
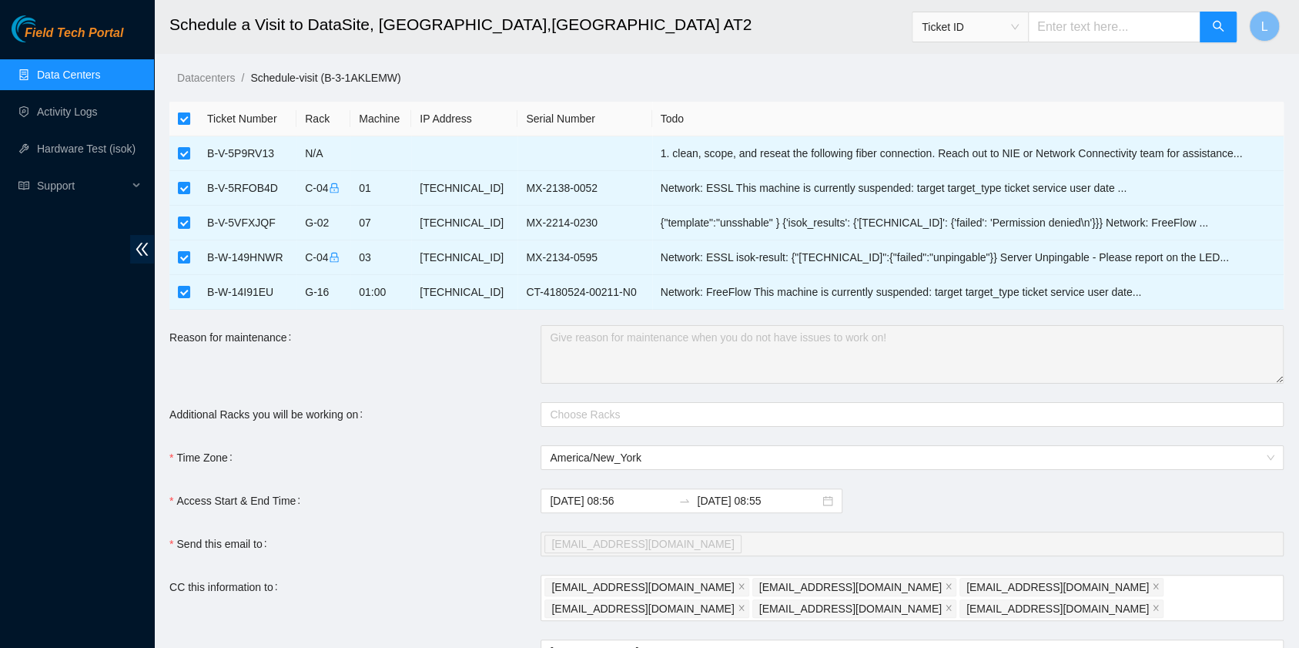
checkbox input "false"
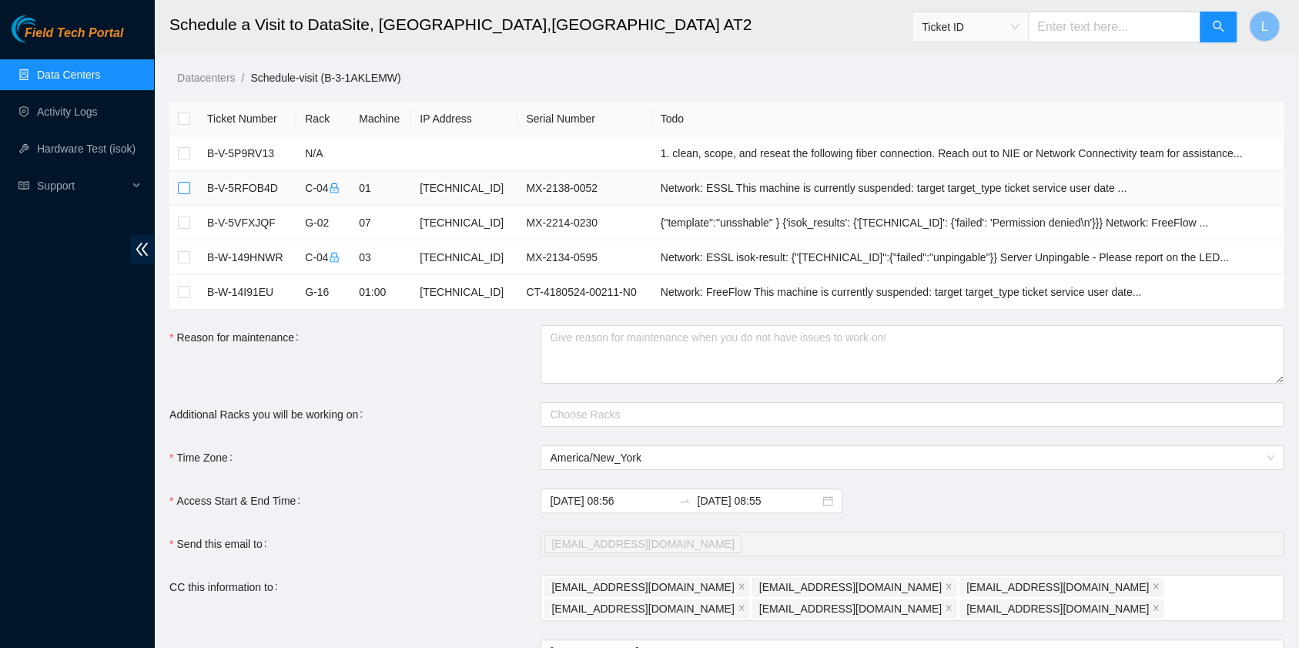
click at [180, 191] on input "checkbox" at bounding box center [184, 188] width 12 height 12
checkbox input "true"
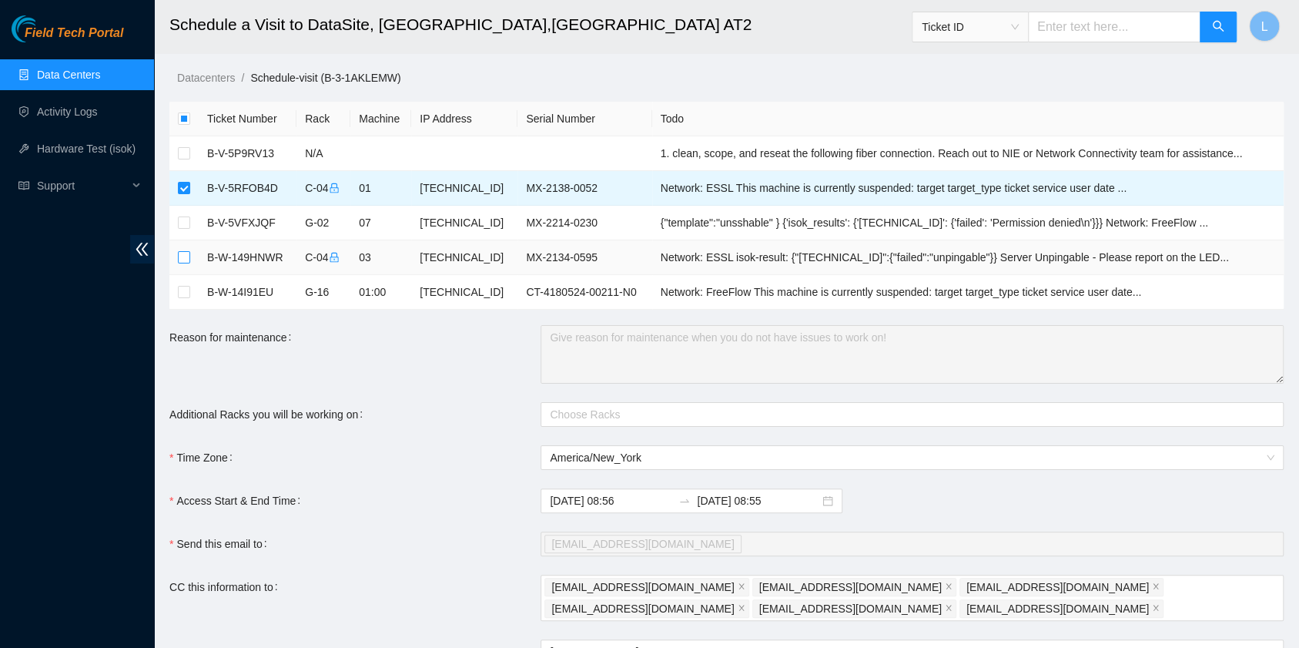
click at [186, 256] on input "checkbox" at bounding box center [184, 257] width 12 height 12
checkbox input "true"
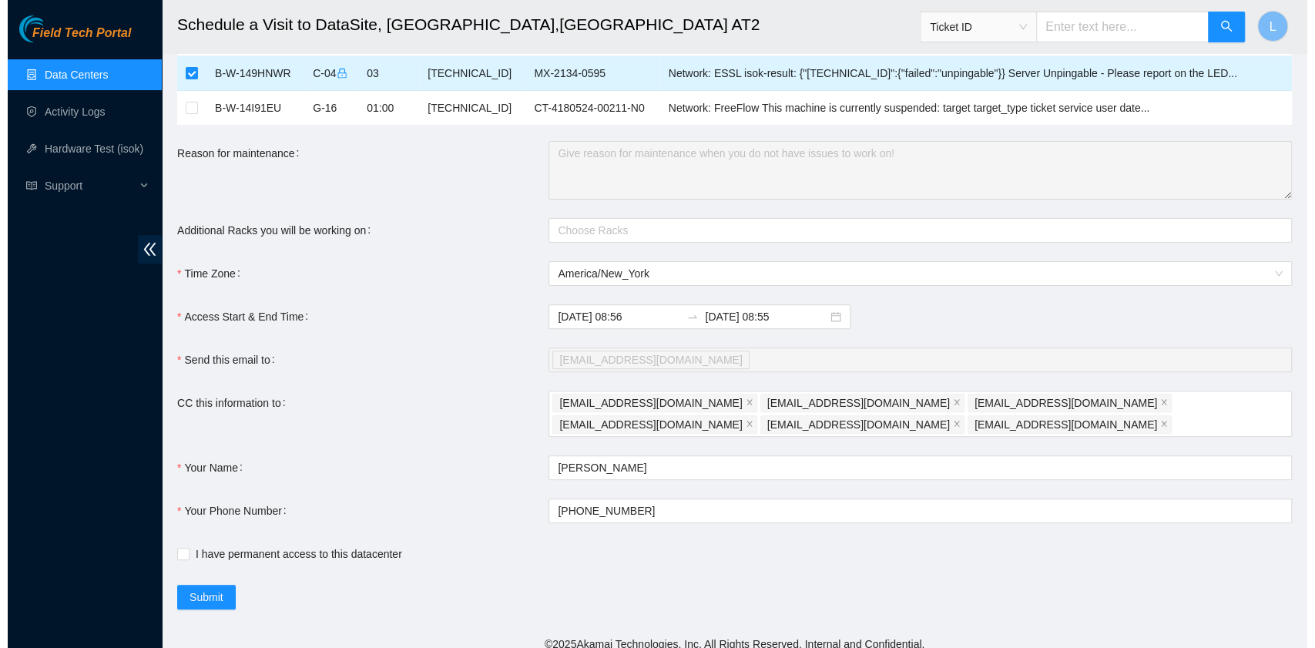
scroll to position [193, 0]
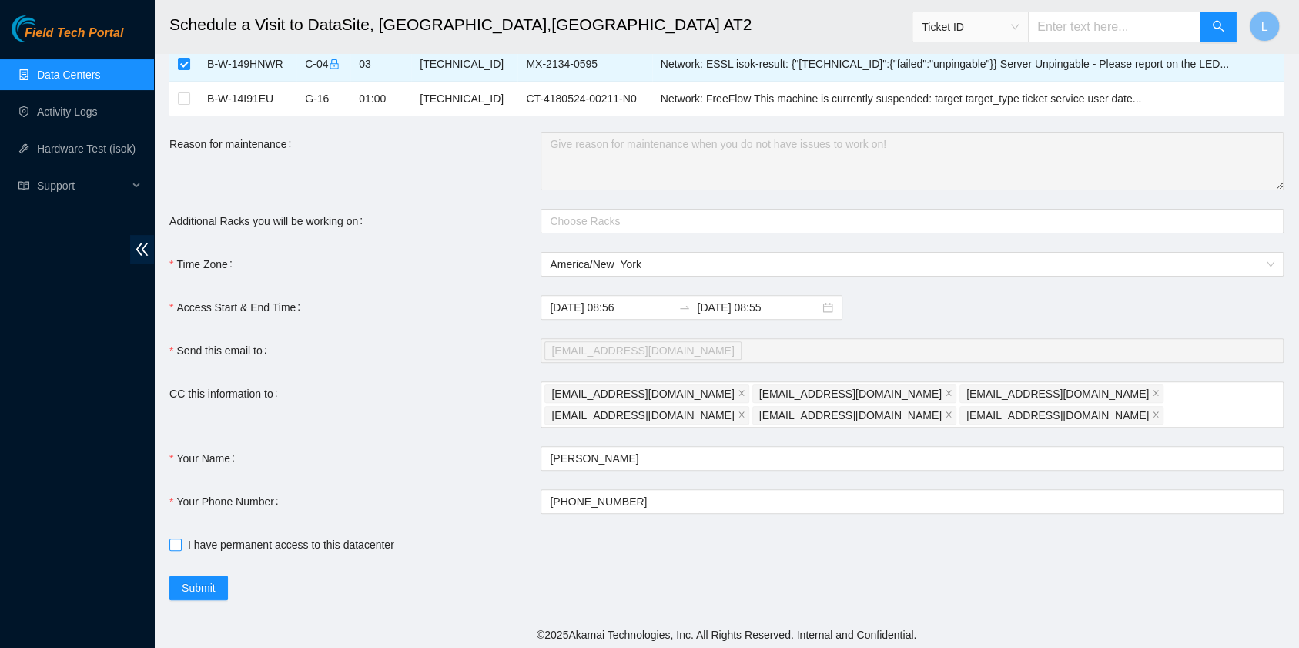
click at [173, 541] on input "I have permanent access to this datacenter" at bounding box center [174, 543] width 11 height 11
checkbox input "true"
click at [195, 587] on span "Submit" at bounding box center [199, 587] width 34 height 17
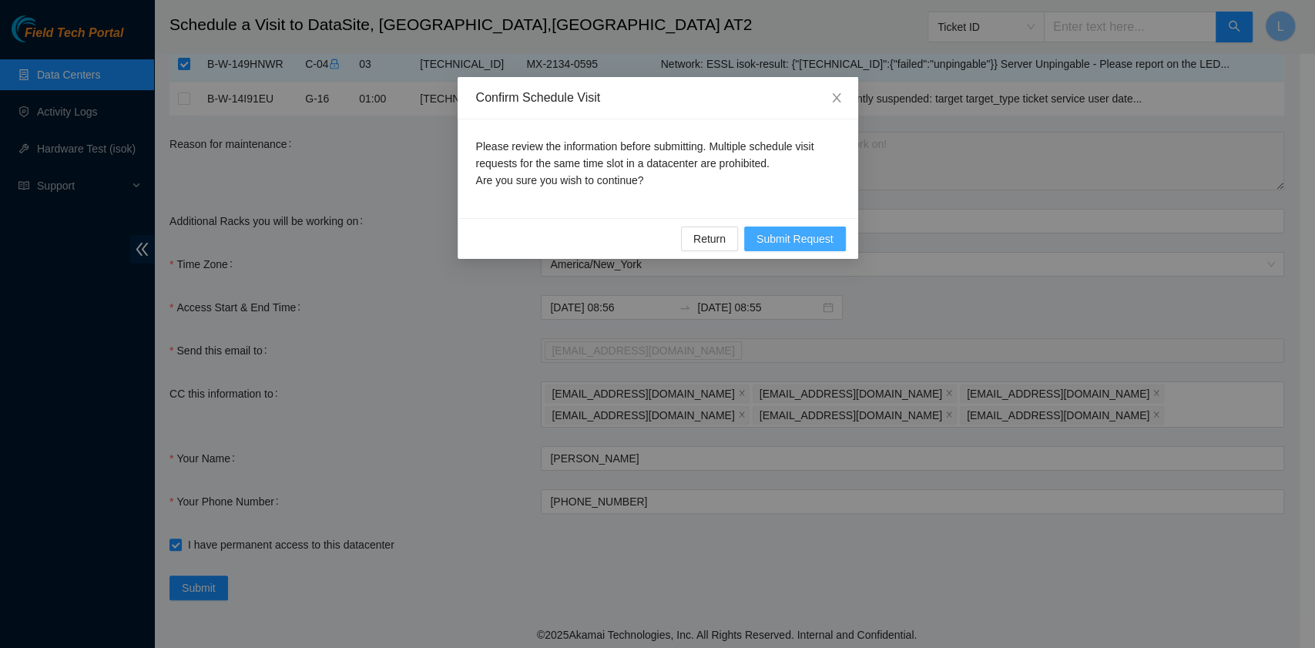
click at [801, 237] on span "Submit Request" at bounding box center [794, 238] width 77 height 17
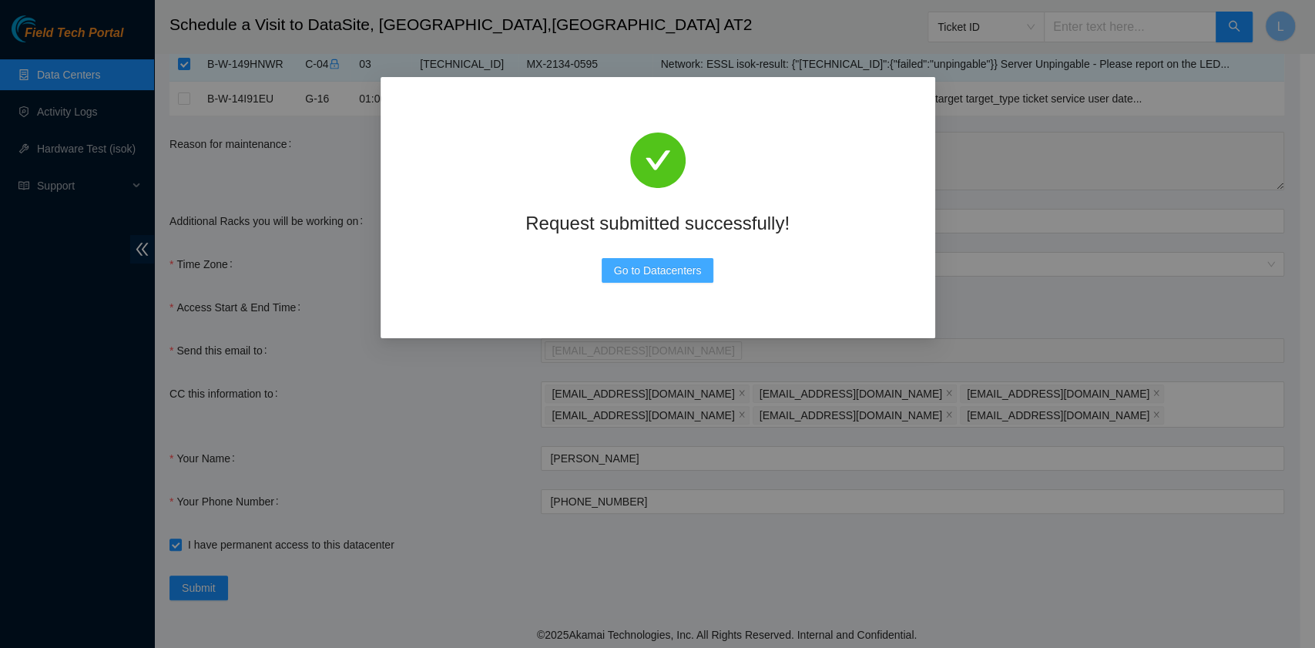
click at [664, 274] on span "Go to Datacenters" at bounding box center [658, 270] width 88 height 17
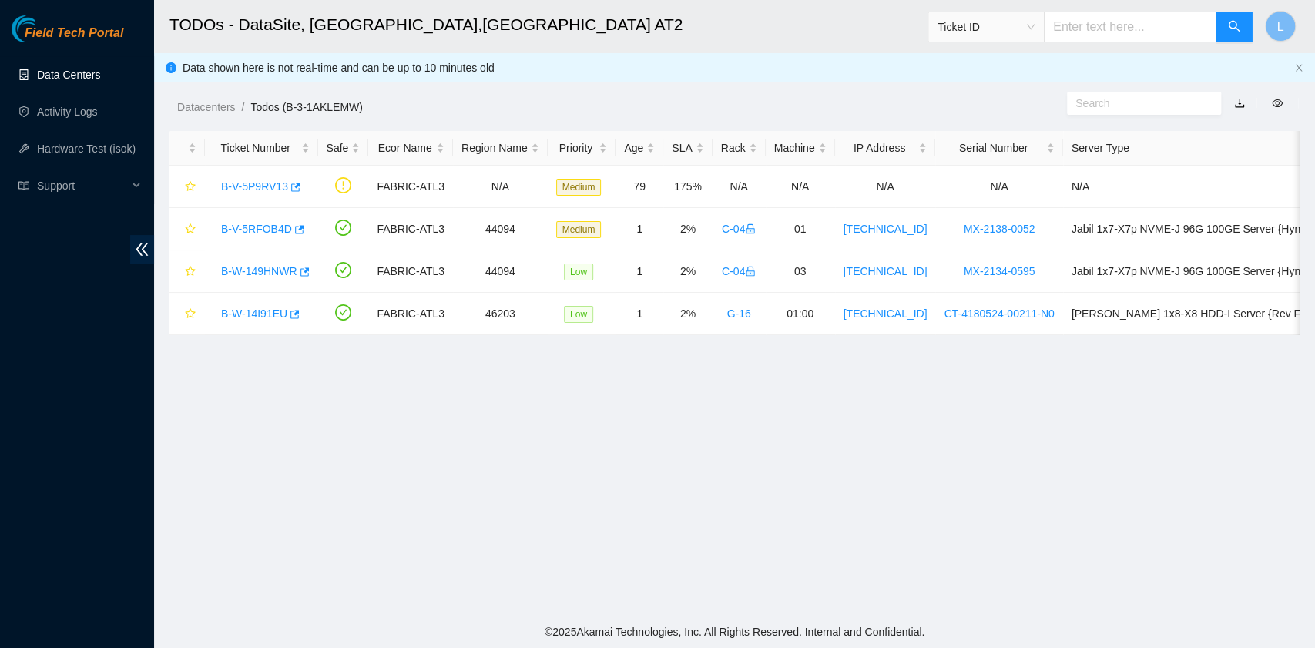
click at [83, 69] on link "Data Centers" at bounding box center [68, 75] width 63 height 12
click at [263, 227] on link "B-V-5RFOB4D" at bounding box center [256, 229] width 71 height 12
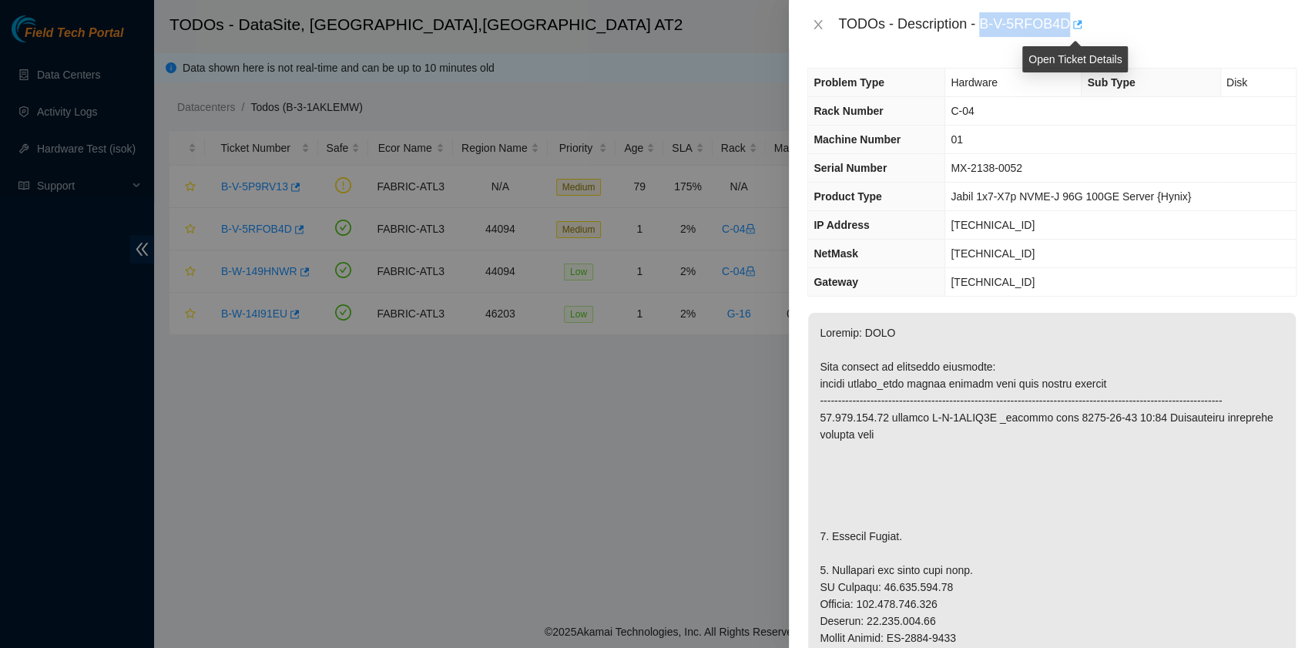
drag, startPoint x: 983, startPoint y: 26, endPoint x: 1068, endPoint y: 32, distance: 85.0
click at [1068, 32] on div "TODOs - Description - B-V-5RFOB4D" at bounding box center [1067, 24] width 458 height 25
copy div "B-V-5RFOB4D"
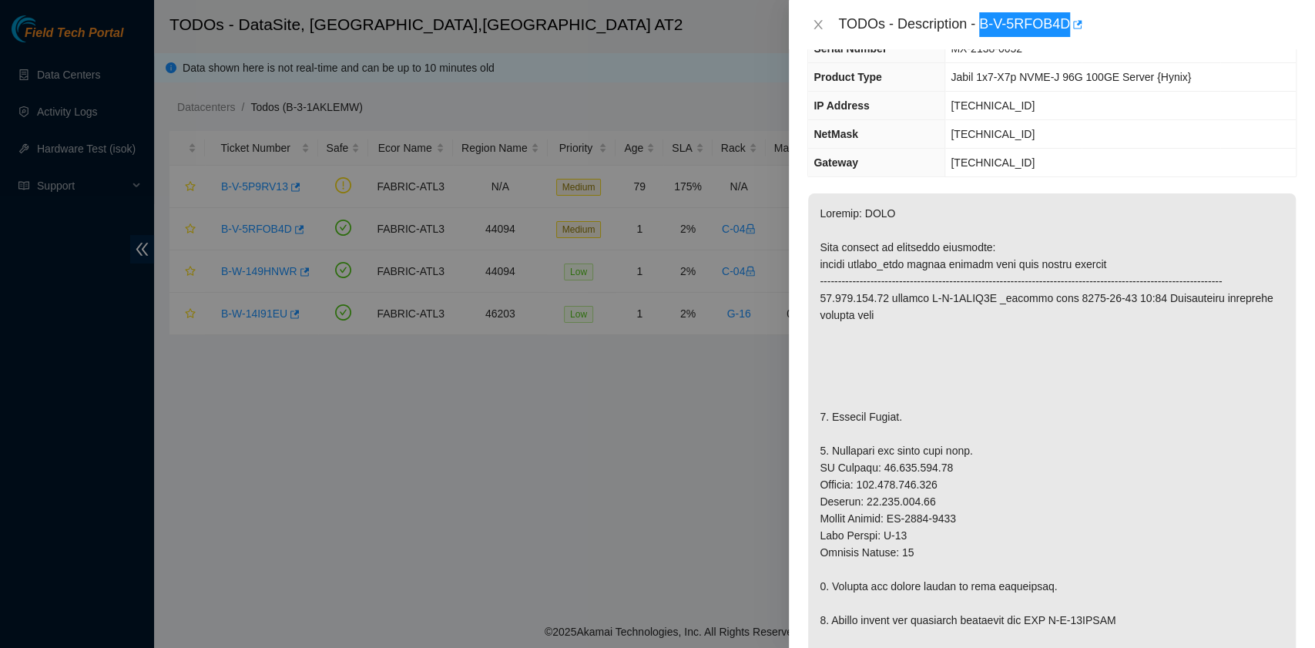
scroll to position [205, 0]
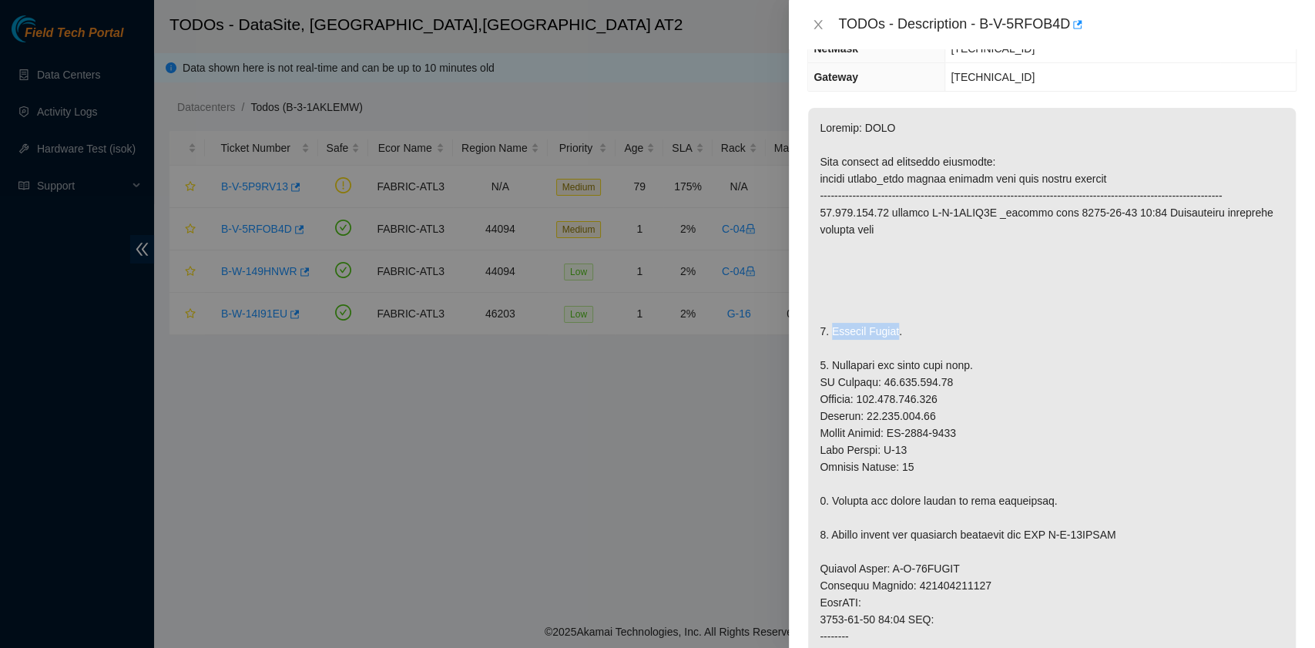
drag, startPoint x: 830, startPoint y: 341, endPoint x: 899, endPoint y: 352, distance: 70.2
click at [899, 352] on p at bounding box center [1052, 560] width 488 height 904
copy p "Replace Server"
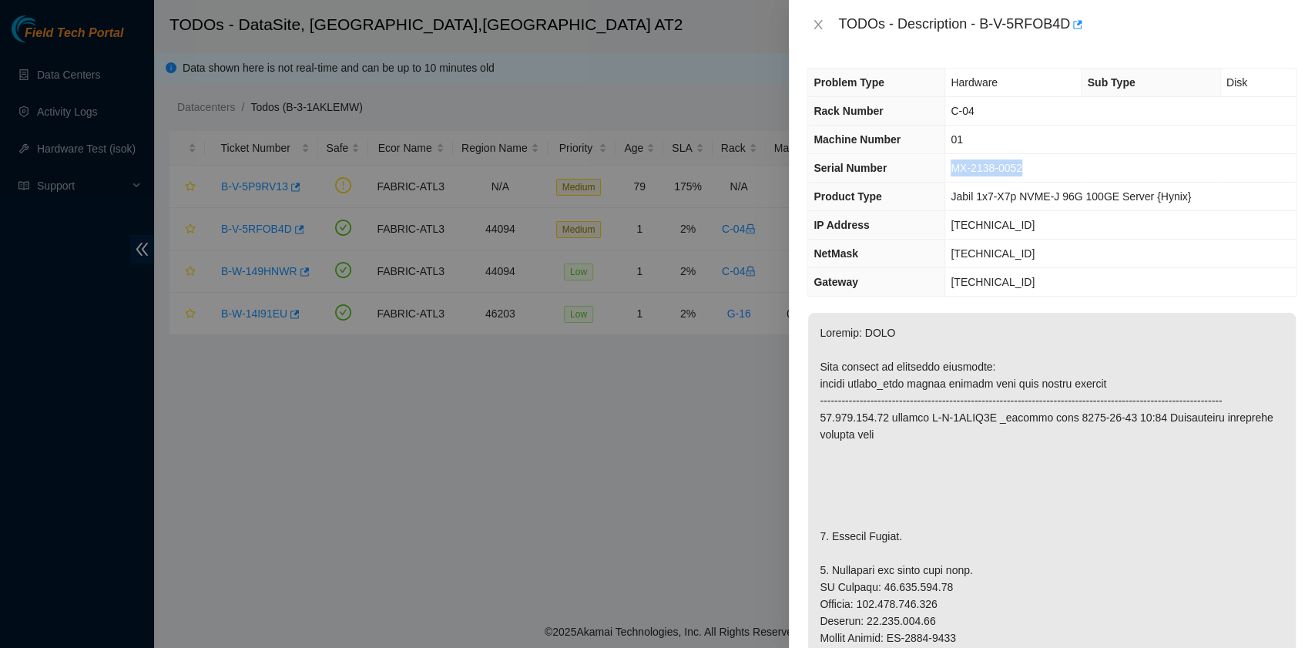
drag, startPoint x: 1030, startPoint y: 175, endPoint x: 951, endPoint y: 174, distance: 78.6
click at [951, 174] on td "MX-2138-0052" at bounding box center [1120, 168] width 350 height 28
copy span "MX-2138-0052"
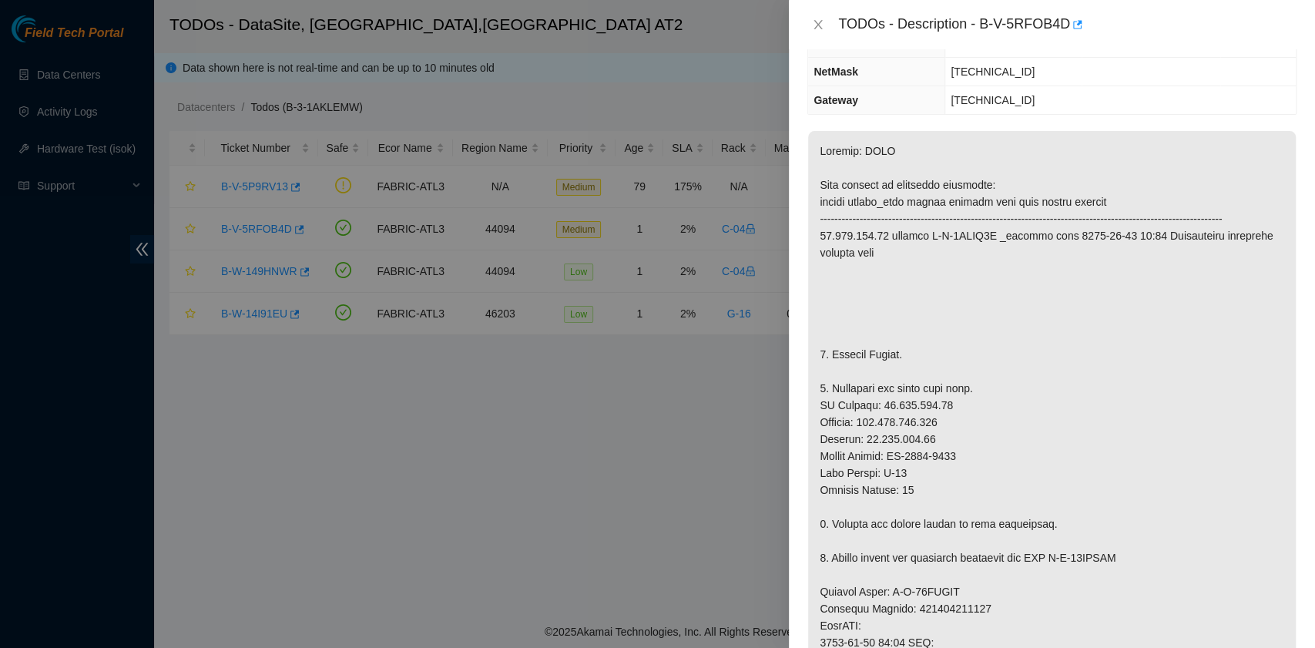
scroll to position [205, 0]
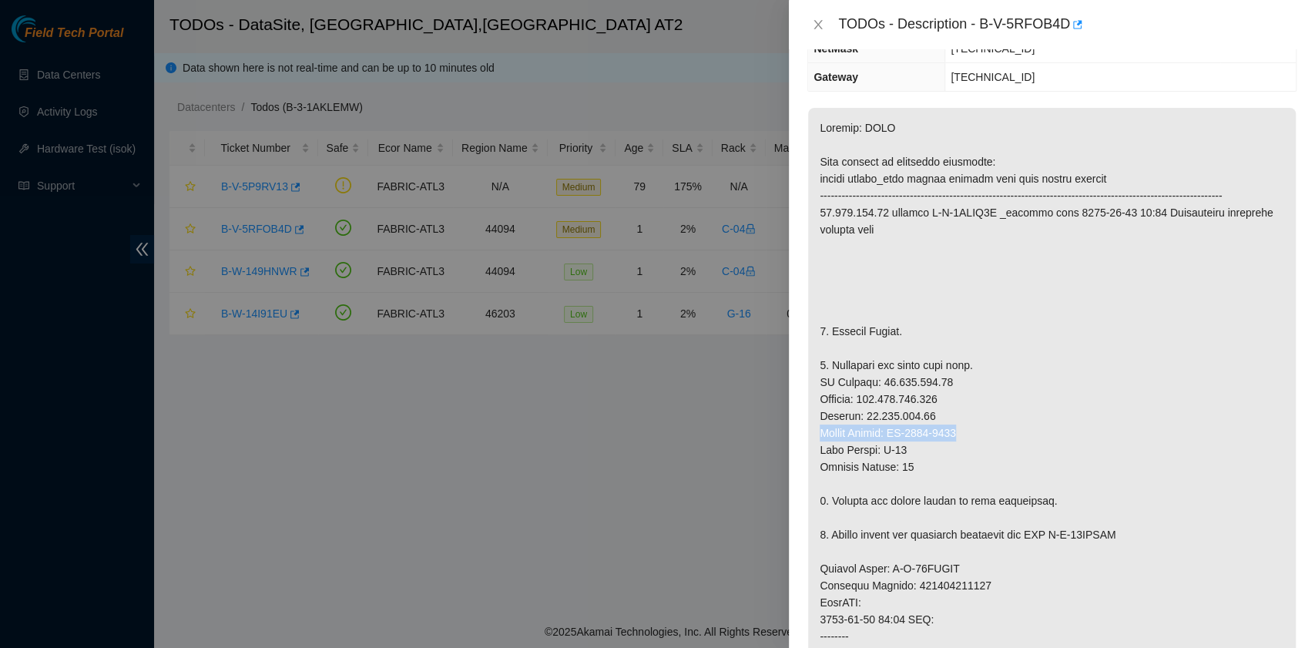
drag, startPoint x: 967, startPoint y: 451, endPoint x: 821, endPoint y: 453, distance: 145.6
click at [821, 453] on p at bounding box center [1052, 560] width 488 height 904
copy p "Serial Number: MX-2135-0227"
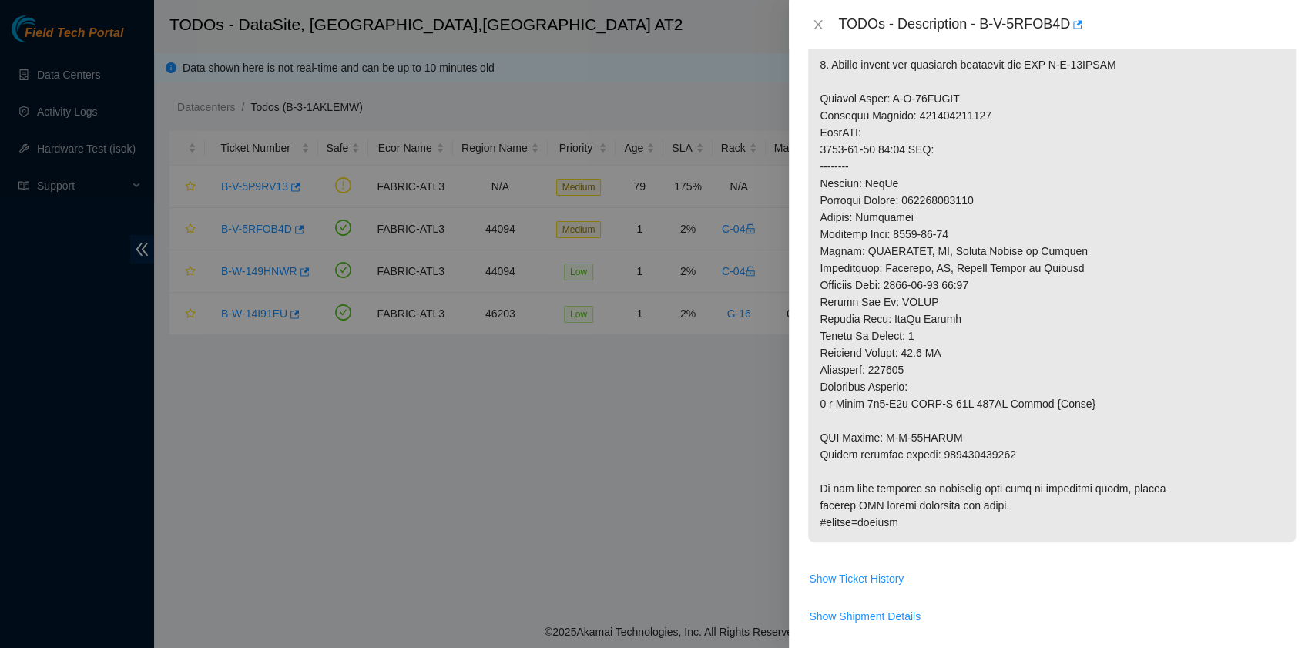
scroll to position [821, 0]
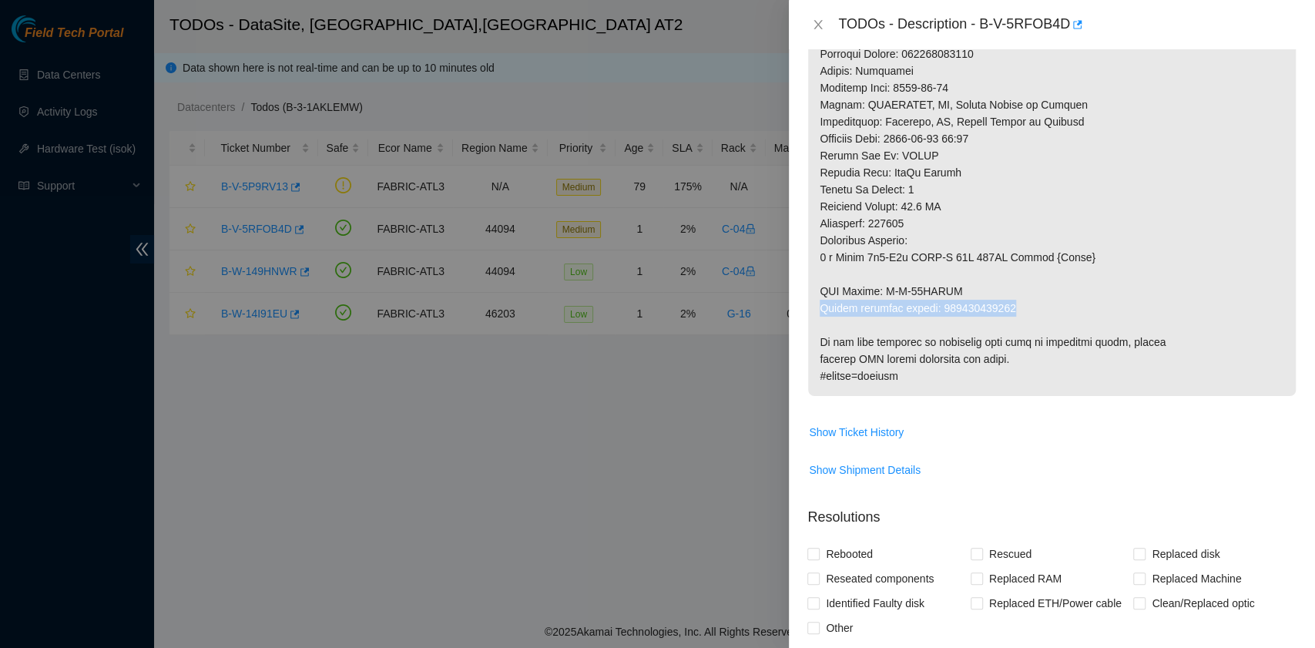
drag, startPoint x: 820, startPoint y: 320, endPoint x: 1004, endPoint y: 326, distance: 185.0
copy p "Return tracking number: 417328425311"
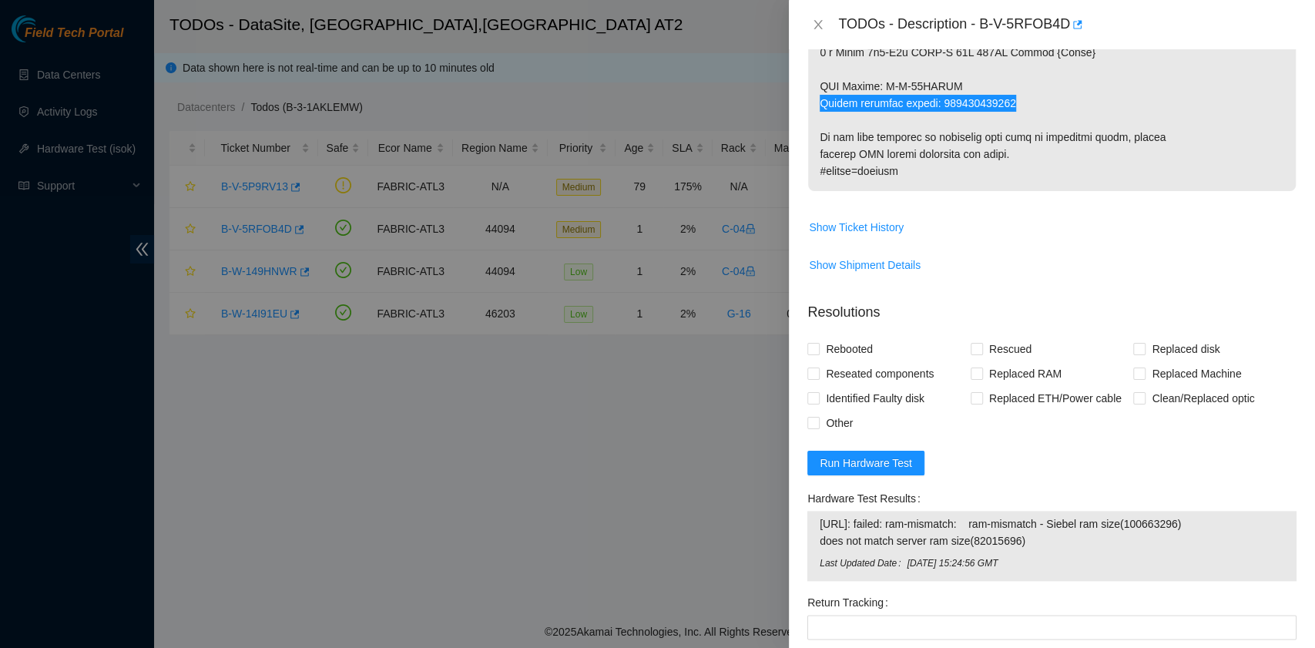
scroll to position [1027, 0]
click at [864, 360] on span "Rebooted" at bounding box center [849, 348] width 59 height 25
click at [818, 353] on input "Rebooted" at bounding box center [812, 347] width 11 height 11
checkbox input "true"
click at [1133, 385] on label "Replaced Machine" at bounding box center [1190, 372] width 114 height 25
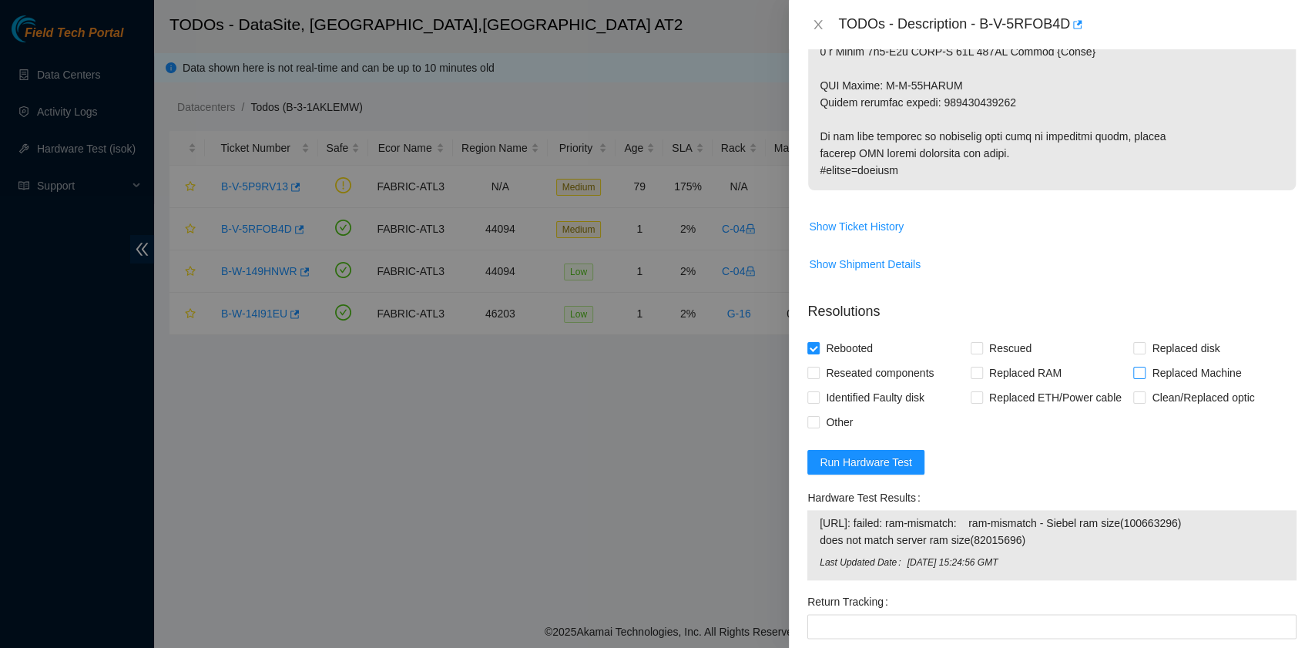
click at [1133, 377] on input "Replaced Machine" at bounding box center [1138, 372] width 11 height 11
checkbox input "true"
click at [859, 235] on span "Show Ticket History" at bounding box center [856, 226] width 95 height 17
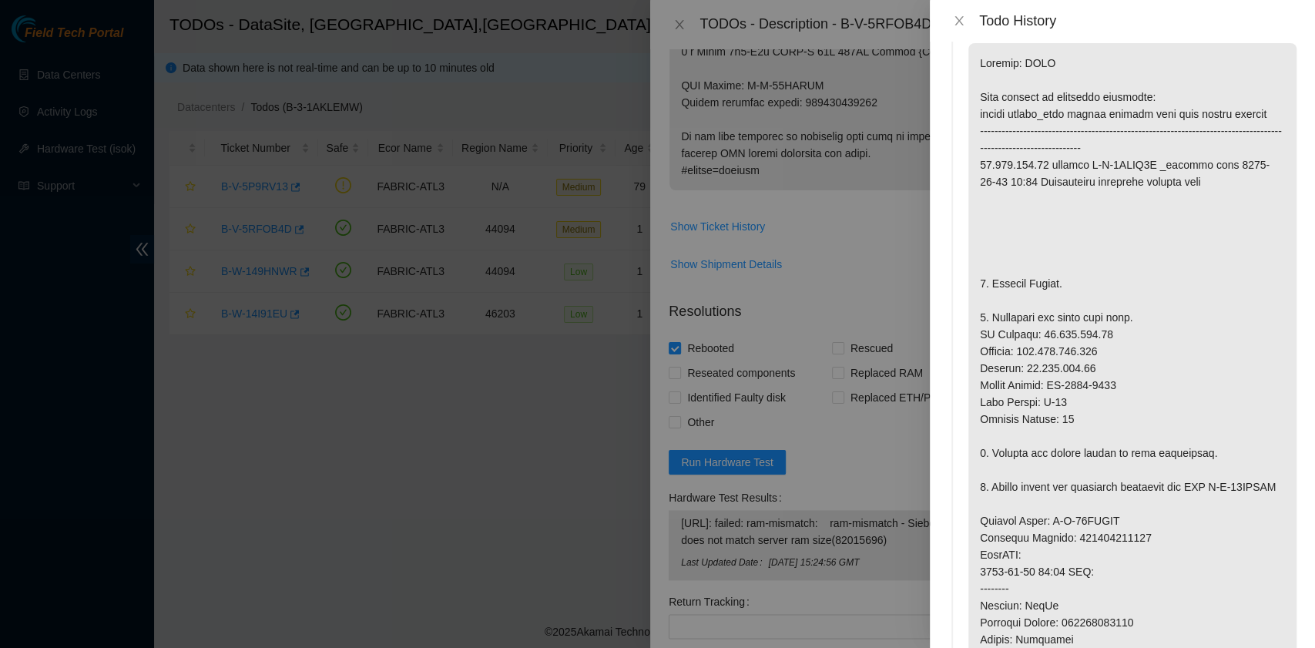
scroll to position [0, 0]
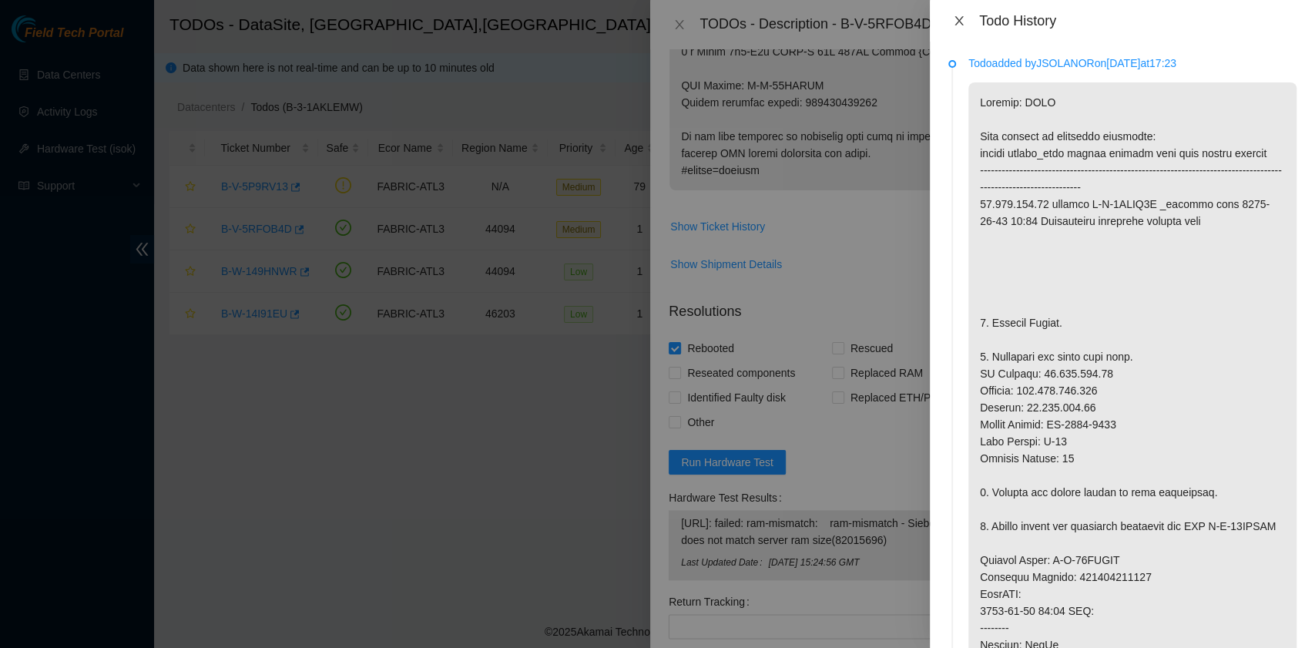
click at [958, 14] on button "Close" at bounding box center [959, 21] width 22 height 15
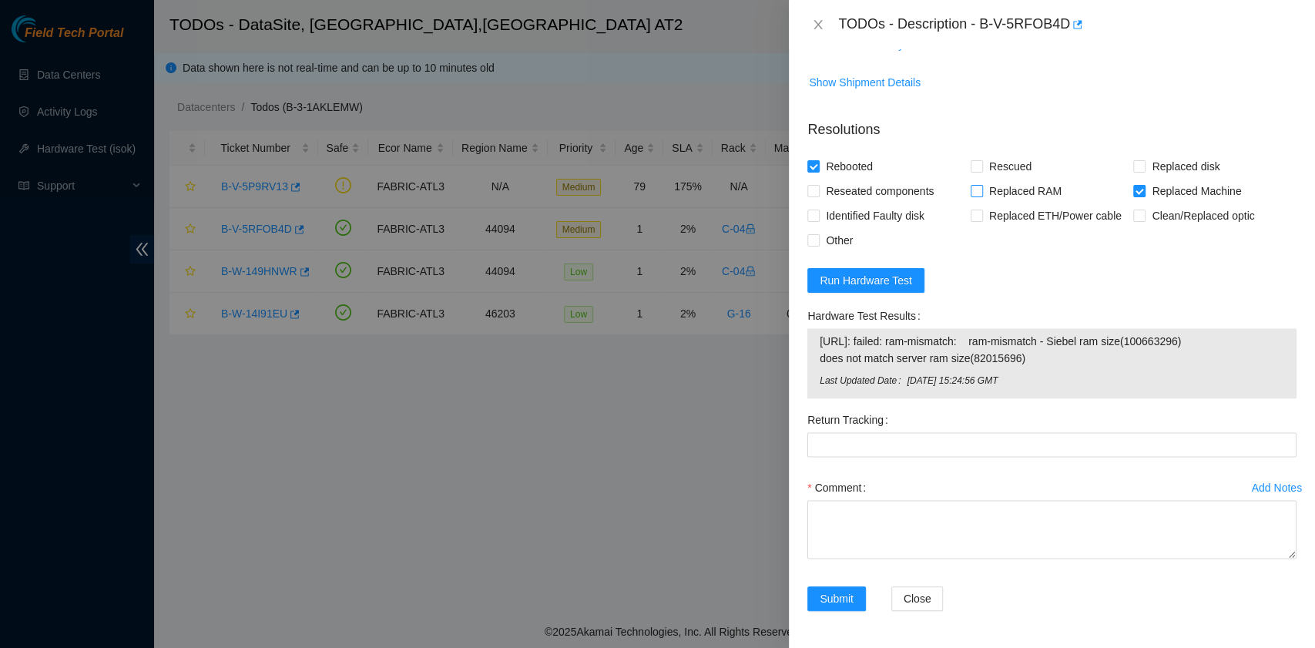
scroll to position [1222, 0]
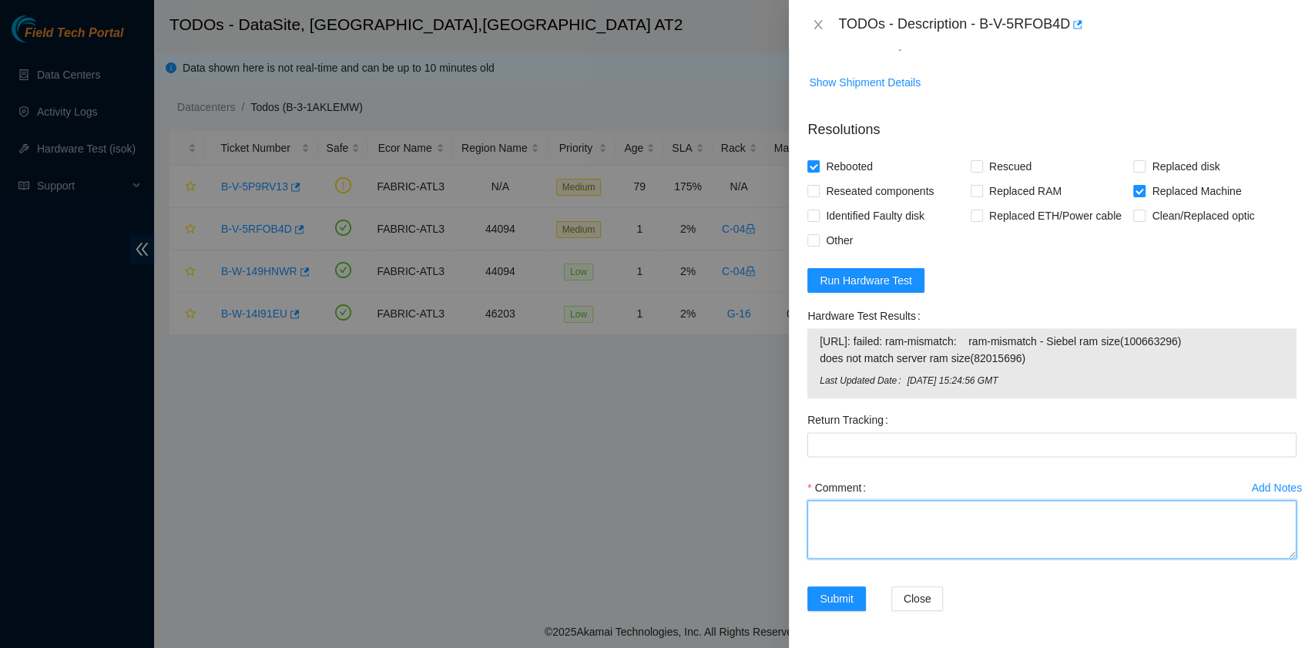
click at [859, 522] on textarea "Comment" at bounding box center [1051, 529] width 489 height 59
paste textarea "B-V-5RFOB4D rack# C-04 machine# 01 ESSL security rack Replaced Server S/N MX-21…"
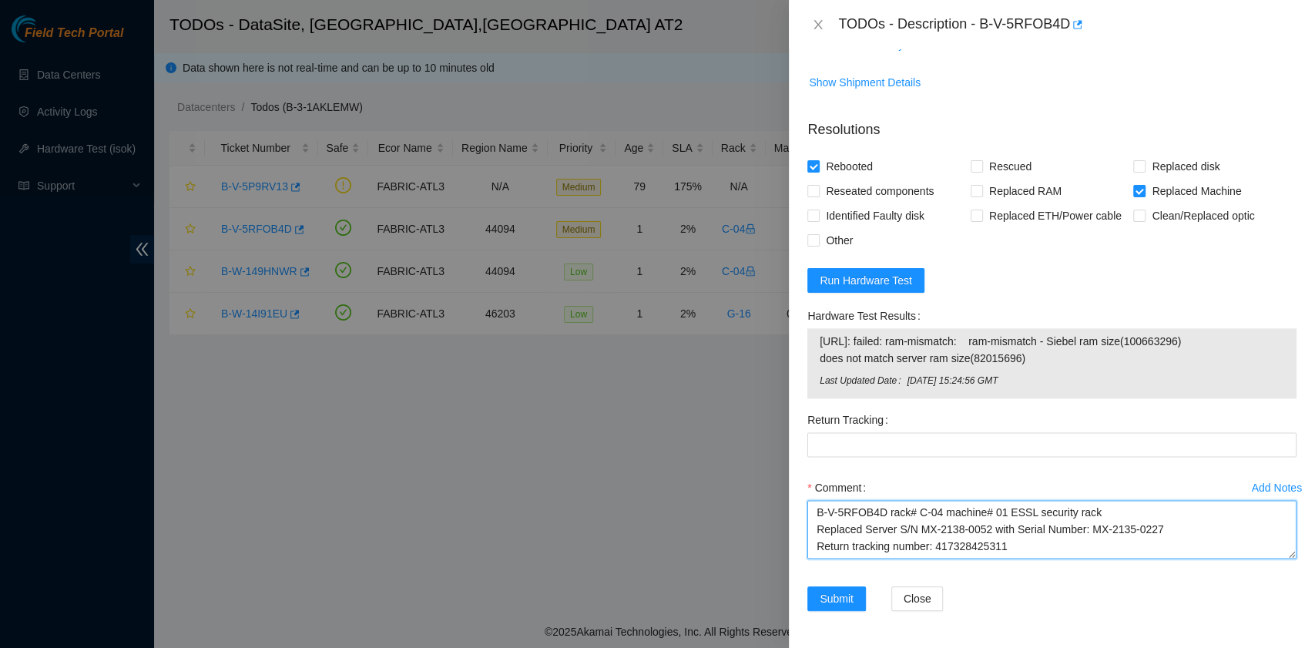
scroll to position [12, 0]
drag, startPoint x: 1006, startPoint y: 534, endPoint x: 935, endPoint y: 539, distance: 71.1
click at [935, 539] on textarea "B-V-5RFOB4D rack# C-04 machine# 01 ESSL security rack Replaced Server S/N MX-21…" at bounding box center [1051, 529] width 489 height 59
type textarea "B-V-5RFOB4D rack# C-04 machine# 01 ESSL security rack Replaced Server S/N MX-21…"
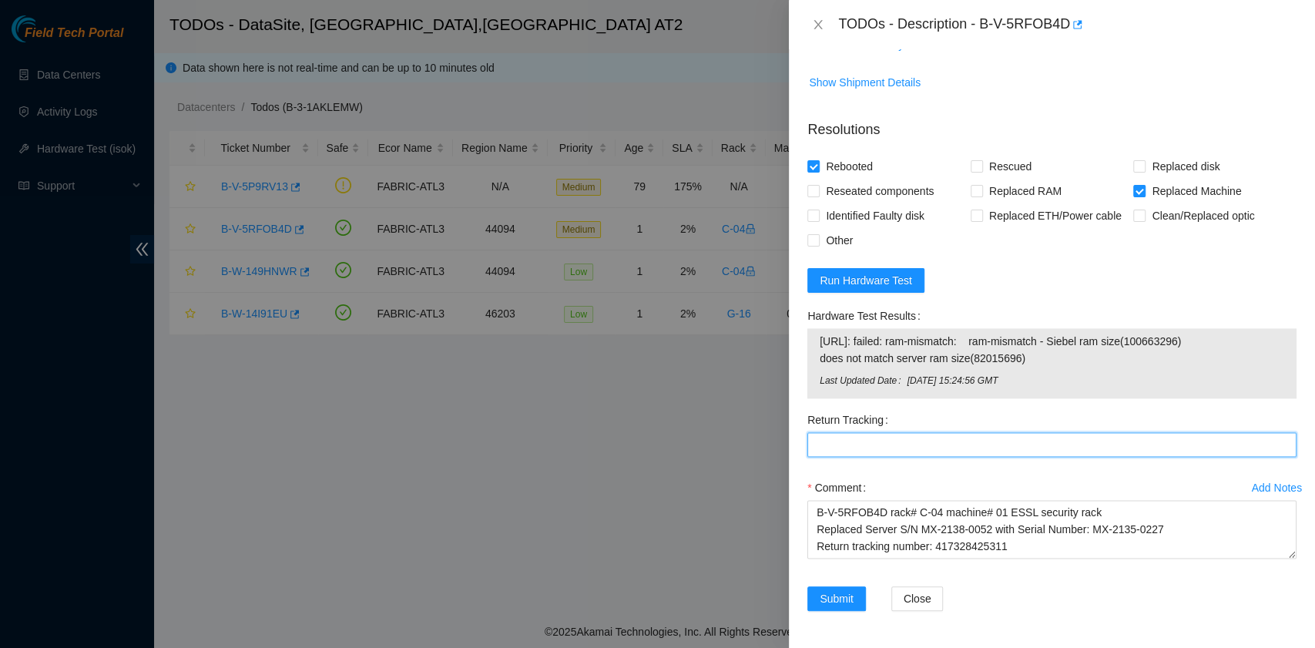
click at [880, 439] on Tracking "Return Tracking" at bounding box center [1051, 444] width 489 height 25
paste Tracking "417328425311"
type Tracking "417328425311"
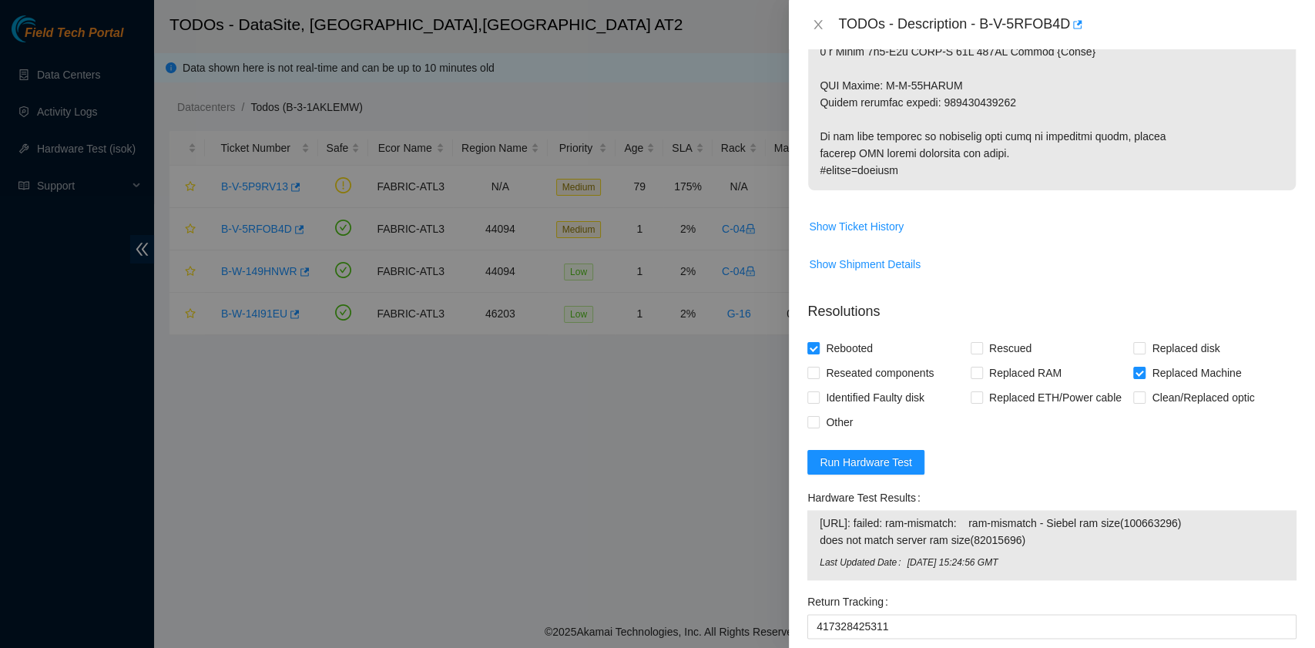
scroll to position [1222, 0]
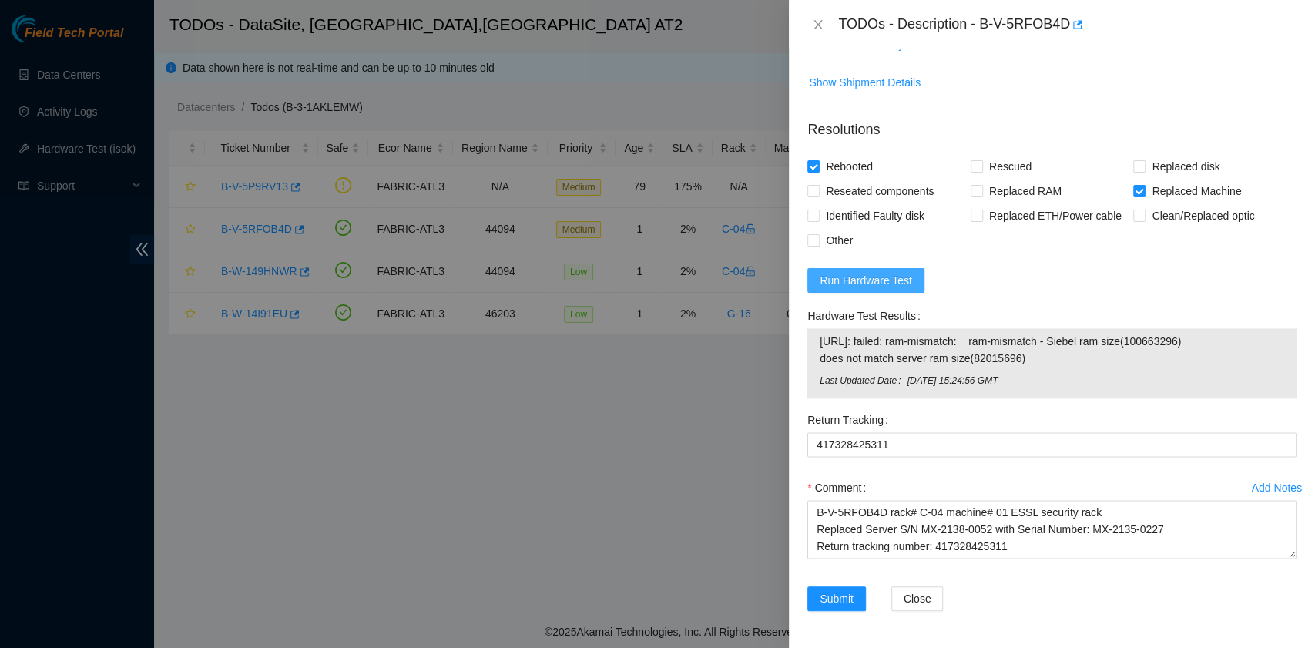
click at [831, 287] on span "Run Hardware Test" at bounding box center [866, 280] width 92 height 17
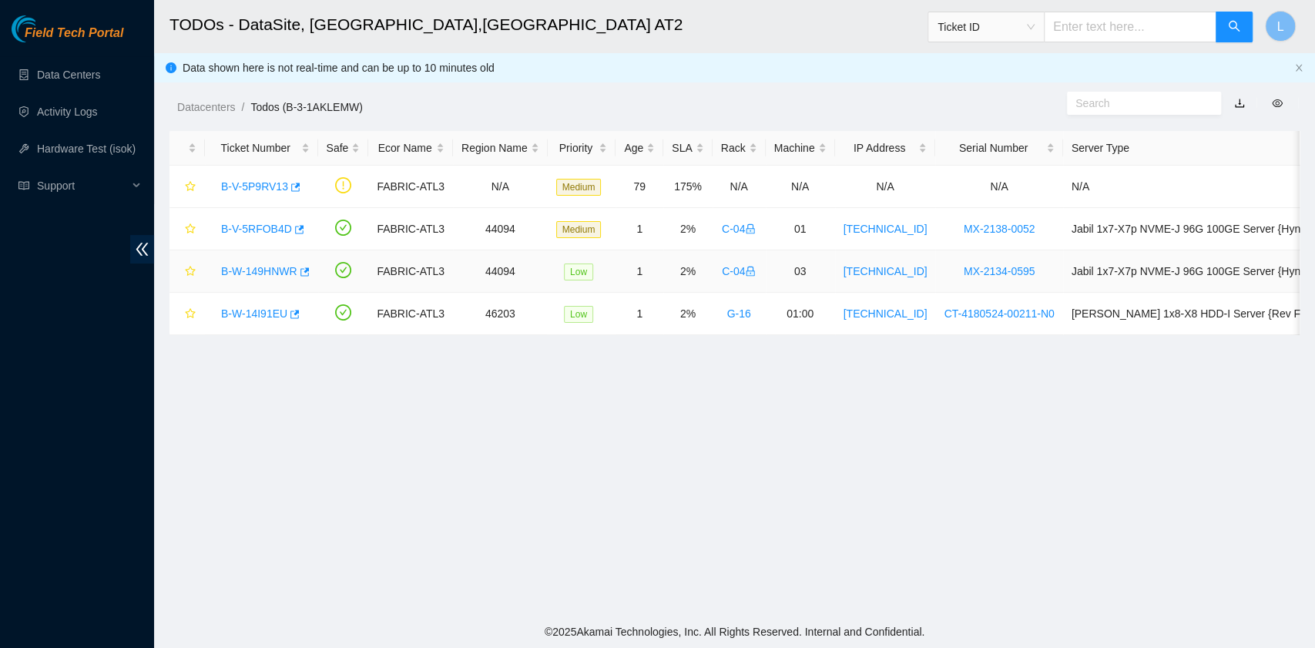
click at [254, 267] on link "B-W-149HNWR" at bounding box center [259, 271] width 76 height 12
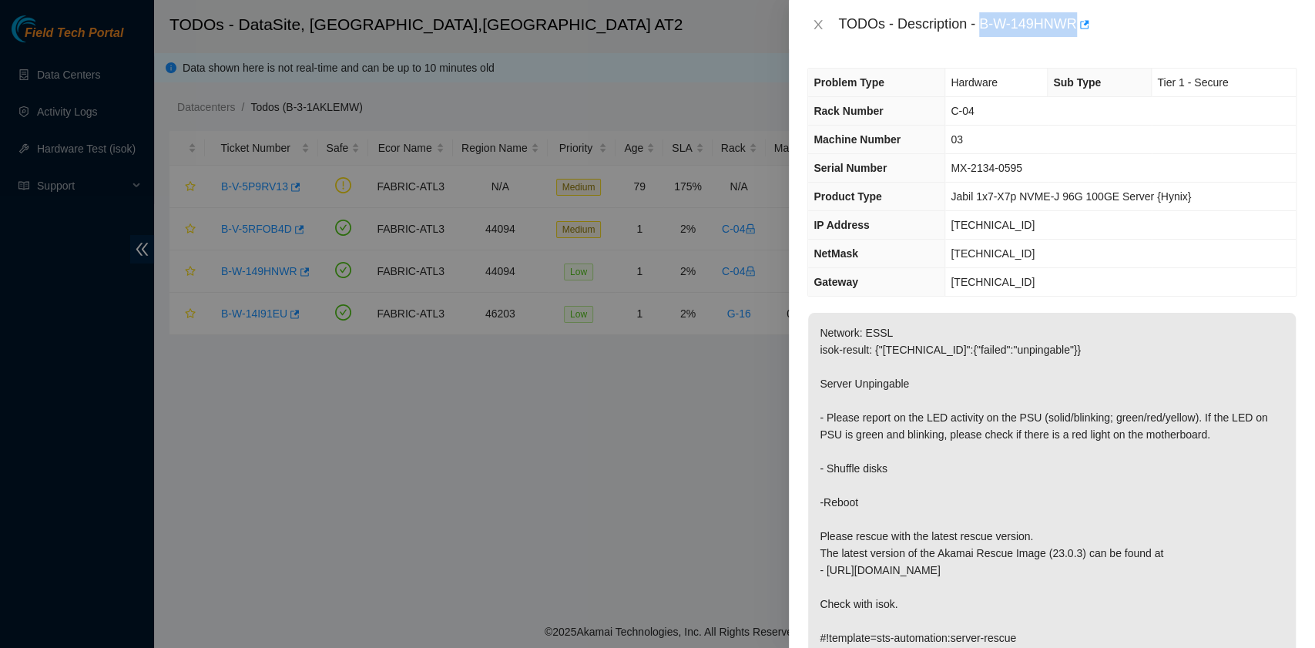
drag, startPoint x: 981, startPoint y: 25, endPoint x: 1078, endPoint y: 25, distance: 97.1
click at [1078, 25] on div "TODOs - Description - B-W-149HNWR" at bounding box center [1067, 24] width 458 height 25
copy div "B-W-149HNWR"
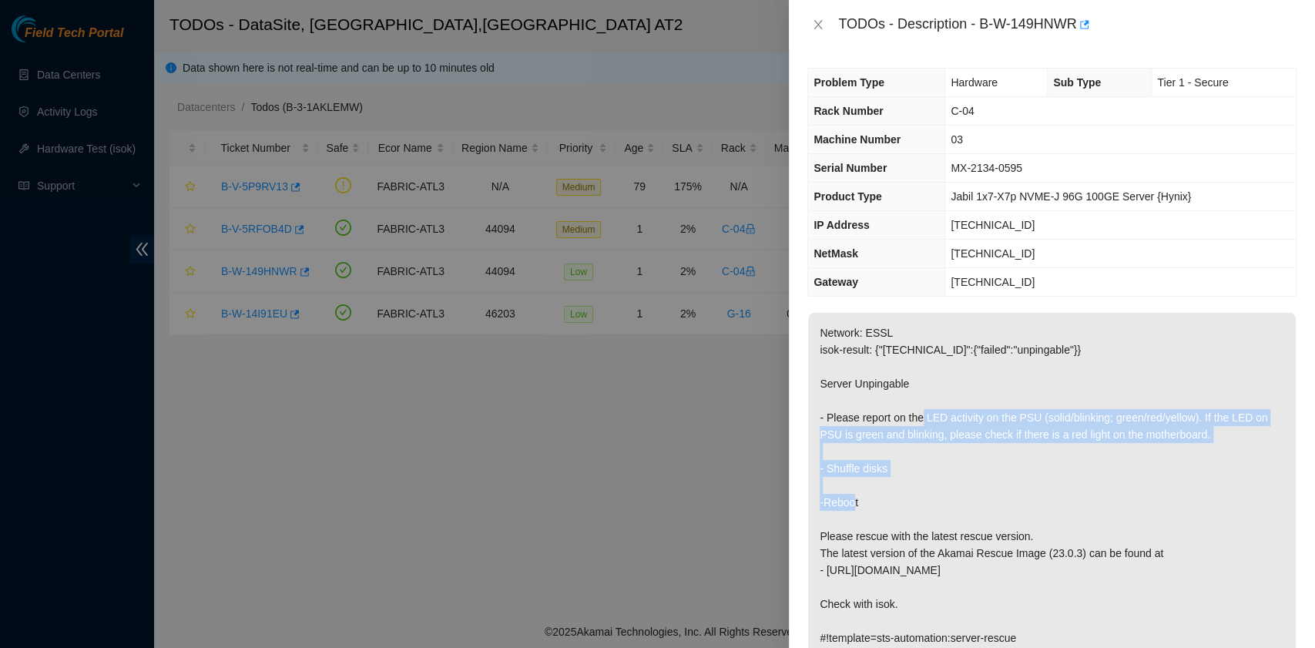
drag, startPoint x: 924, startPoint y: 416, endPoint x: 1039, endPoint y: 499, distance: 141.7
click at [1039, 499] on p "Network: ESSL isok-result: {"23.219.171.70":{"failed":"unpingable"}} Server Unp…" at bounding box center [1052, 485] width 488 height 345
copy p "LED activity on the PSU (solid/blinking; green/red/yellow). If the LED on PSU i…"
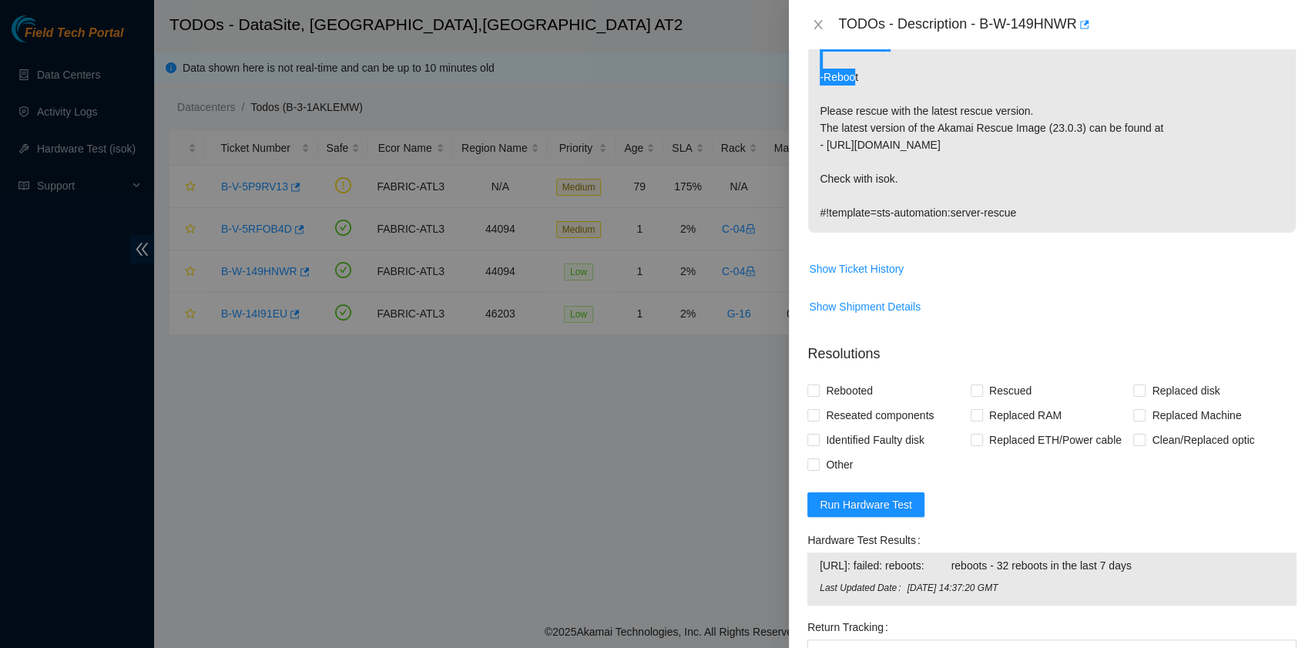
scroll to position [513, 0]
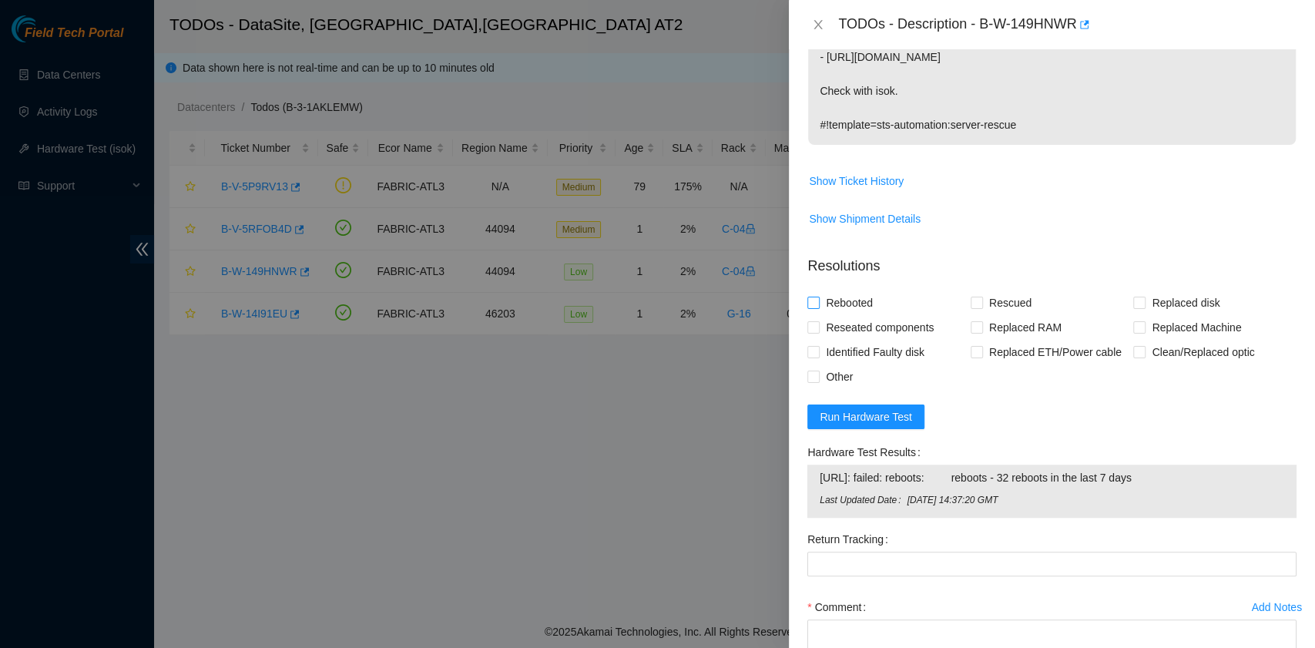
click at [863, 303] on span "Rebooted" at bounding box center [849, 302] width 59 height 25
click at [818, 303] on input "Rebooted" at bounding box center [812, 302] width 11 height 11
checkbox input "true"
click at [975, 301] on input "Rescued" at bounding box center [976, 302] width 11 height 11
checkbox input "true"
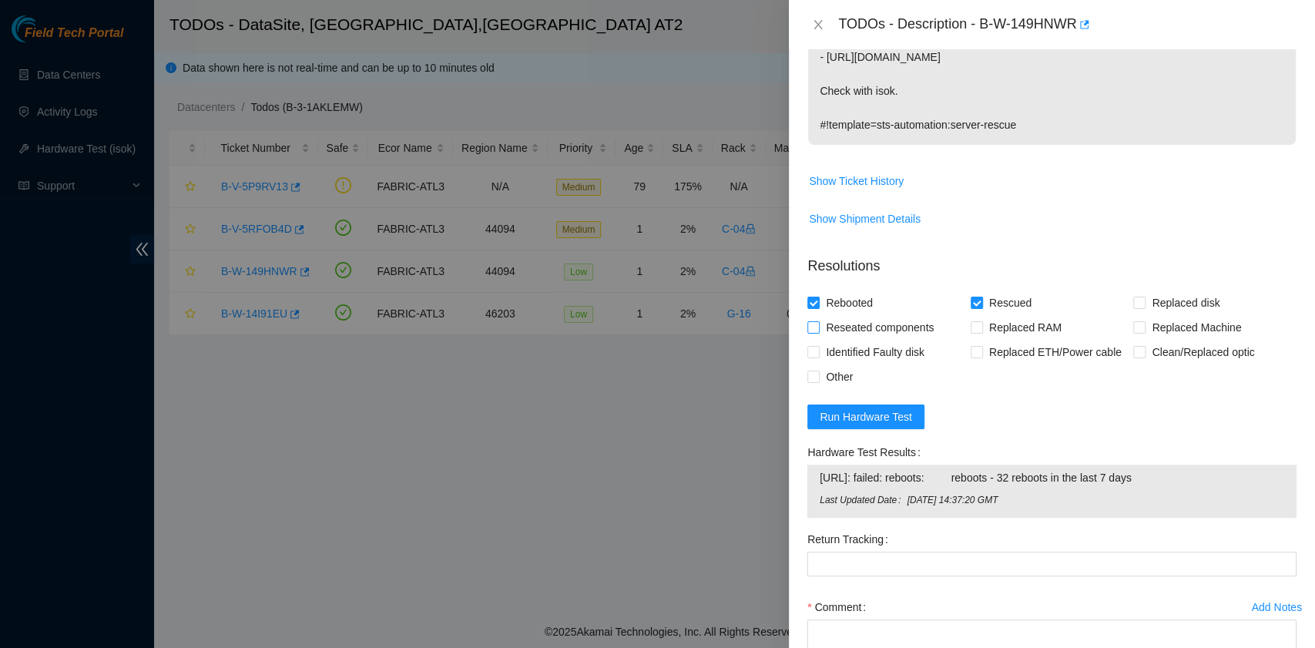
click at [864, 320] on span "Reseated components" at bounding box center [880, 327] width 120 height 25
click at [818, 321] on input "Reseated components" at bounding box center [812, 326] width 11 height 11
checkbox input "true"
click at [843, 369] on span "Other" at bounding box center [839, 376] width 39 height 25
click at [818, 370] on input "Other" at bounding box center [812, 375] width 11 height 11
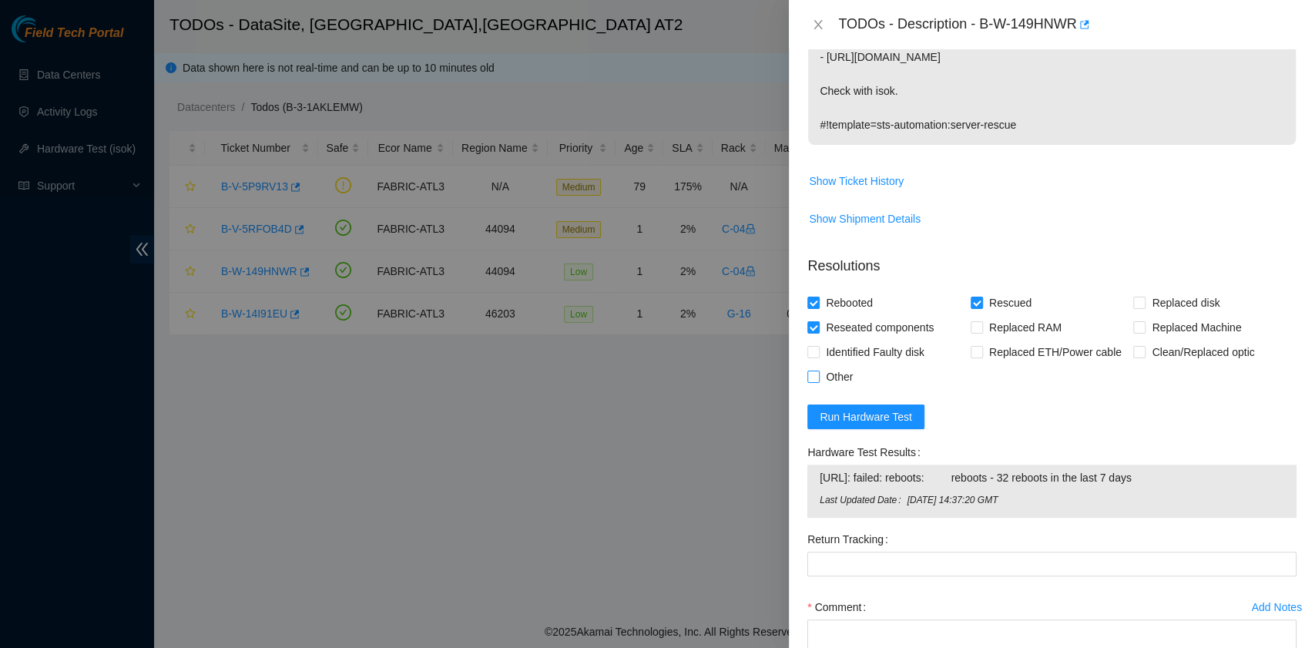
checkbox input "true"
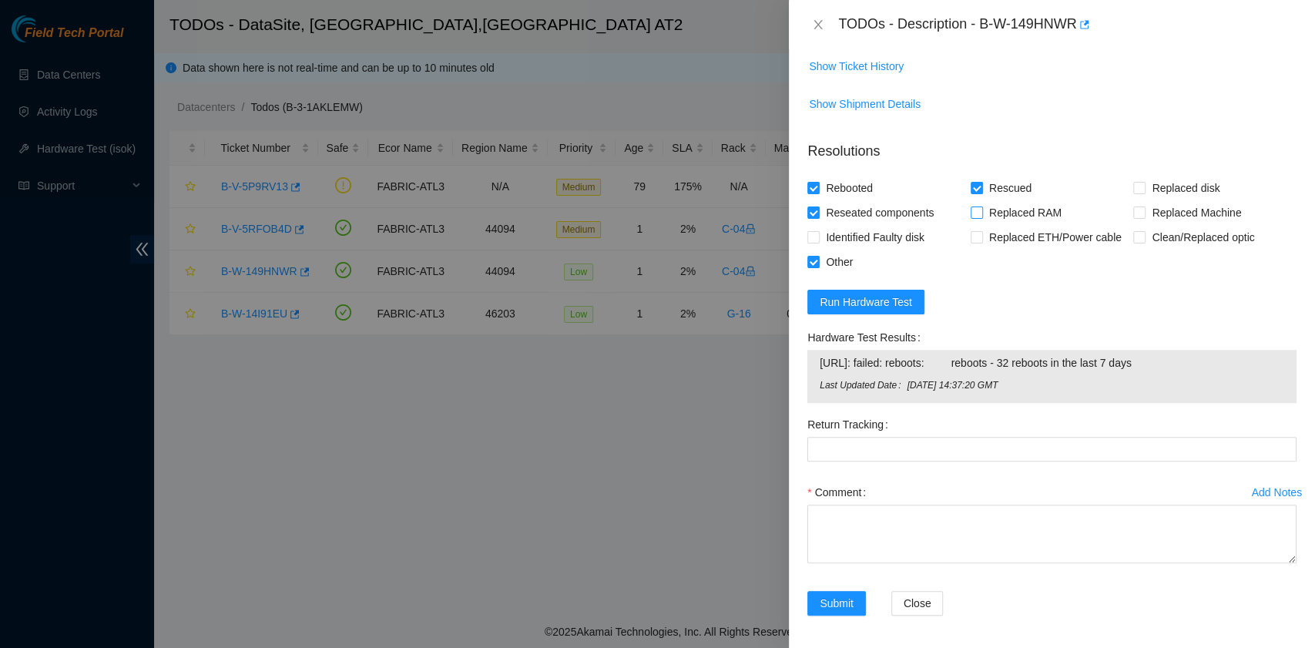
scroll to position [629, 0]
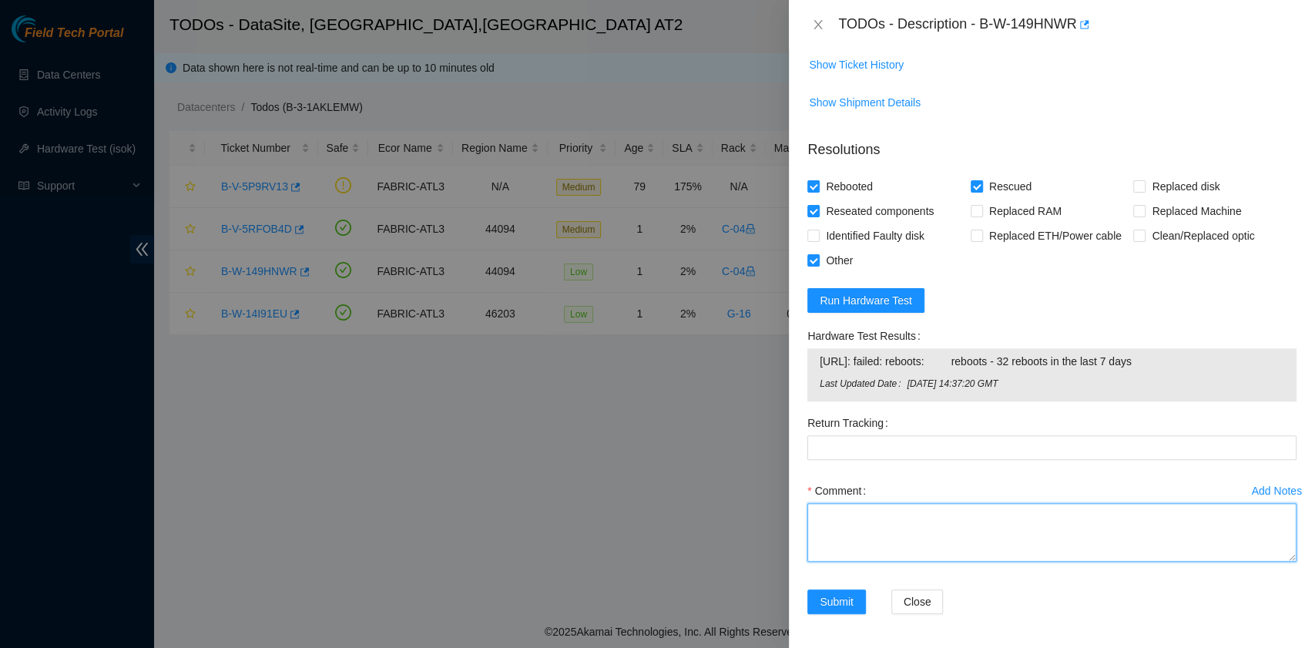
click at [944, 516] on textarea "Comment" at bounding box center [1051, 532] width 489 height 59
paste textarea "B-W-149HNWR rack# C-04 machine# 03 ESSL security rack PSU is solid green. Shuff…"
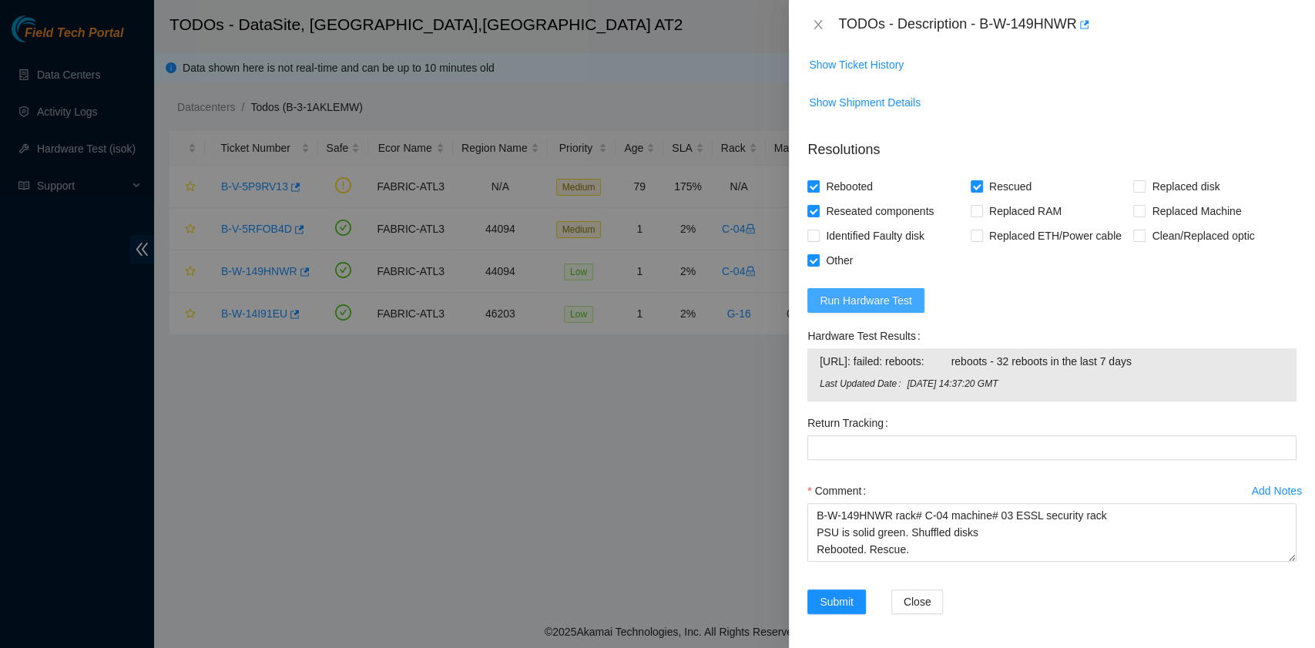
click at [898, 297] on span "Run Hardware Test" at bounding box center [866, 300] width 92 height 17
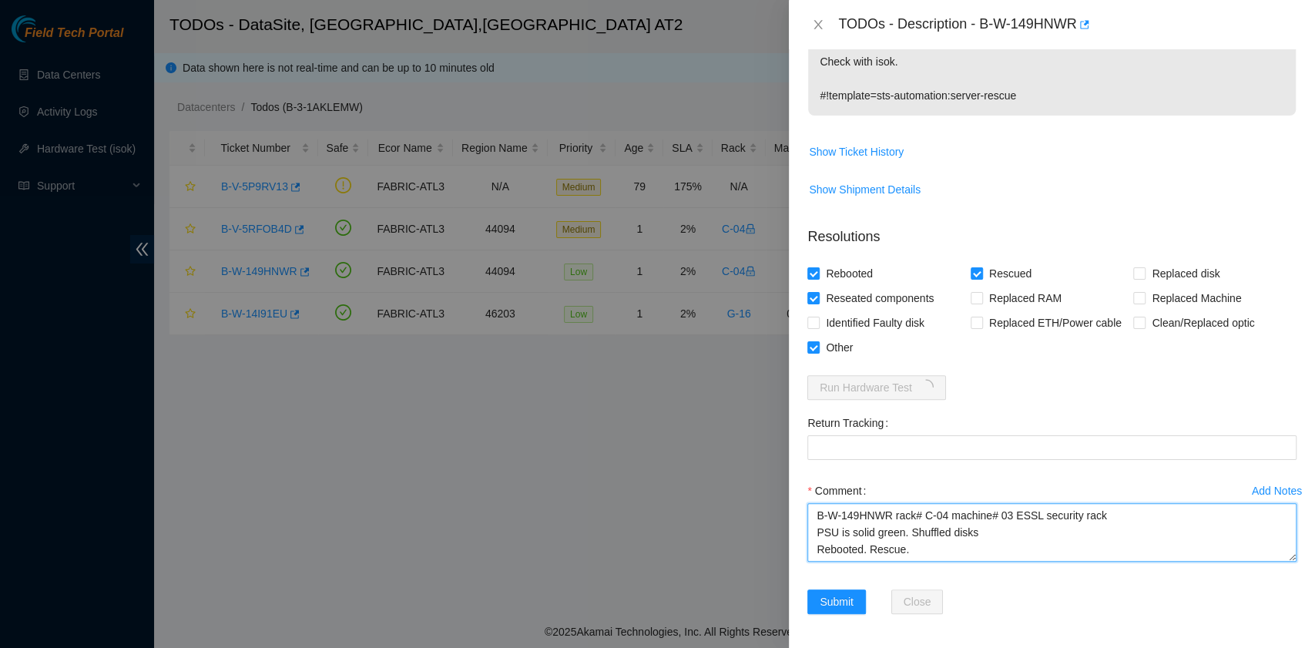
click at [982, 555] on textarea "B-W-149HNWR rack# C-04 machine# 03 ESSL security rack PSU is solid green. Shuff…" at bounding box center [1051, 532] width 489 height 59
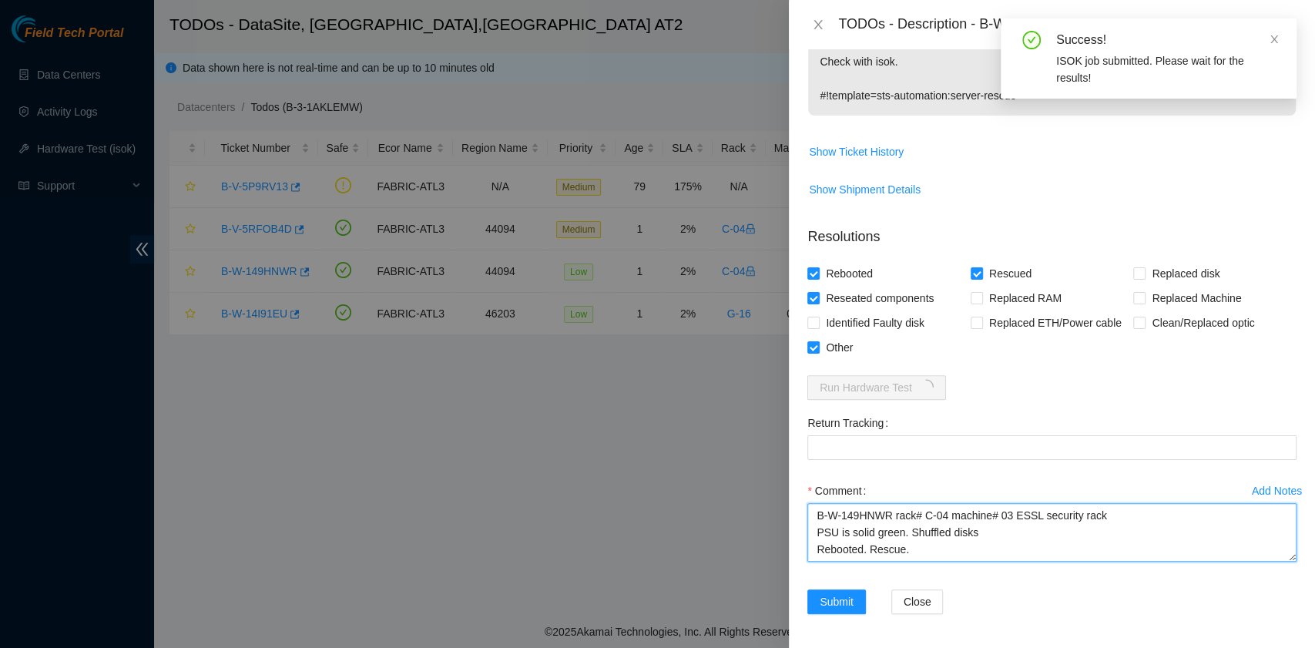
scroll to position [12, 0]
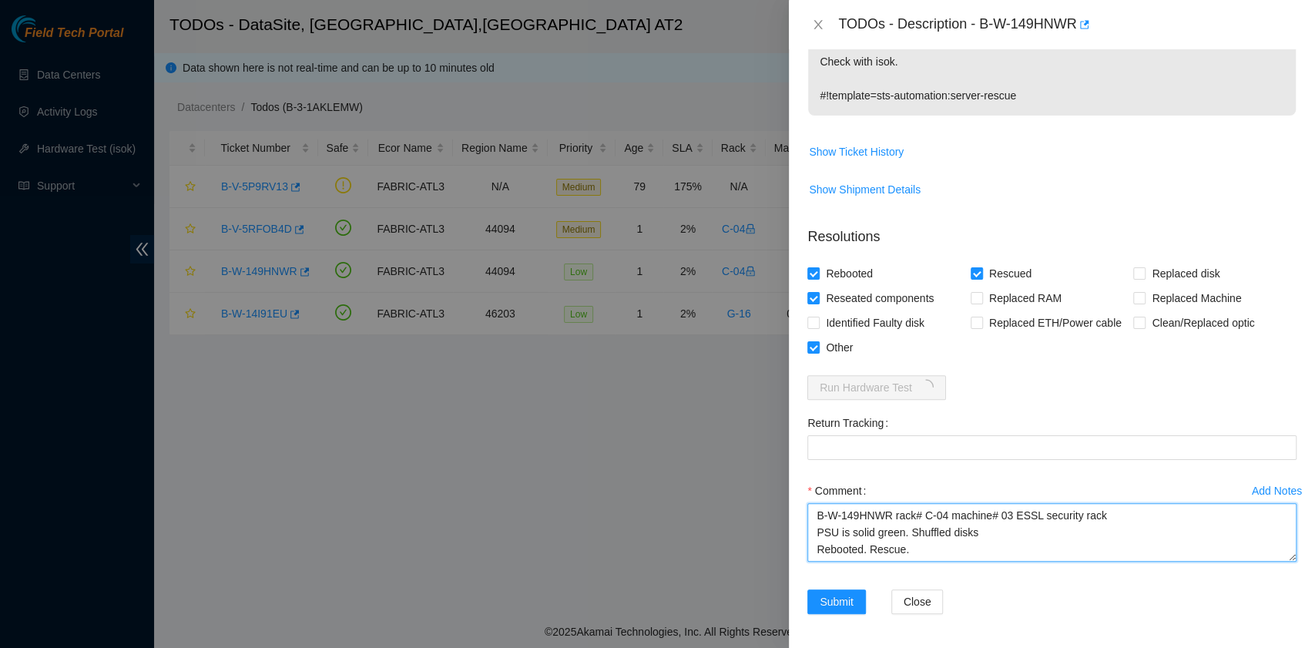
click at [897, 547] on textarea "B-W-149HNWR rack# C-04 machine# 03 ESSL security rack PSU is solid green. Shuff…" at bounding box center [1051, 532] width 489 height 59
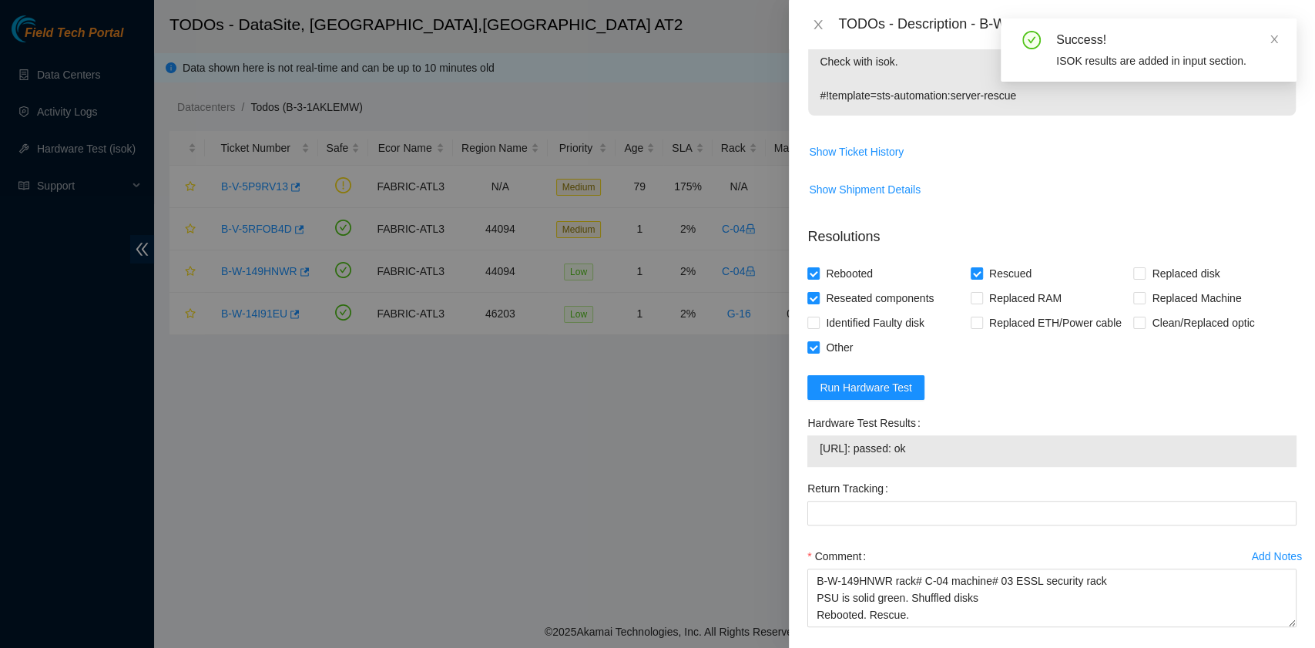
drag, startPoint x: 954, startPoint y: 442, endPoint x: 816, endPoint y: 449, distance: 137.3
click at [816, 449] on div "23.219.171.70: passed: ok" at bounding box center [1051, 451] width 489 height 32
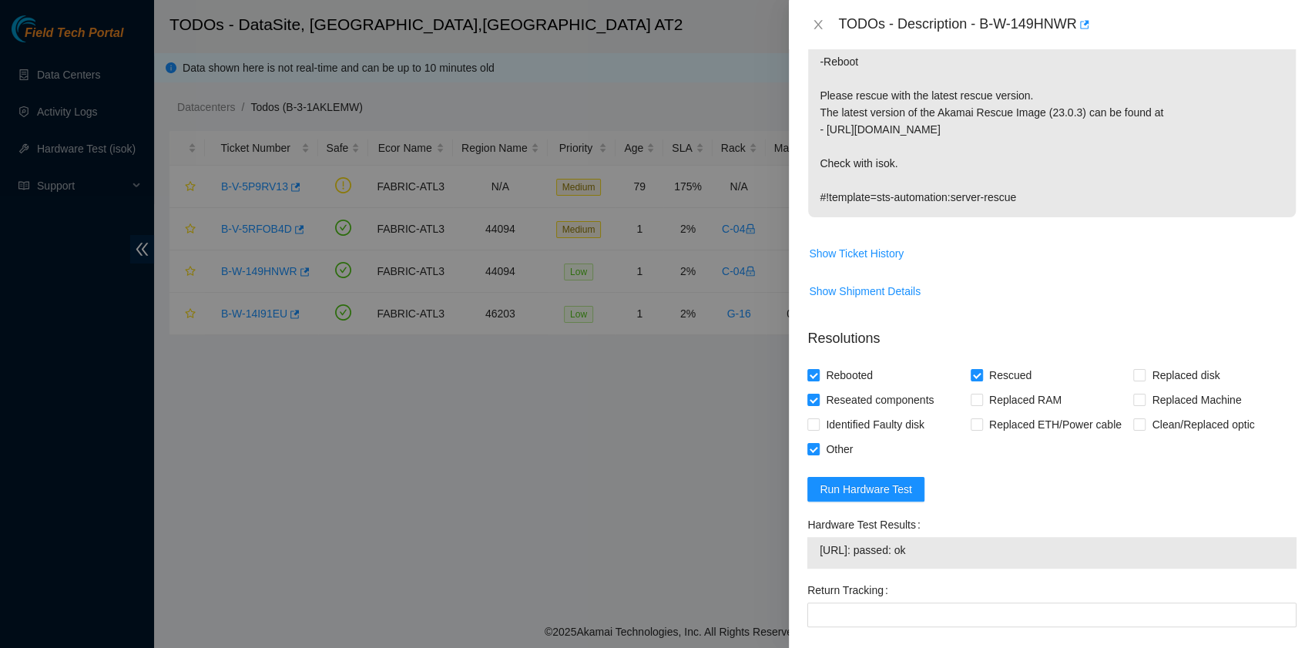
scroll to position [402, 0]
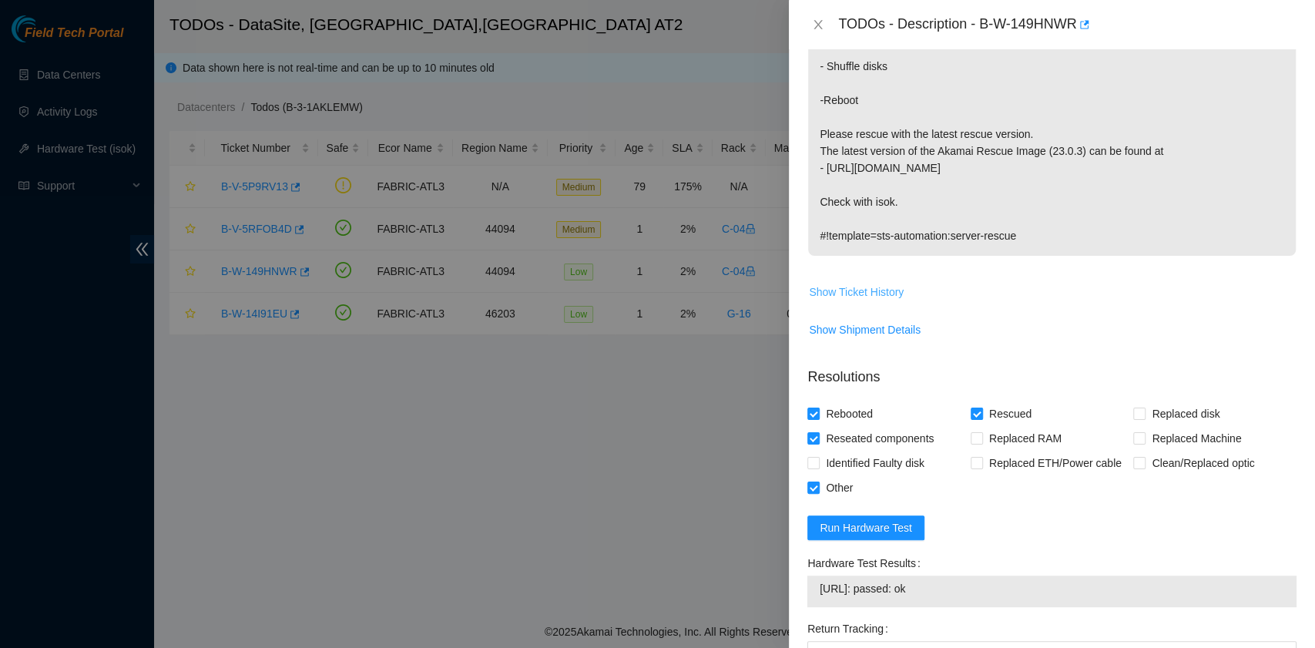
click at [880, 287] on span "Show Ticket History" at bounding box center [856, 291] width 95 height 17
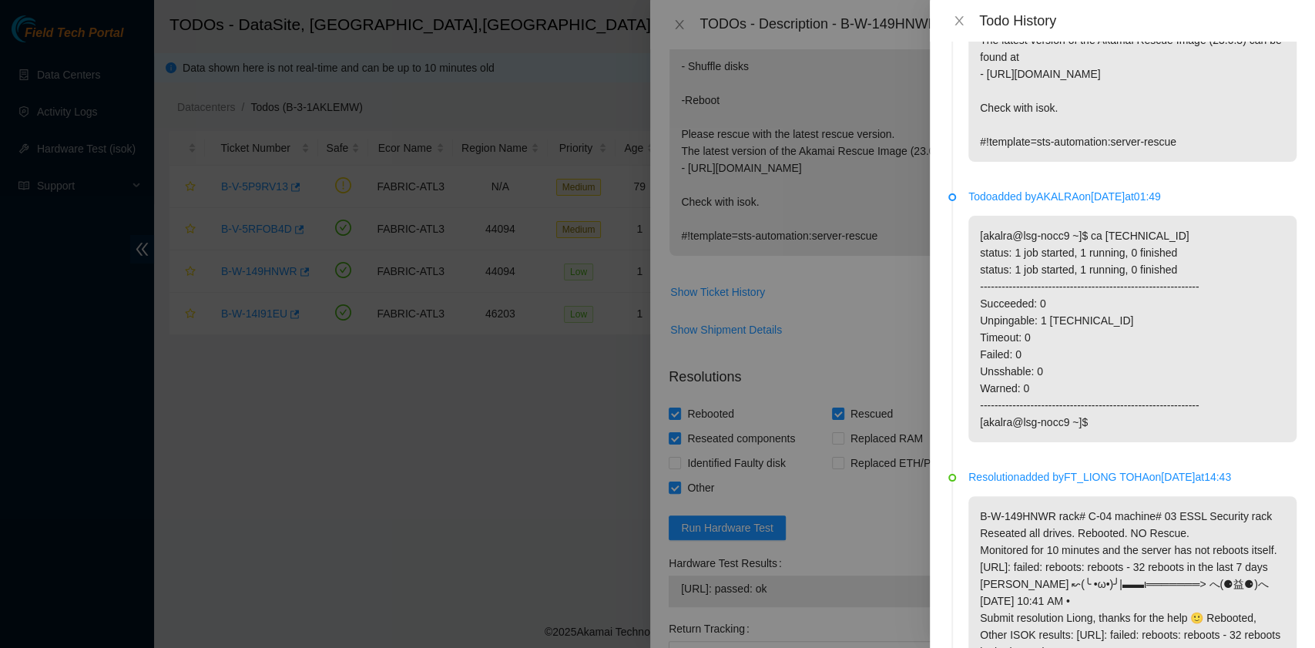
scroll to position [102, 0]
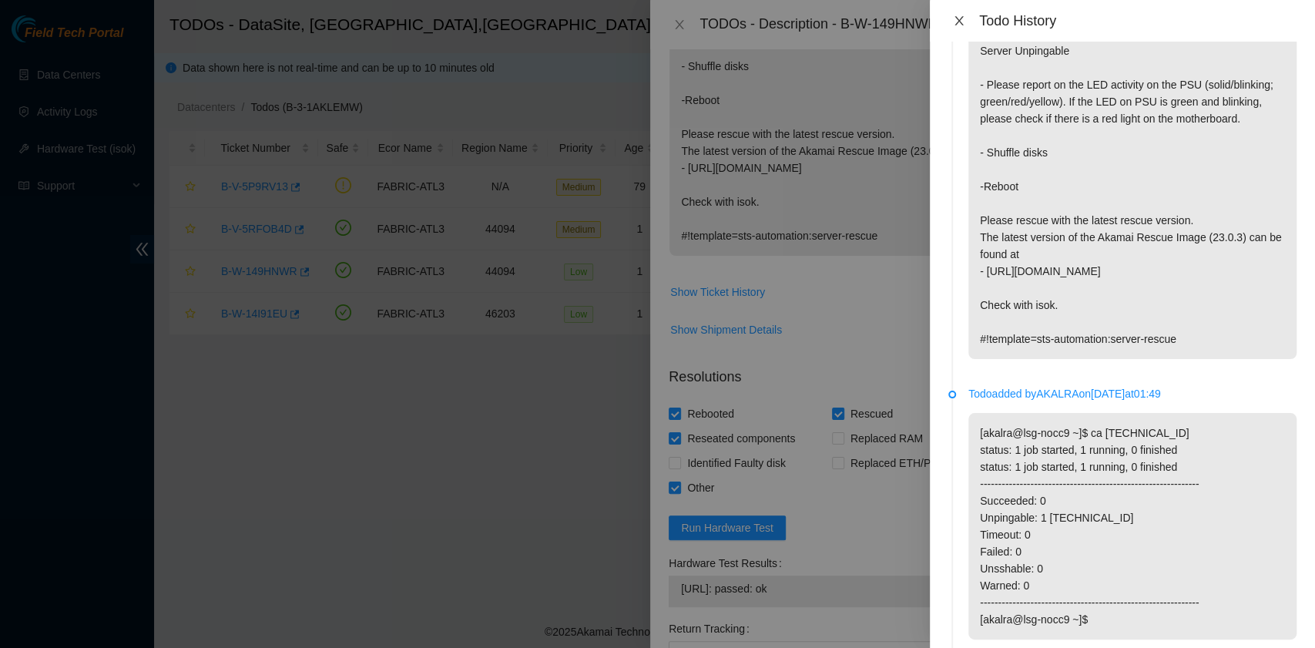
click at [960, 17] on icon "close" at bounding box center [959, 21] width 12 height 12
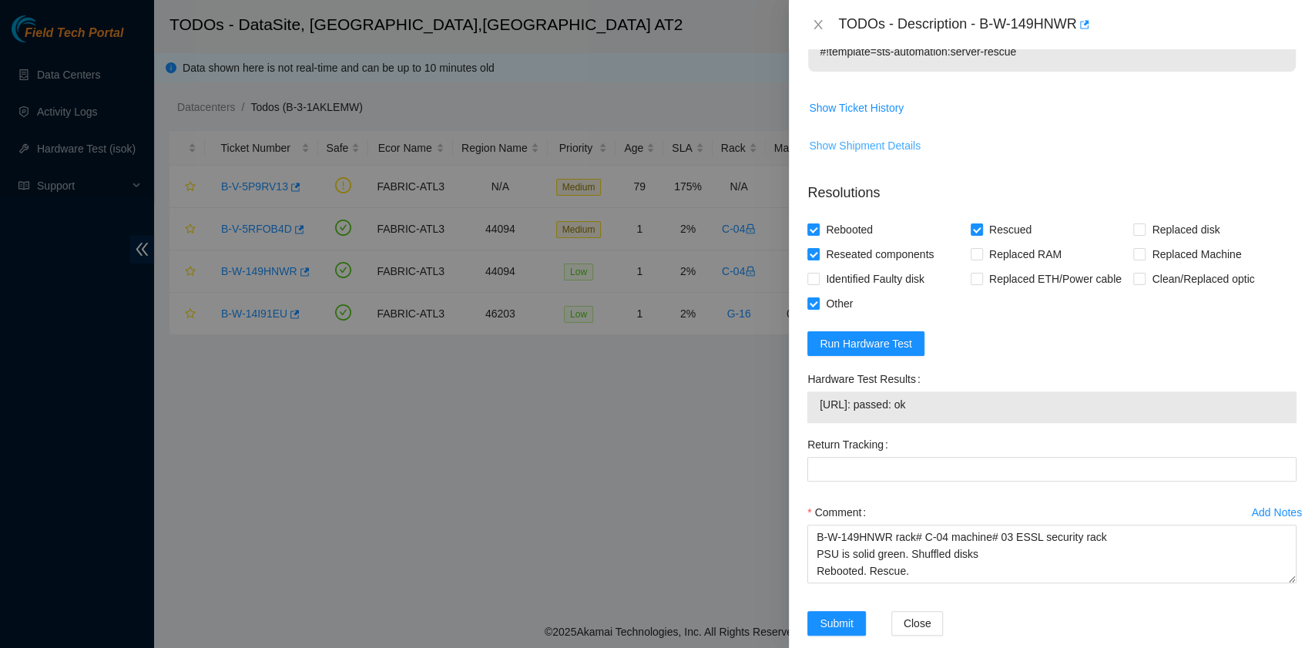
scroll to position [608, 0]
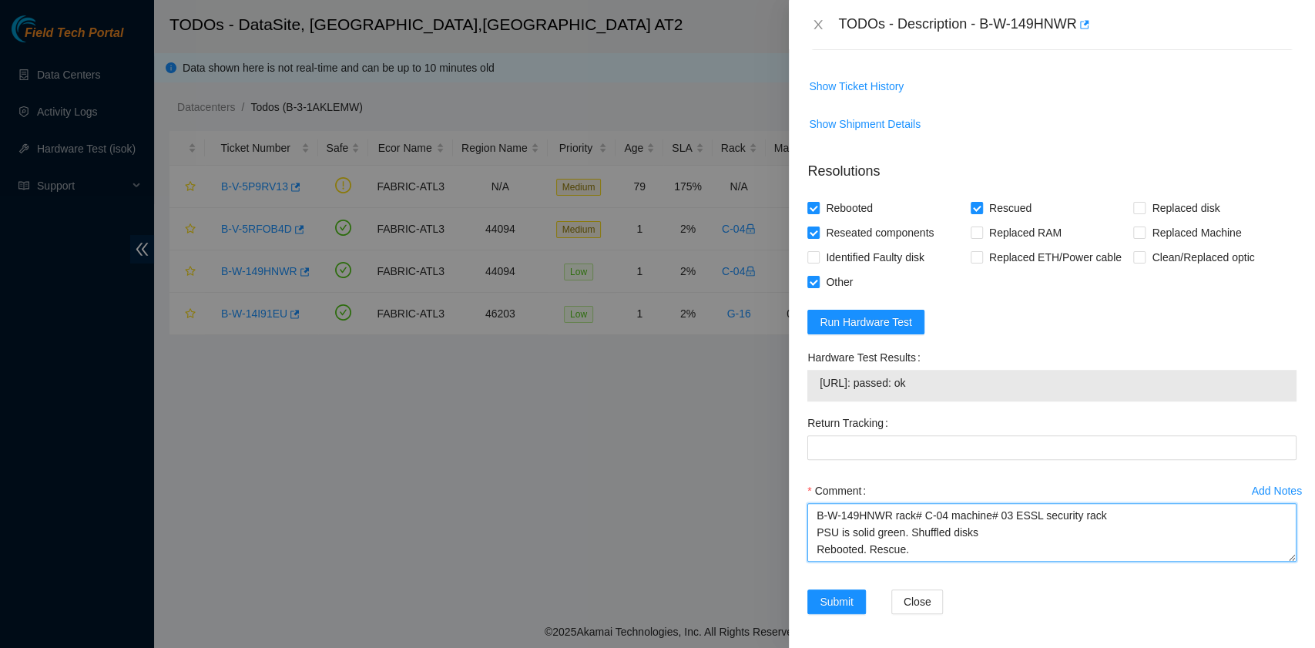
click at [830, 542] on textarea "B-W-149HNWR rack# C-04 machine# 03 ESSL security rack PSU is solid green. Shuff…" at bounding box center [1051, 532] width 489 height 59
paste textarea "B-W-149HNWR rack# C-04 machine# 03 ESSL security rack PSU is solid green. Shuff…"
drag, startPoint x: 907, startPoint y: 547, endPoint x: 796, endPoint y: 555, distance: 112.0
click at [796, 555] on div "Problem Type Hardware Sub Type Tier 1 - Secure Rack Number C-04 Machine Number …" at bounding box center [1052, 348] width 526 height 598
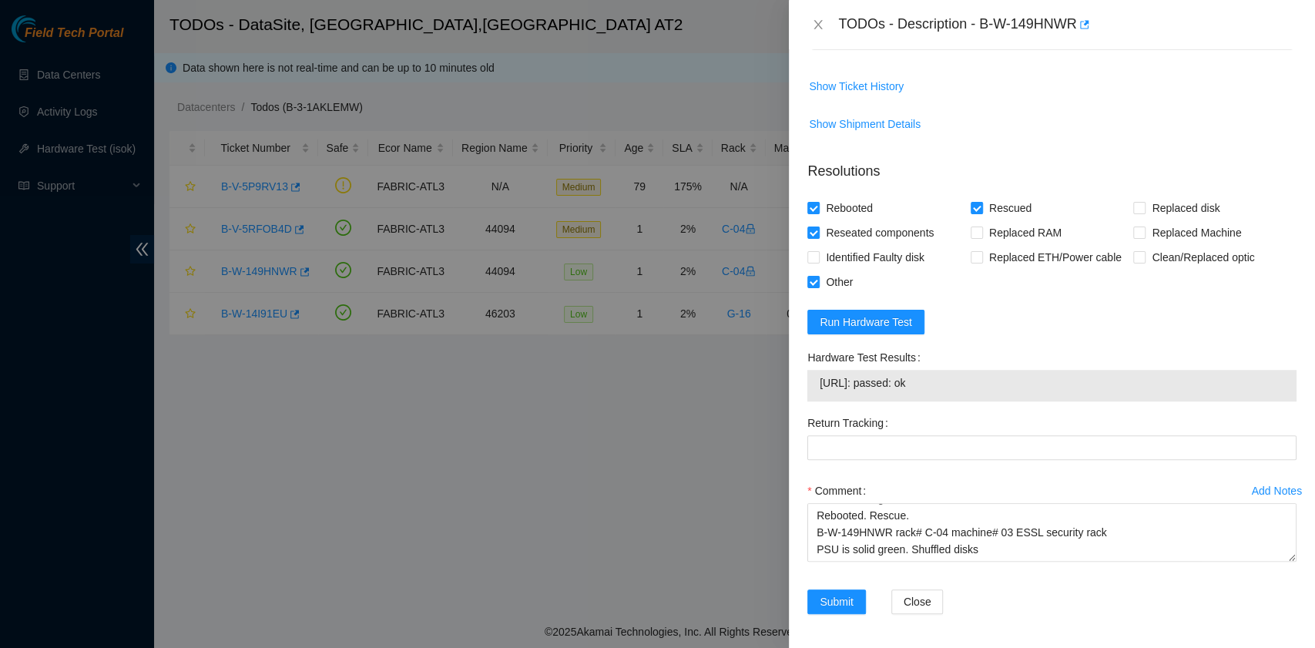
drag, startPoint x: 943, startPoint y: 377, endPoint x: 817, endPoint y: 394, distance: 126.6
click at [817, 394] on div "23.219.171.70: passed: ok" at bounding box center [1051, 386] width 489 height 32
copy tbody "23.219.171.70: passed: ok"
click at [827, 543] on textarea "B-W-149HNWR rack# C-04 machine# 03 ESSL security rack PSU is solid green. Shuff…" at bounding box center [1051, 532] width 489 height 59
paste textarea "23.219.171.70: passed: ok"
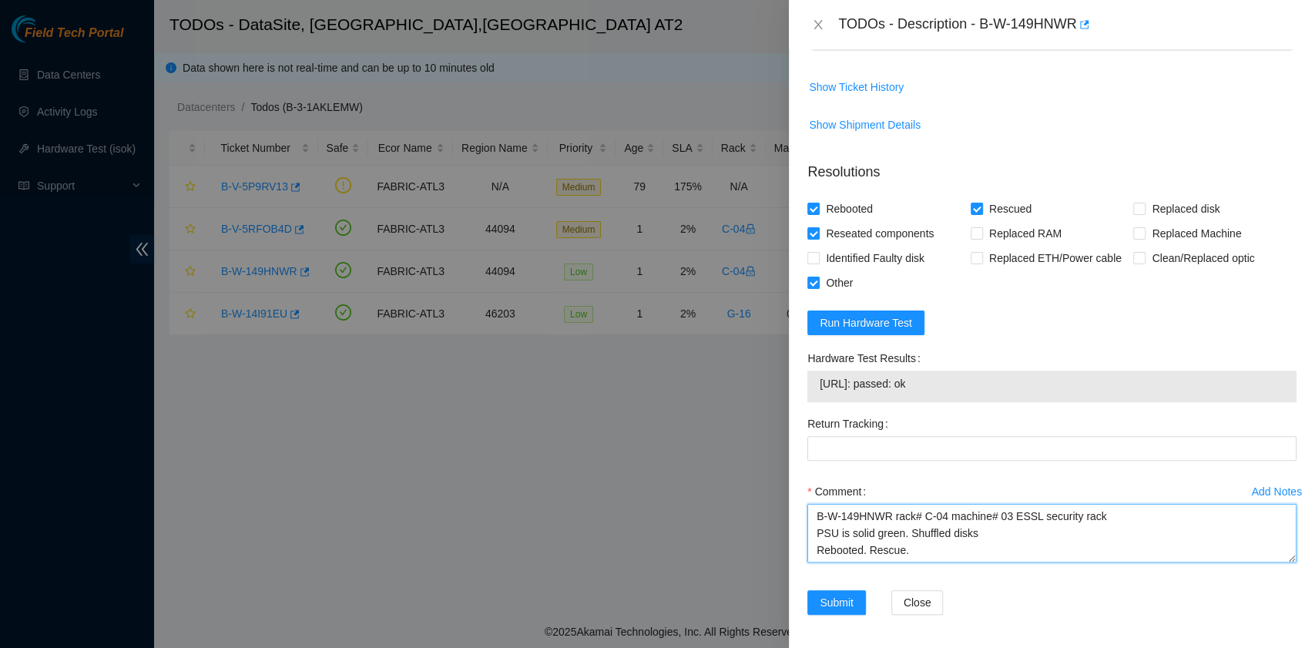
scroll to position [608, 0]
click at [946, 519] on textarea "B-W-149HNWR rack# C-04 machine# 03 ESSL security rack PSU is solid green. Shuff…" at bounding box center [1051, 532] width 489 height 59
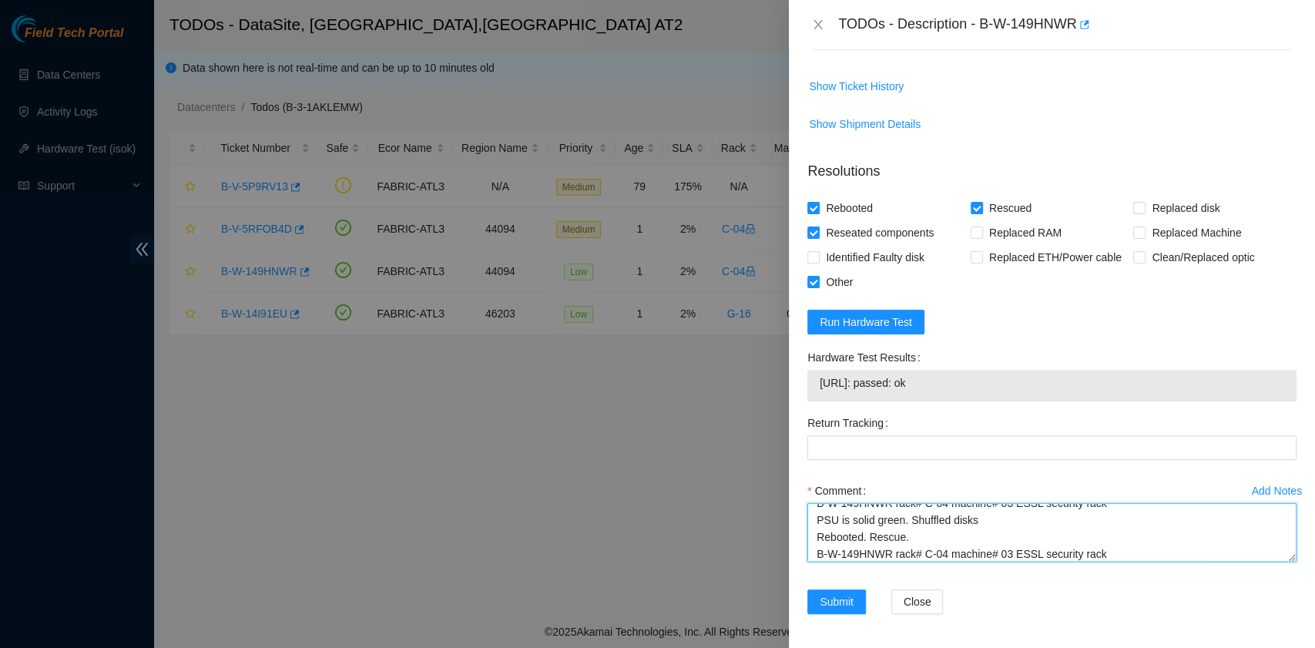
scroll to position [0, 0]
drag, startPoint x: 917, startPoint y: 531, endPoint x: 738, endPoint y: 470, distance: 189.7
click at [738, 470] on div "TODOs - Description - B-W-149HNWR Problem Type Hardware Sub Type Tier 1 - Secur…" at bounding box center [657, 324] width 1315 height 648
type textarea "B-W-149HNWR rack# C-04 machine# 03 ESSL security rack PSU is solid green. Shuff…"
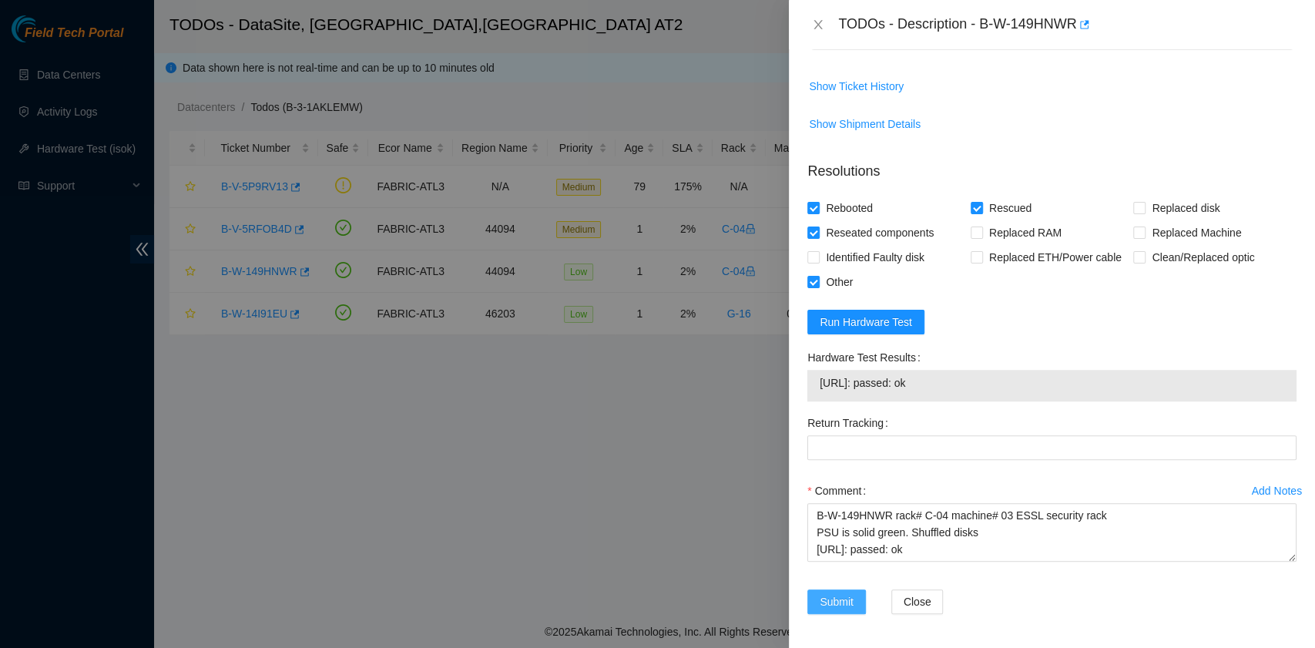
click at [835, 602] on span "Submit" at bounding box center [837, 601] width 34 height 17
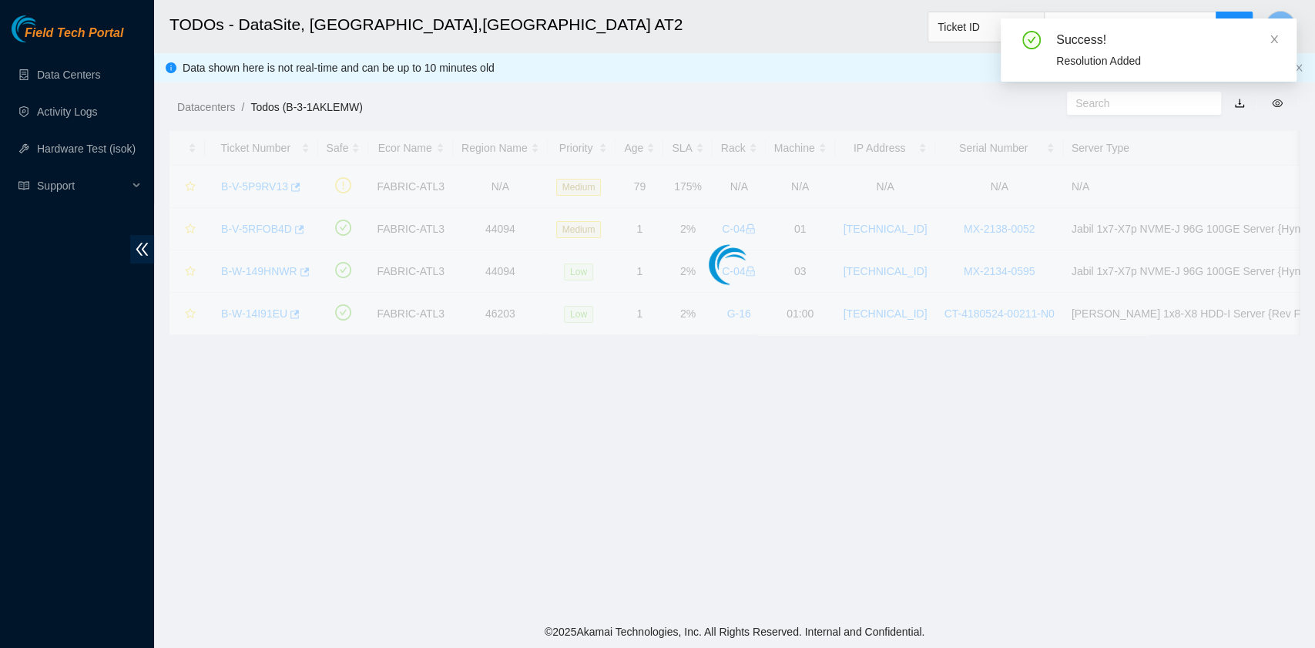
scroll to position [391, 0]
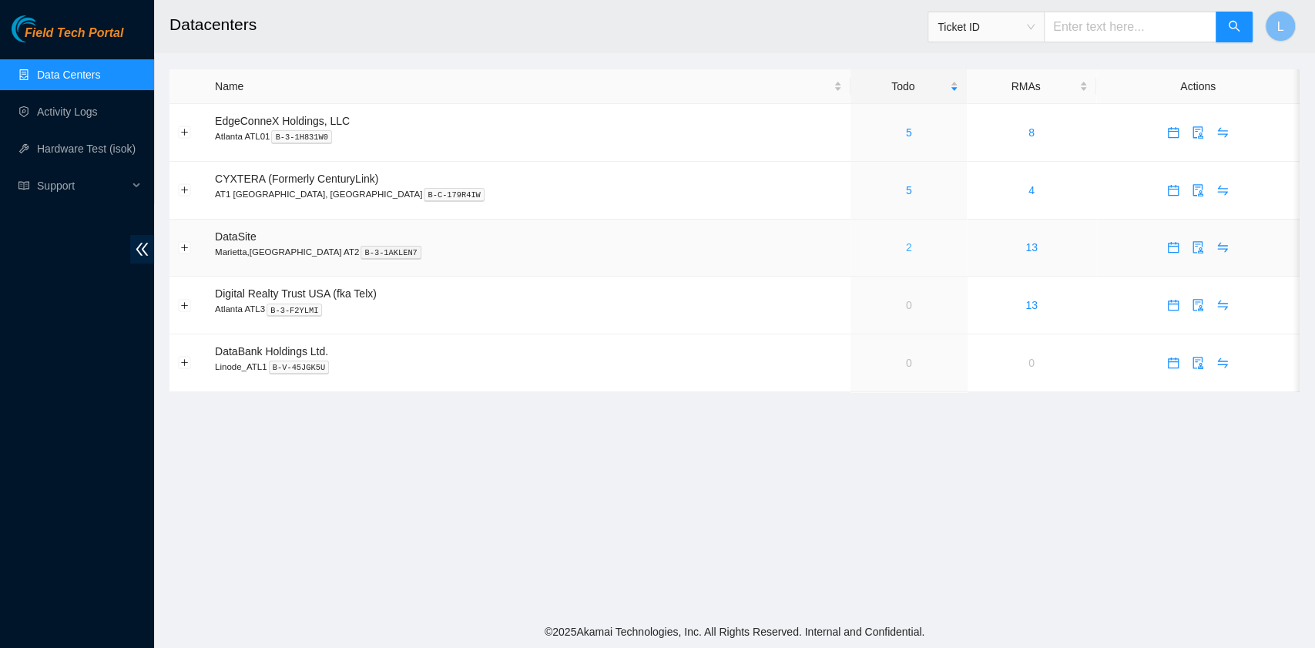
click at [906, 249] on link "2" at bounding box center [909, 247] width 6 height 12
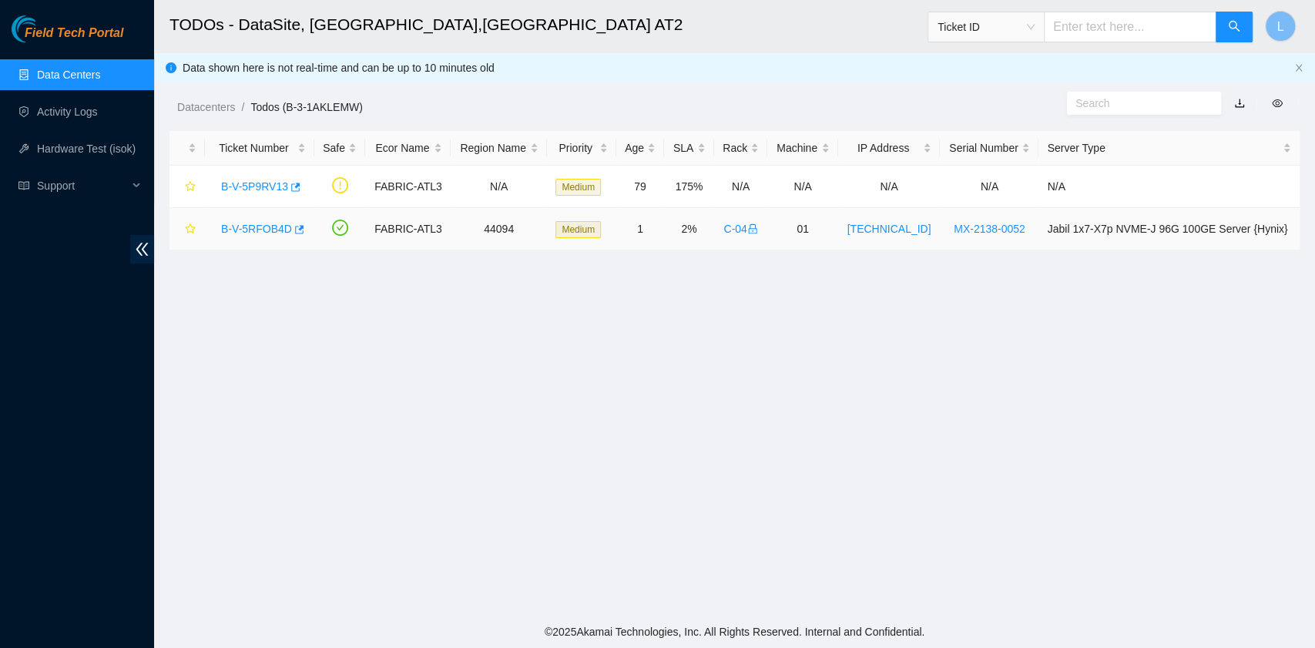
click at [268, 223] on link "B-V-5RFOB4D" at bounding box center [256, 229] width 71 height 12
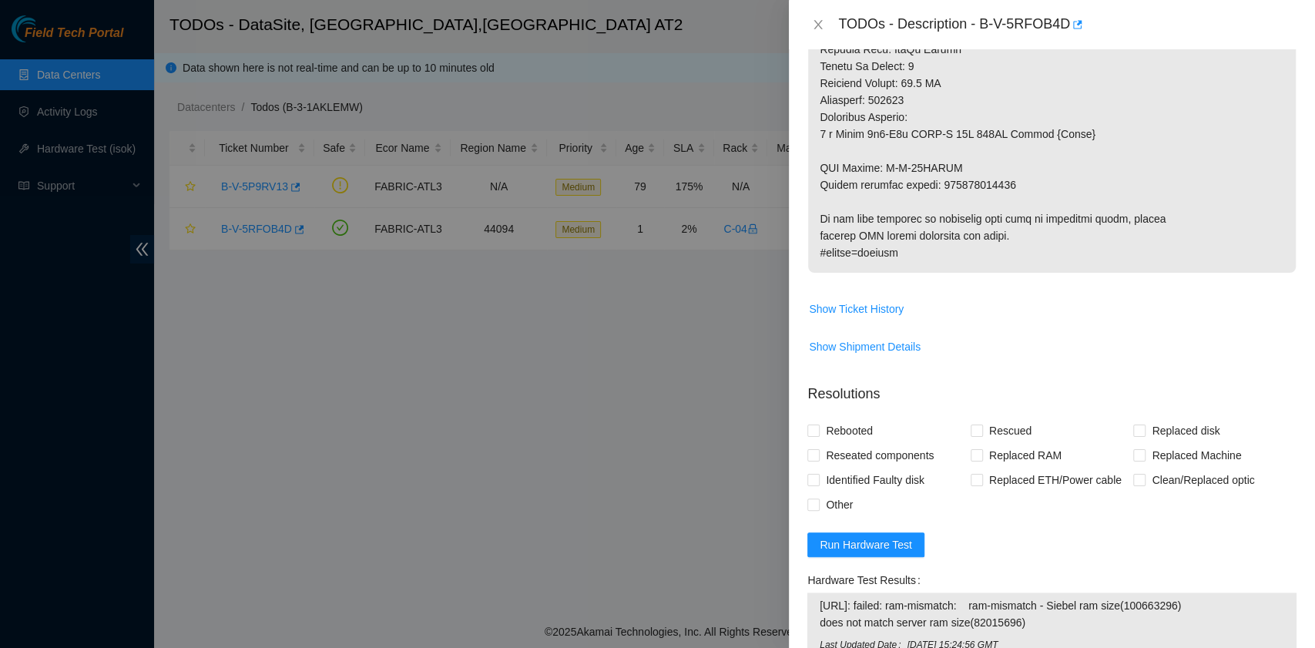
scroll to position [1027, 0]
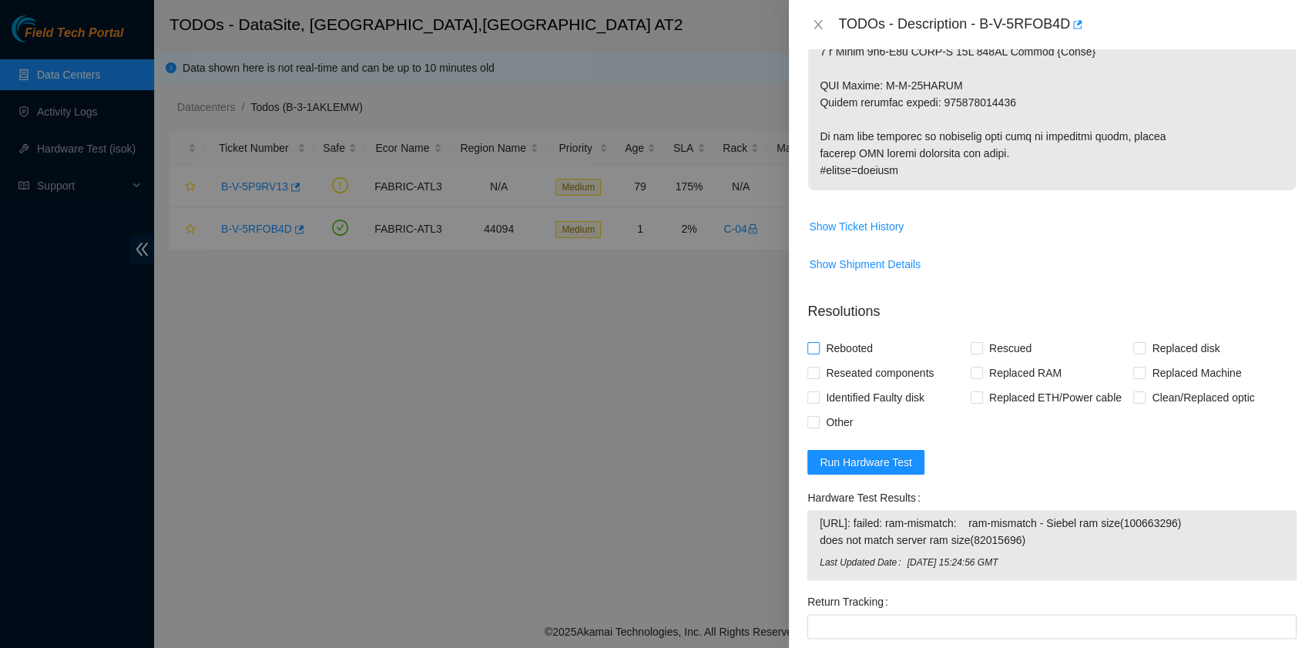
click at [845, 360] on span "Rebooted" at bounding box center [849, 348] width 59 height 25
click at [818, 353] on input "Rebooted" at bounding box center [812, 347] width 11 height 11
checkbox input "true"
click at [1133, 377] on input "Replaced Machine" at bounding box center [1138, 372] width 11 height 11
checkbox input "true"
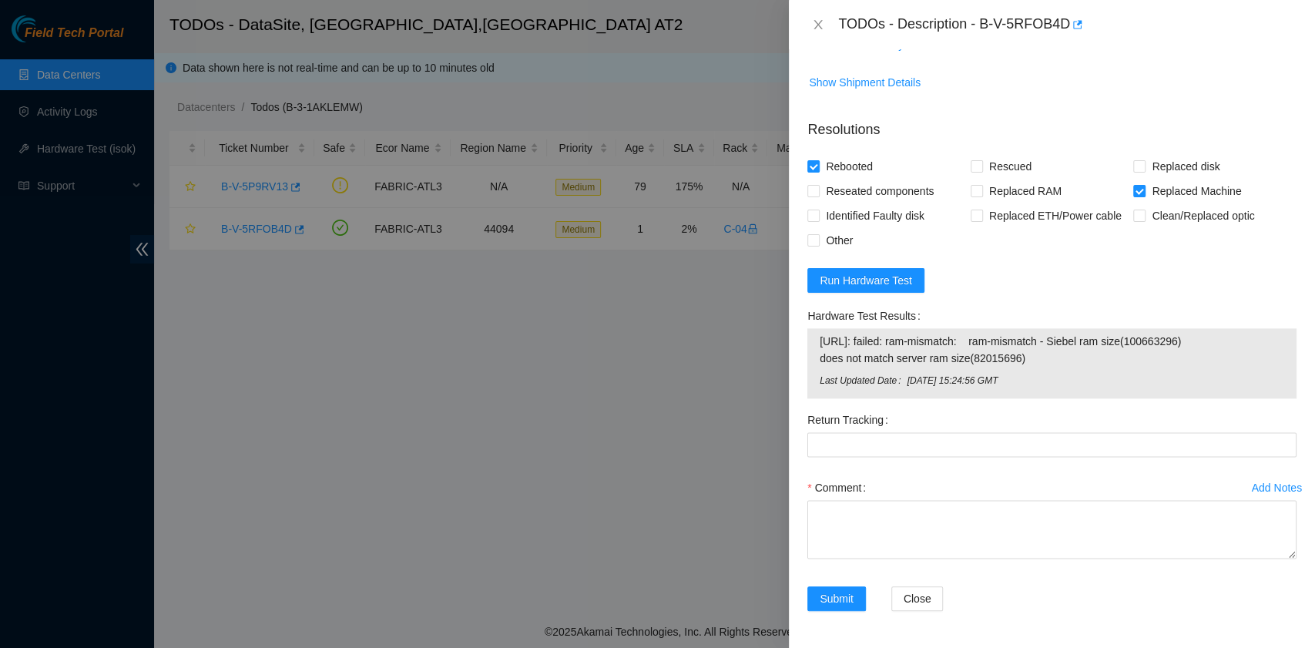
scroll to position [1222, 0]
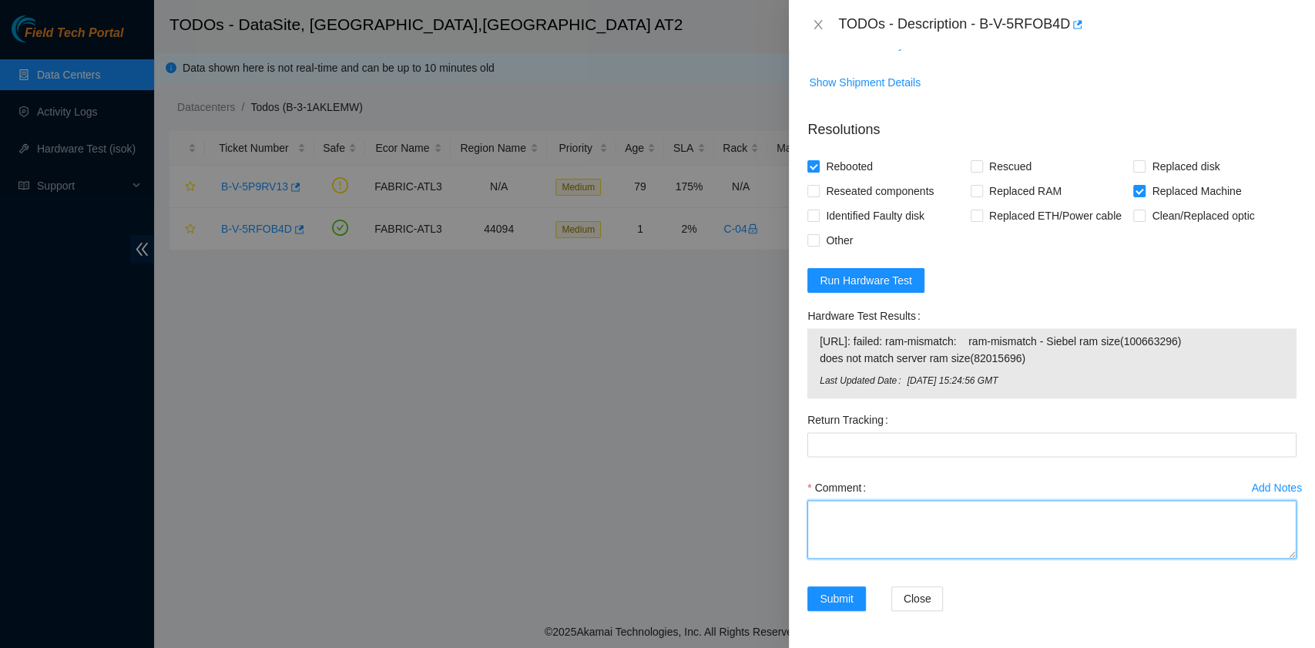
click at [867, 531] on textarea "Comment" at bounding box center [1051, 529] width 489 height 59
paste textarea "B-V-5RFOB4D rack# C-04 machine# 01 ESSL security rack Replaced Server S/N MX-21…"
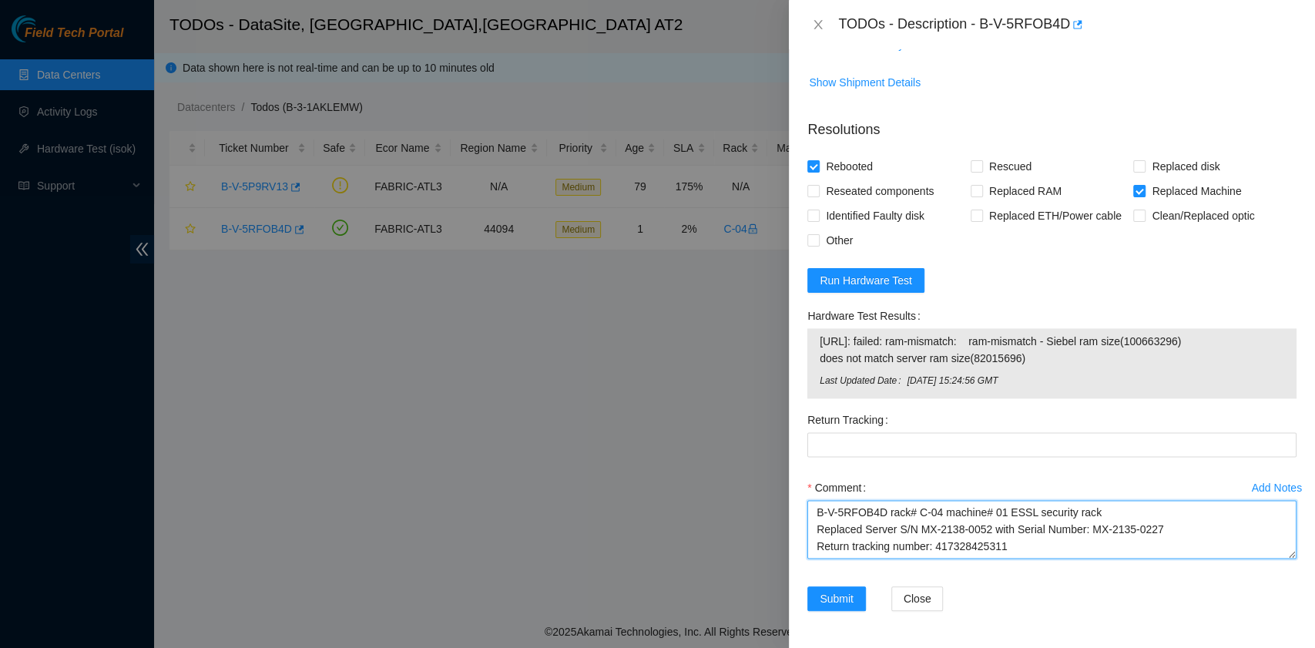
click at [867, 531] on textarea "B-V-5RFOB4D rack# C-04 machine# 01 ESSL security rack Replaced Server S/N MX-21…" at bounding box center [1051, 529] width 489 height 59
click at [1020, 547] on textarea "B-V-5RFOB4D rack# C-04 machine# 01 ESSL security rack Replaced Server S/N MX-21…" at bounding box center [1051, 529] width 489 height 59
drag, startPoint x: 997, startPoint y: 547, endPoint x: 934, endPoint y: 547, distance: 63.2
click at [934, 547] on textarea "B-V-5RFOB4D rack# C-04 machine# 01 ESSL security rack Replaced Server S/N MX-21…" at bounding box center [1051, 529] width 489 height 59
type textarea "B-V-5RFOB4D rack# C-04 machine# 01 ESSL security rack Replaced Server S/N MX-21…"
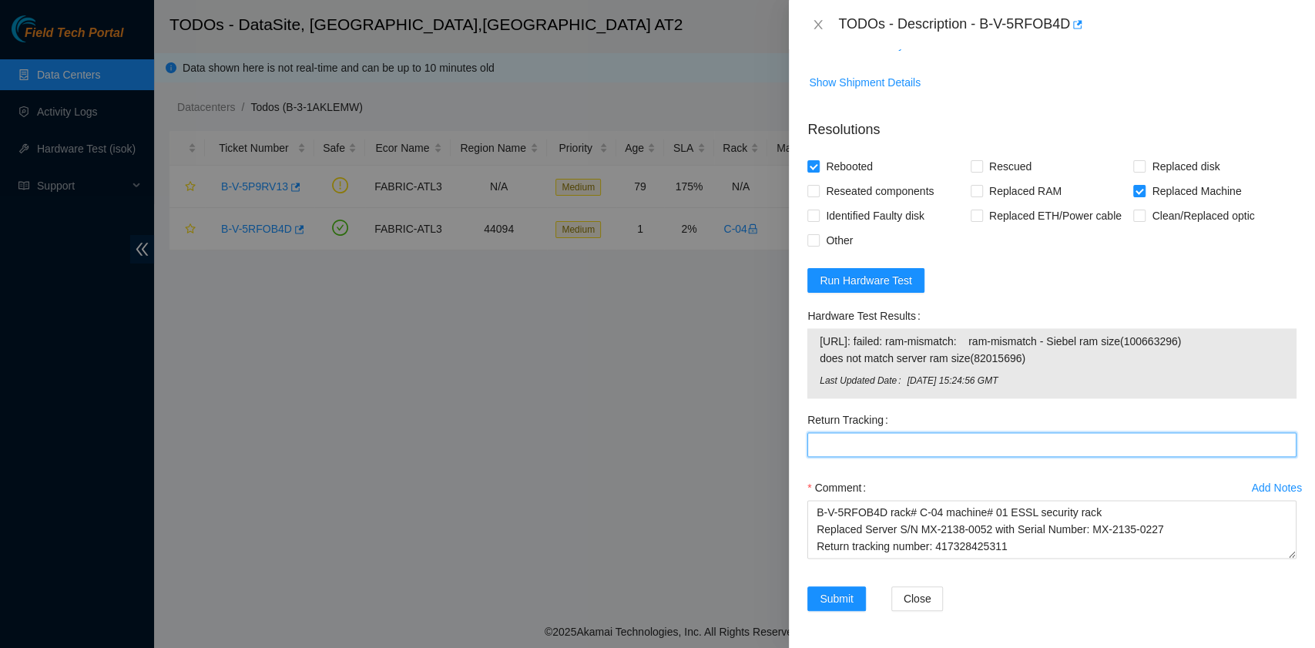
click at [860, 442] on Tracking "Return Tracking" at bounding box center [1051, 444] width 489 height 25
paste Tracking "417328425311"
type Tracking "417328425311"
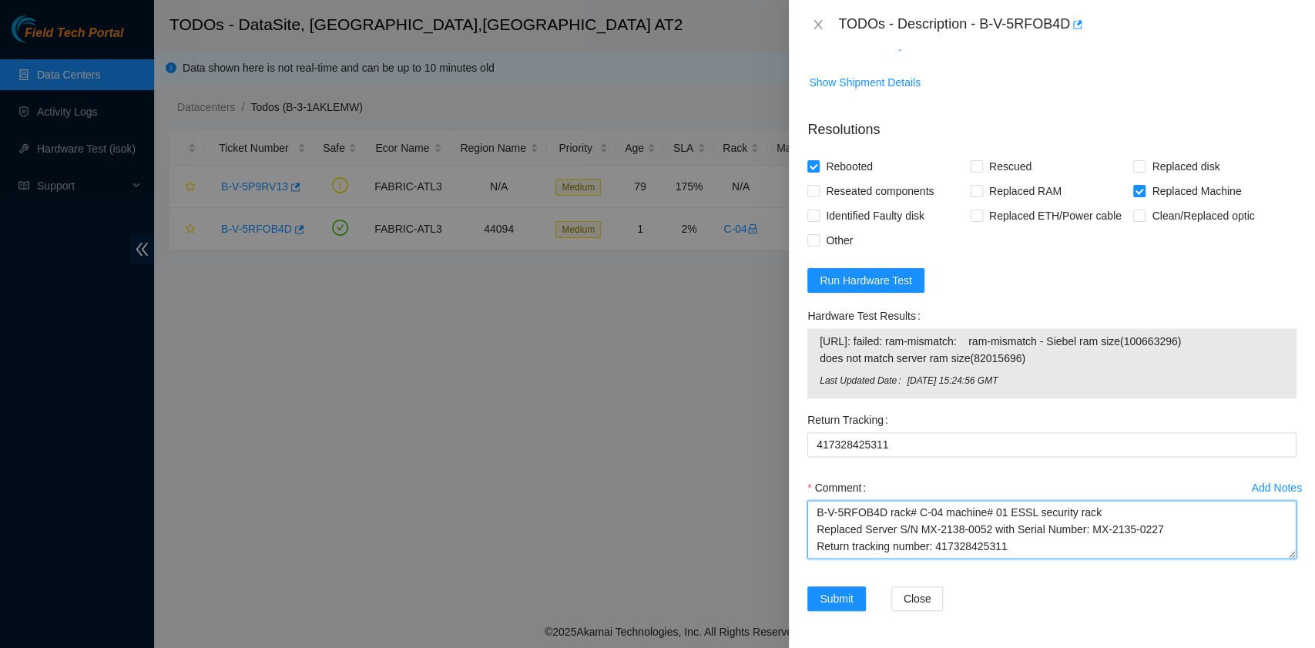
click at [1018, 548] on textarea "B-V-5RFOB4D rack# C-04 machine# 01 ESSL security rack Replaced Server S/N MX-21…" at bounding box center [1051, 529] width 489 height 59
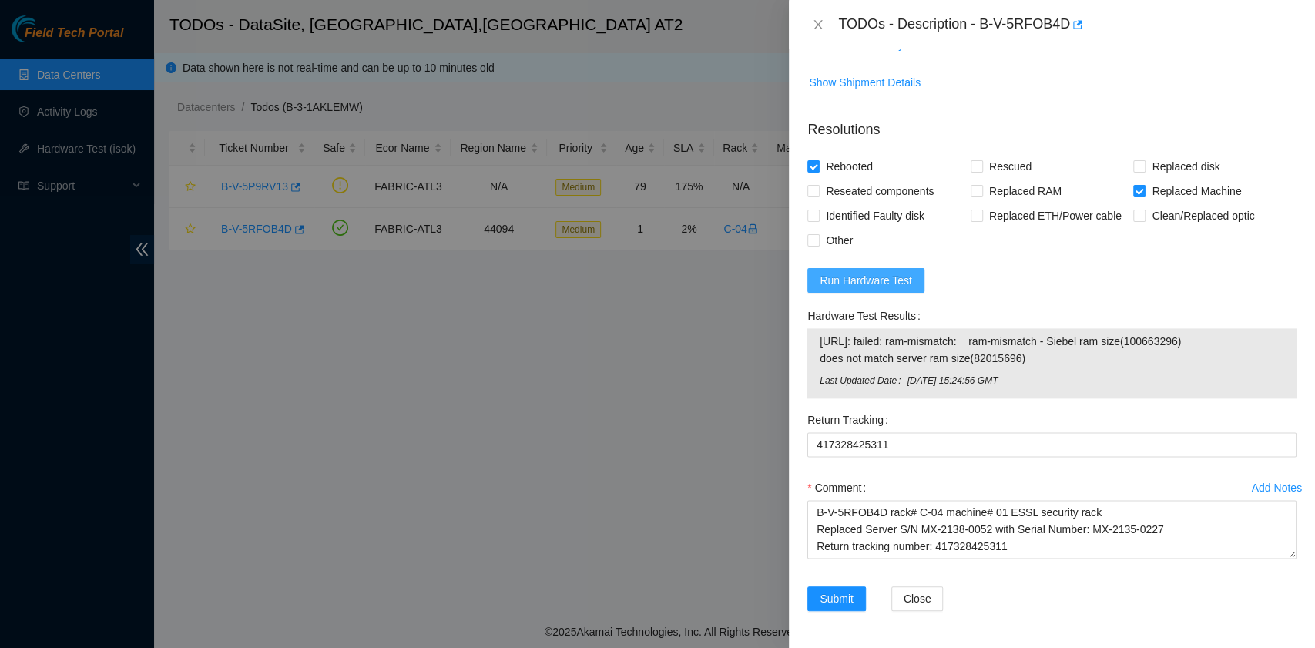
click at [883, 283] on span "Run Hardware Test" at bounding box center [866, 280] width 92 height 17
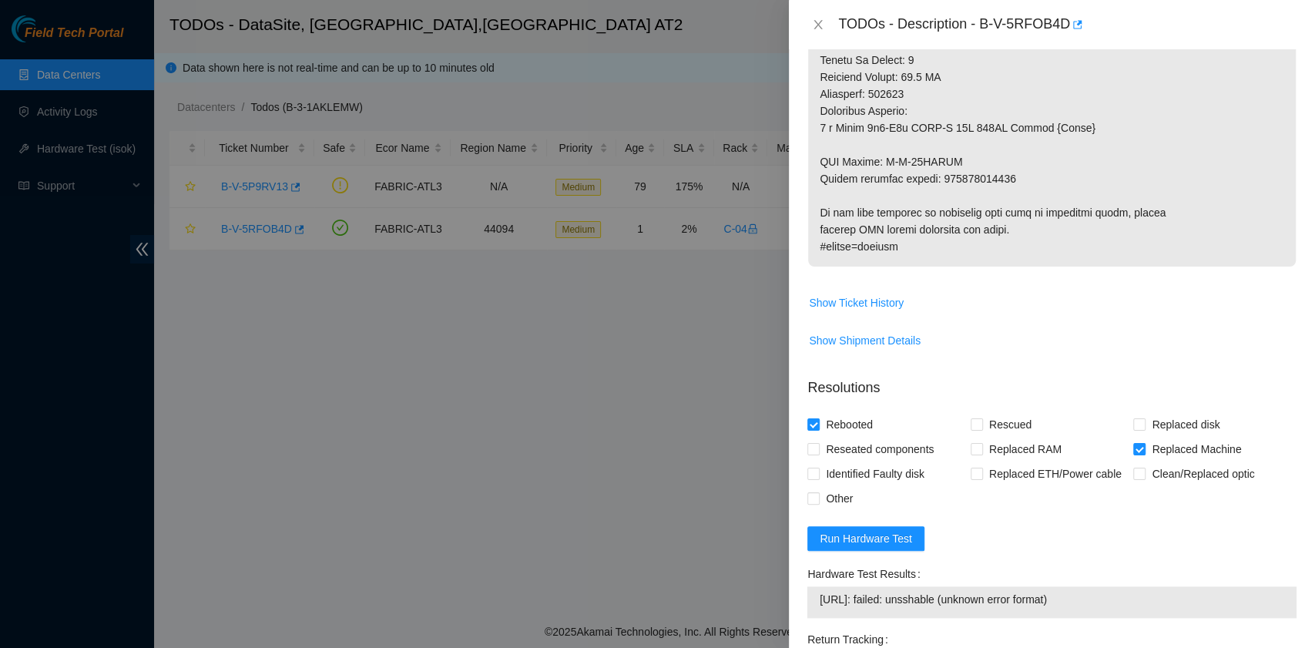
scroll to position [1027, 0]
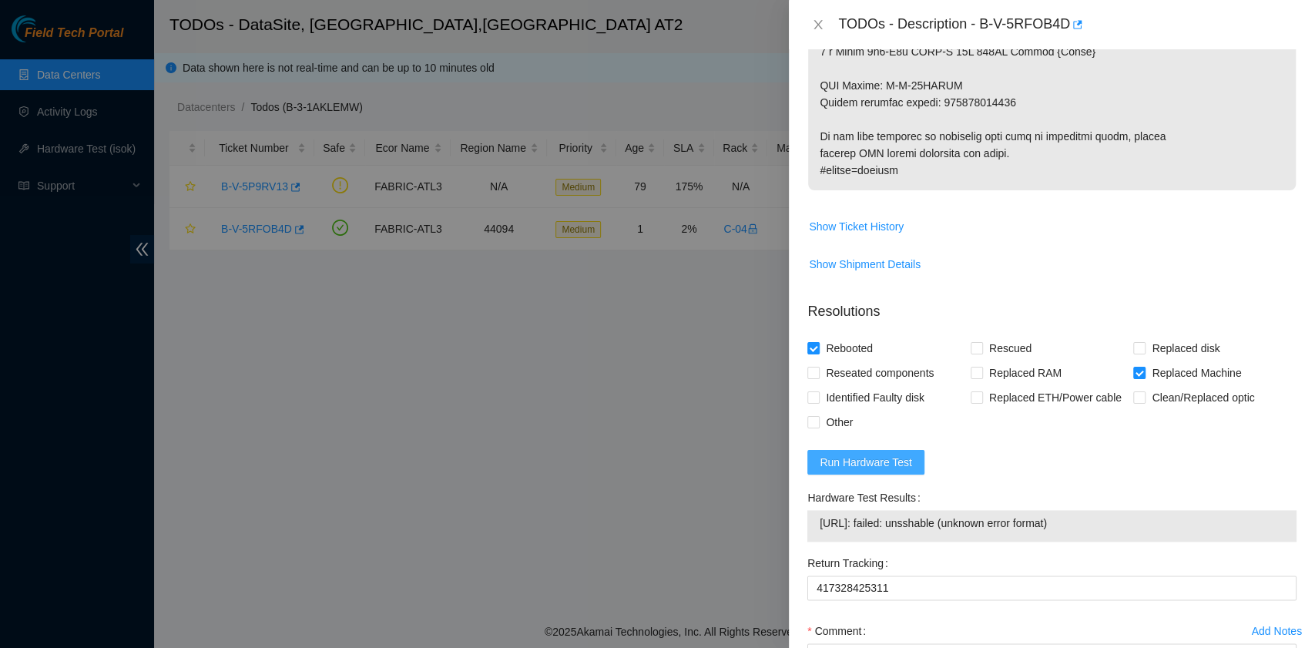
click at [912, 474] on button "Run Hardware Test" at bounding box center [865, 462] width 117 height 25
click at [863, 471] on span "Run Hardware Test" at bounding box center [866, 462] width 92 height 17
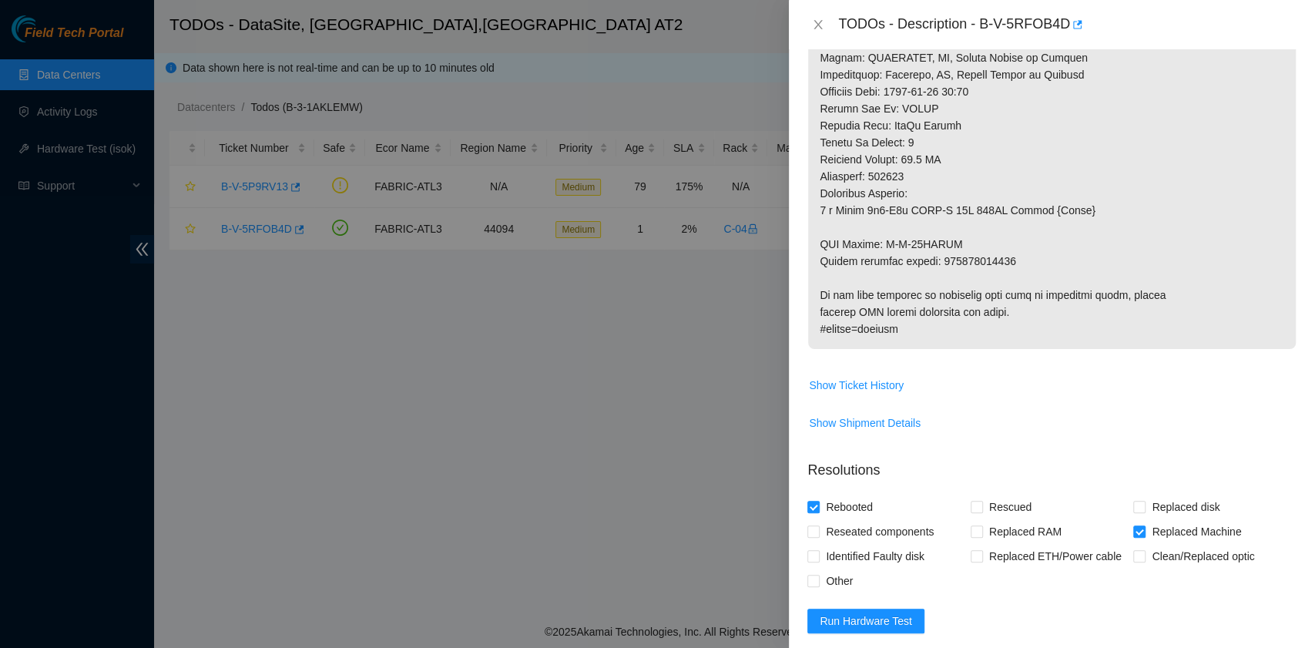
scroll to position [1184, 0]
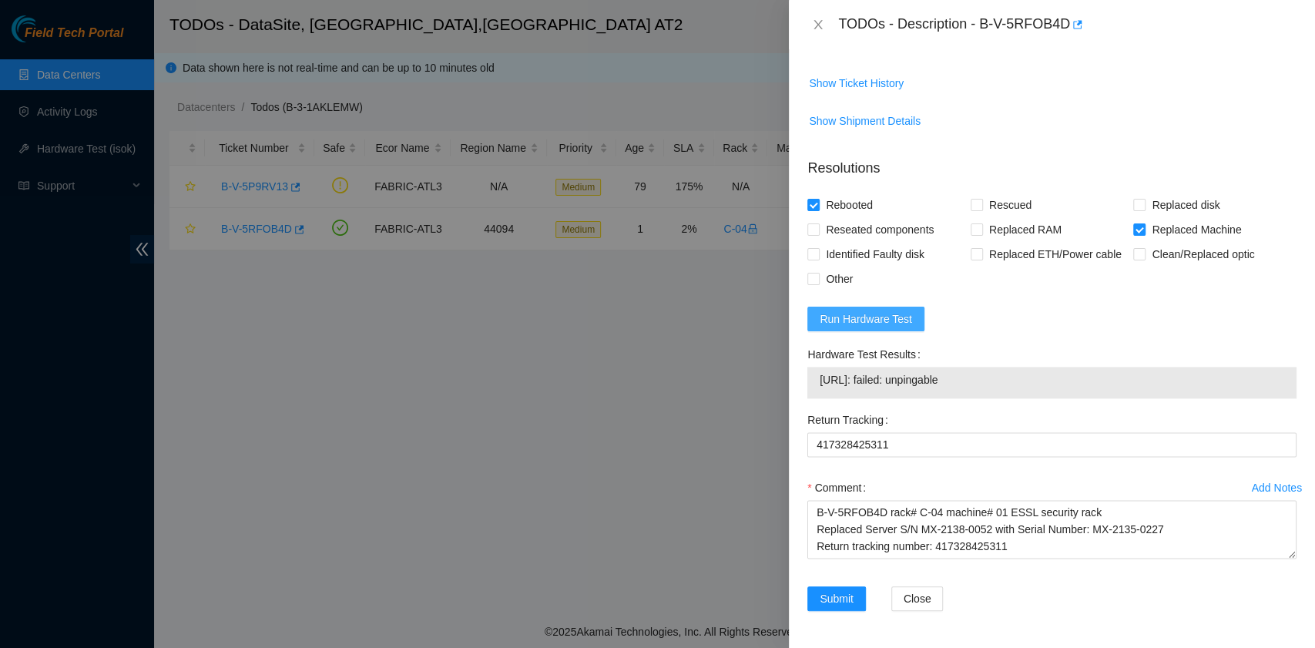
click at [892, 323] on span "Run Hardware Test" at bounding box center [866, 318] width 92 height 17
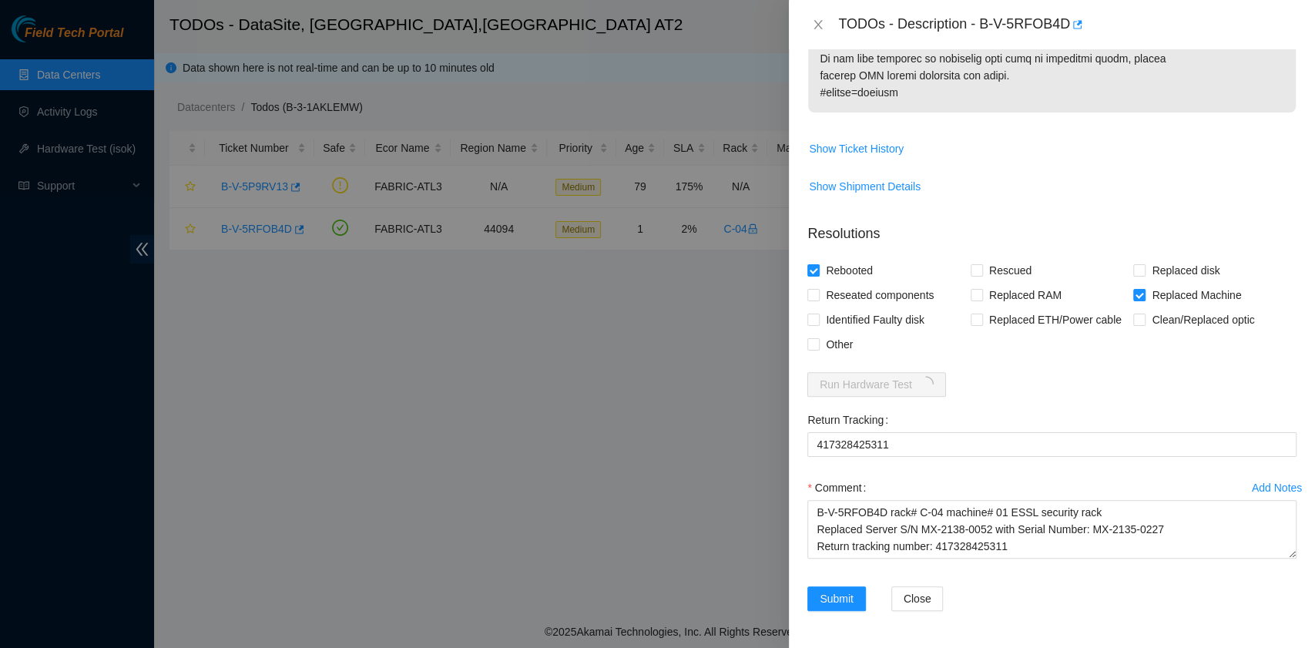
scroll to position [1118, 0]
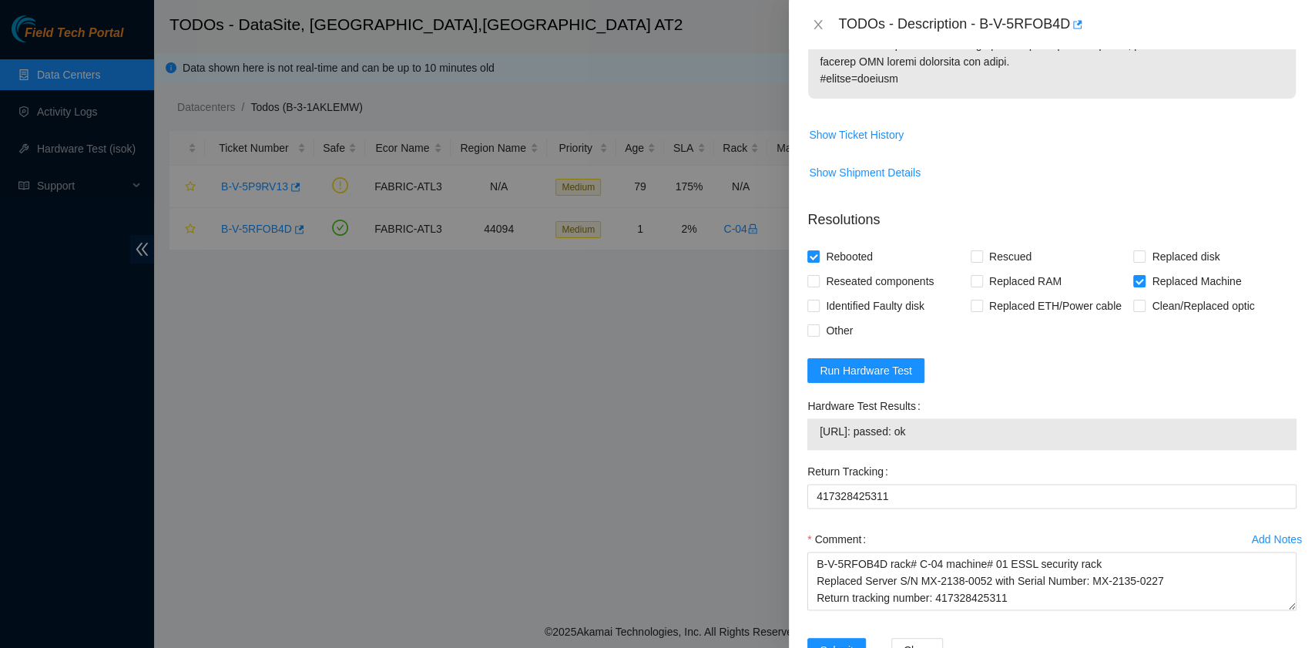
drag, startPoint x: 951, startPoint y: 448, endPoint x: 815, endPoint y: 445, distance: 136.4
click at [815, 445] on div "[URL]: passed: ok" at bounding box center [1051, 434] width 489 height 32
copy tbody "[URL]: passed: ok"
click at [877, 610] on textarea "B-V-5RFOB4D rack# C-04 machine# 01 ESSL security rack Replaced Server S/N MX-21…" at bounding box center [1051, 580] width 489 height 59
paste textarea "[URL]: passed: ok"
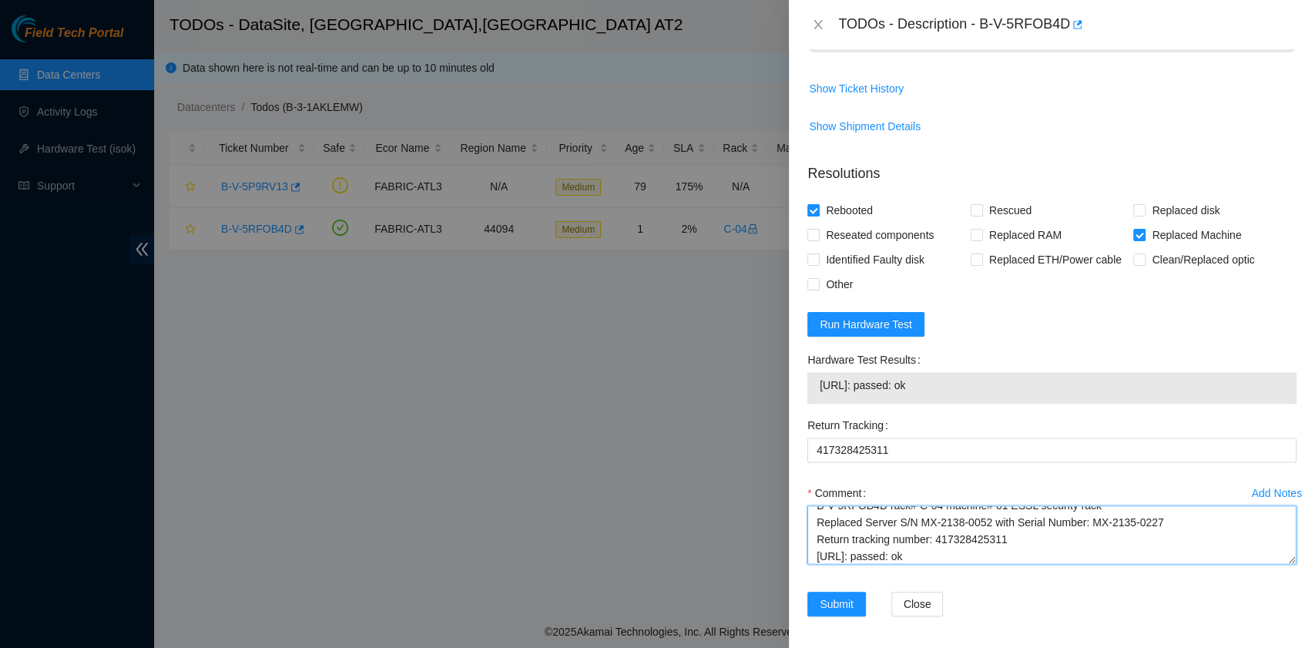
scroll to position [1184, 0]
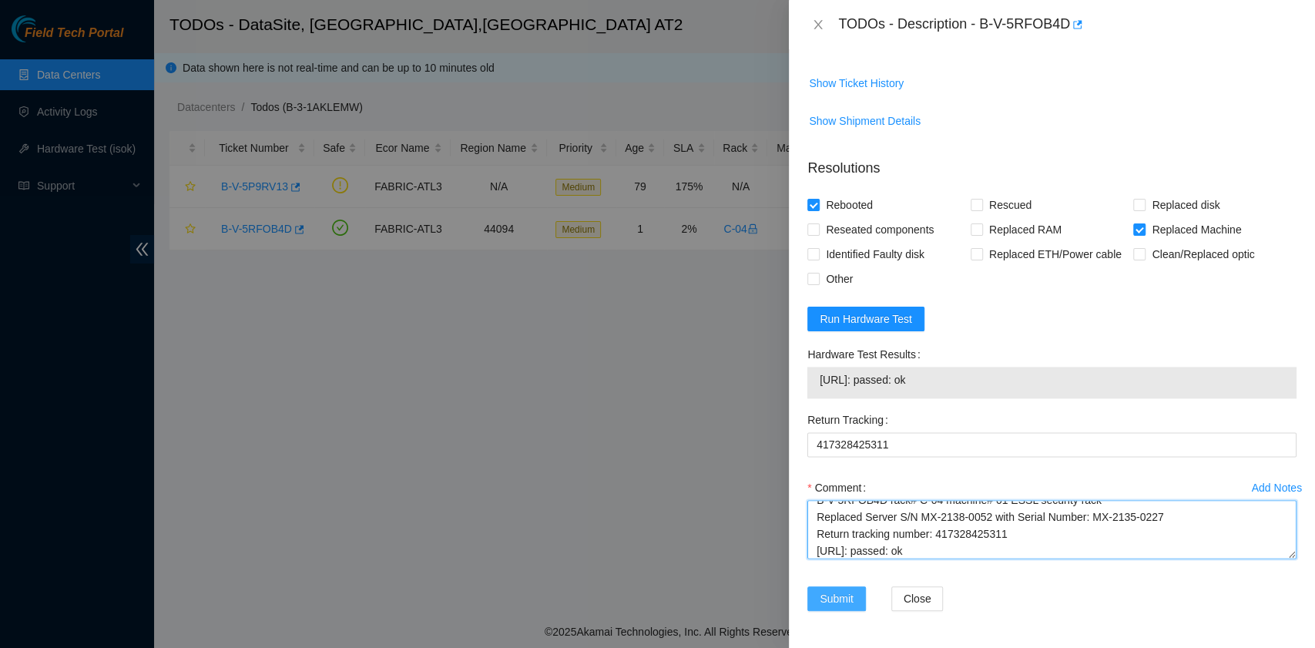
type textarea "B-V-5RFOB4D rack# C-04 machine# 01 ESSL security rack Replaced Server S/N MX-21…"
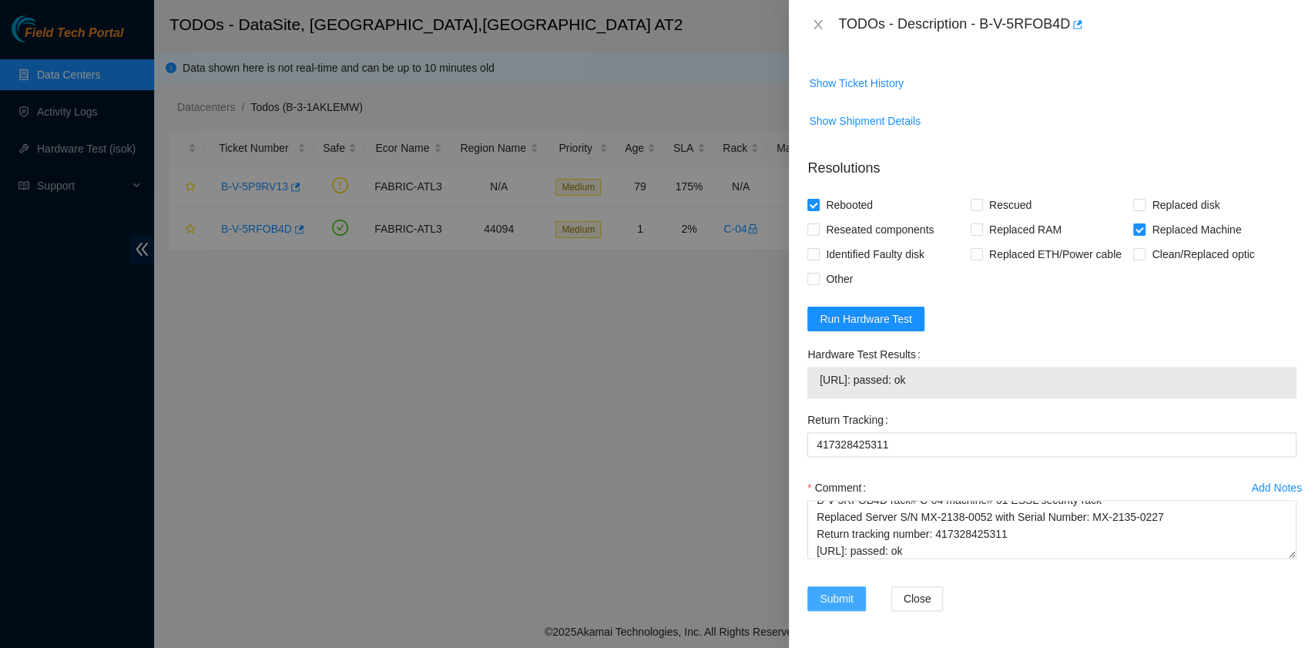
click at [835, 601] on span "Submit" at bounding box center [837, 598] width 34 height 17
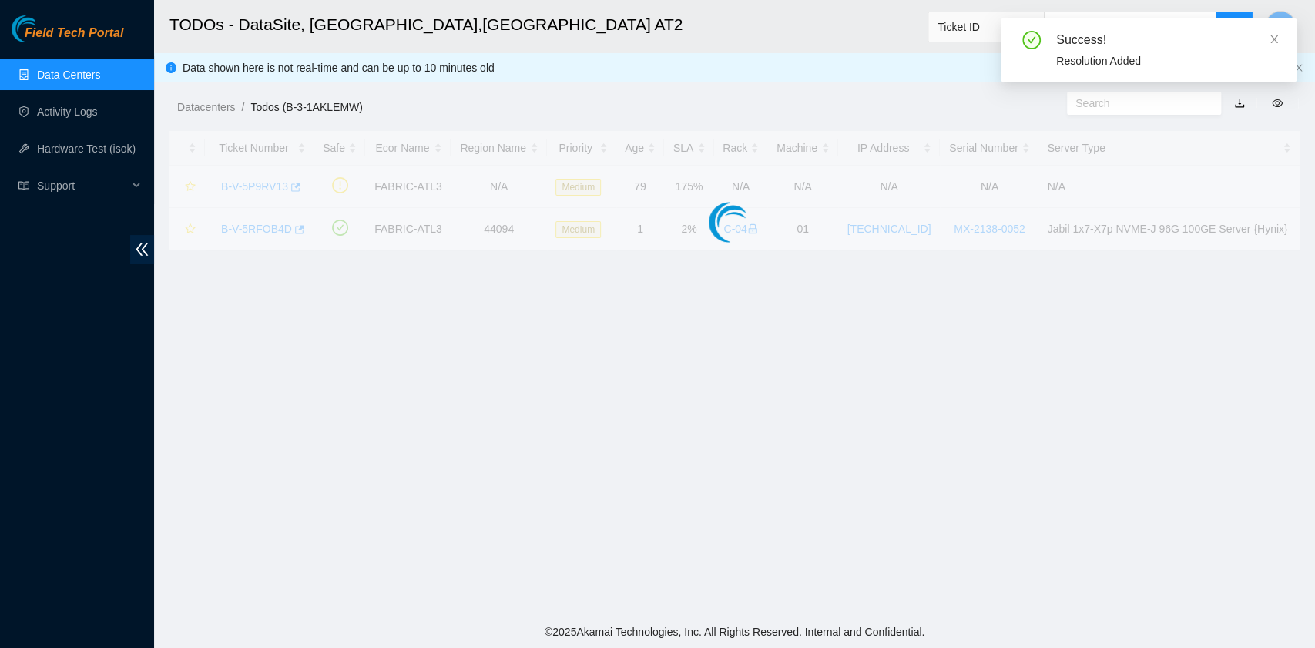
scroll to position [391, 0]
